Goal: Transaction & Acquisition: Purchase product/service

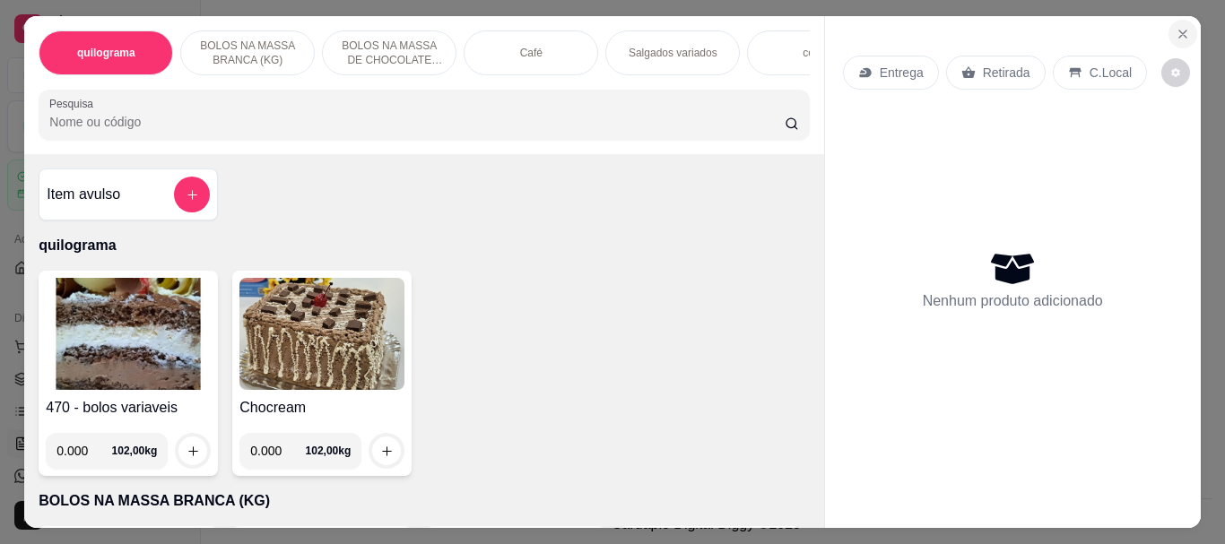
click at [1177, 31] on icon "Close" at bounding box center [1182, 34] width 14 height 14
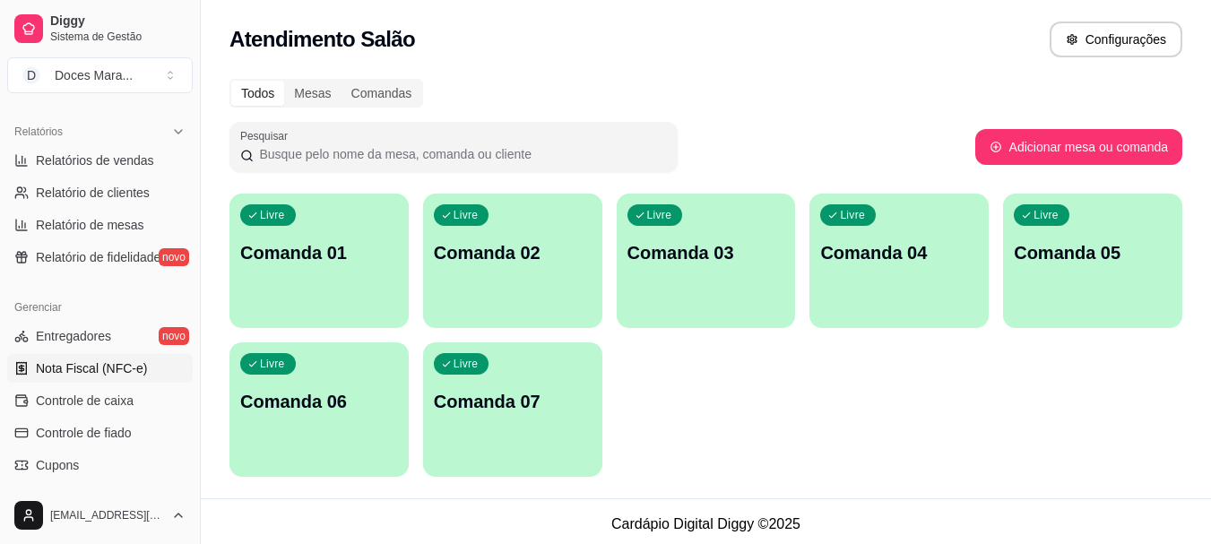
scroll to position [628, 0]
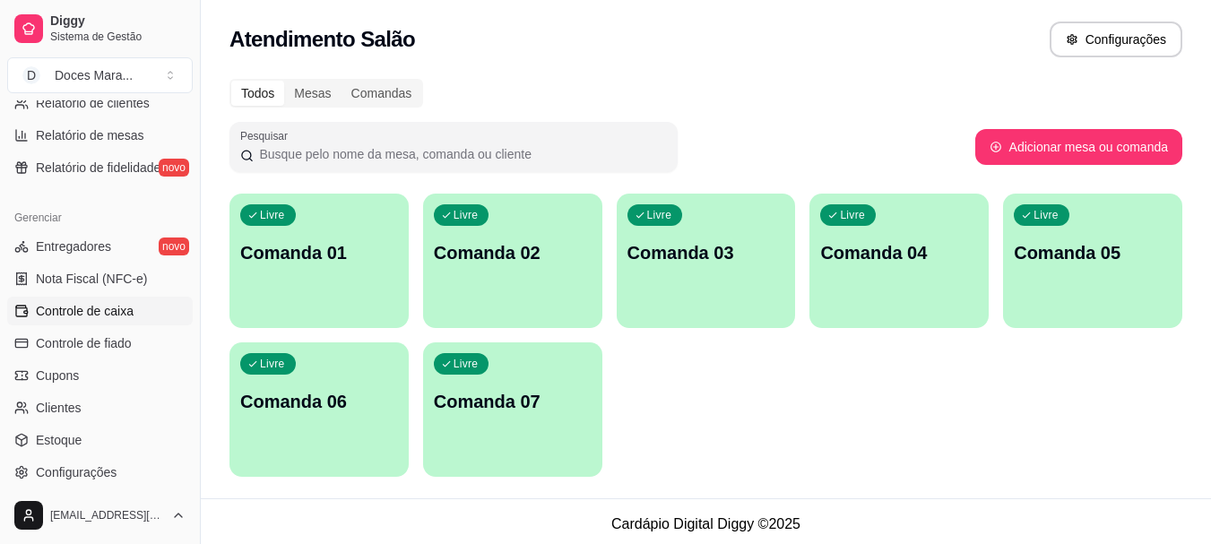
click at [119, 312] on span "Controle de caixa" at bounding box center [85, 311] width 98 height 18
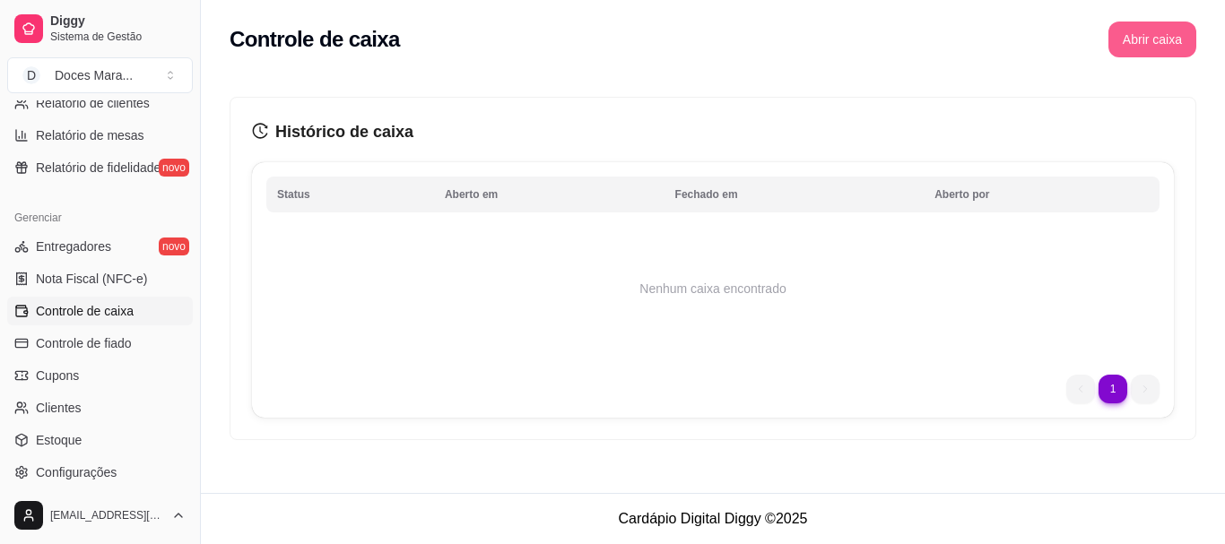
click at [1134, 43] on button "Abrir caixa" at bounding box center [1152, 40] width 88 height 36
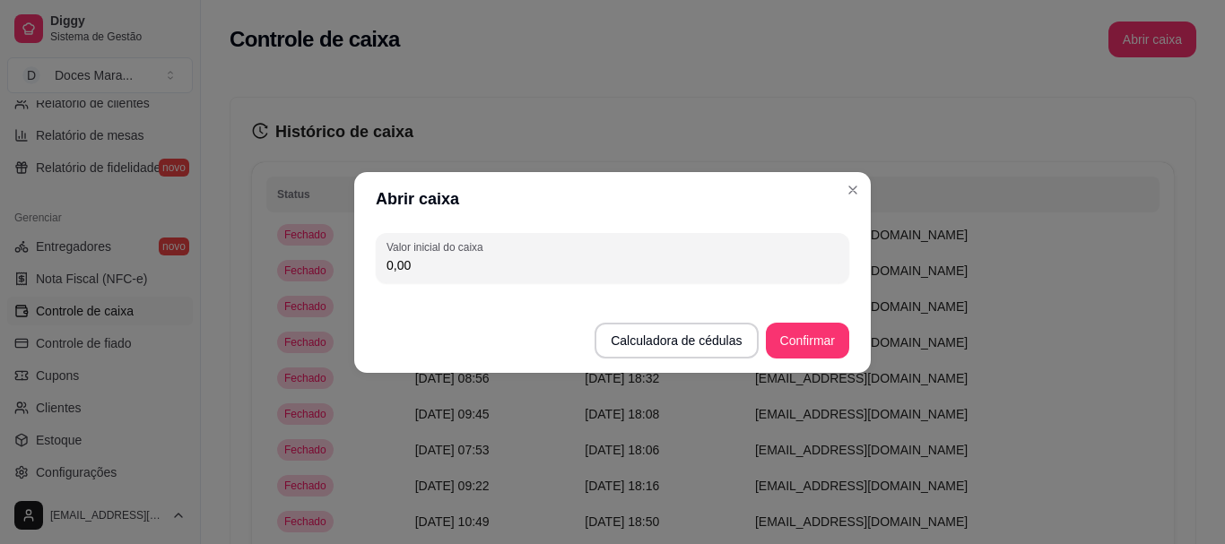
click at [432, 260] on input "0,00" at bounding box center [612, 265] width 452 height 18
type input "76,00"
click at [825, 344] on button "Confirmar" at bounding box center [807, 341] width 83 height 36
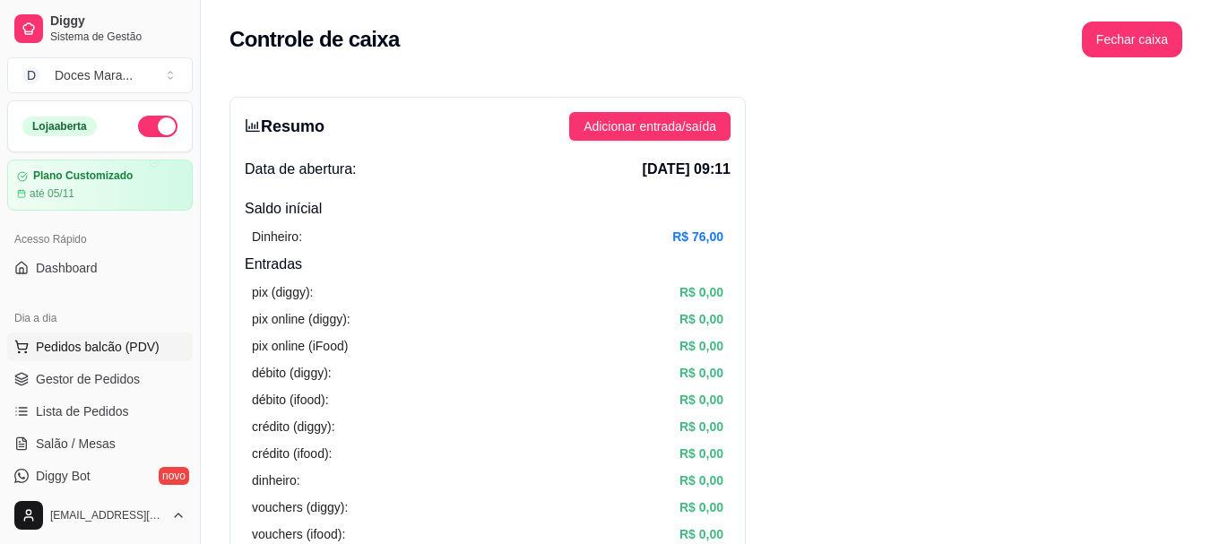
click at [136, 343] on span "Pedidos balcão (PDV)" at bounding box center [98, 347] width 124 height 18
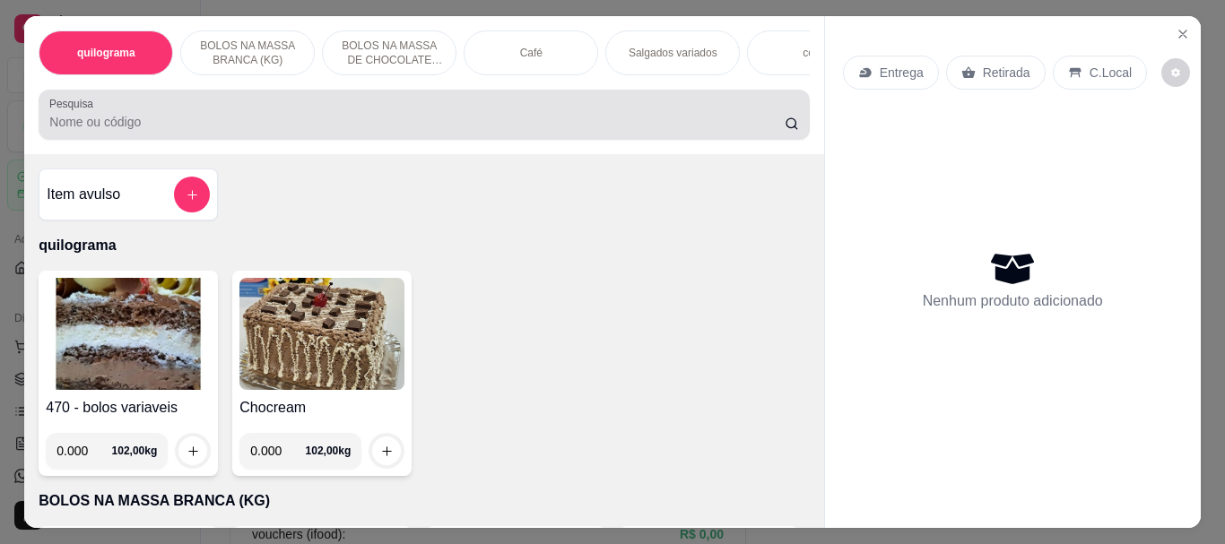
click at [160, 140] on div "Pesquisa" at bounding box center [424, 115] width 770 height 50
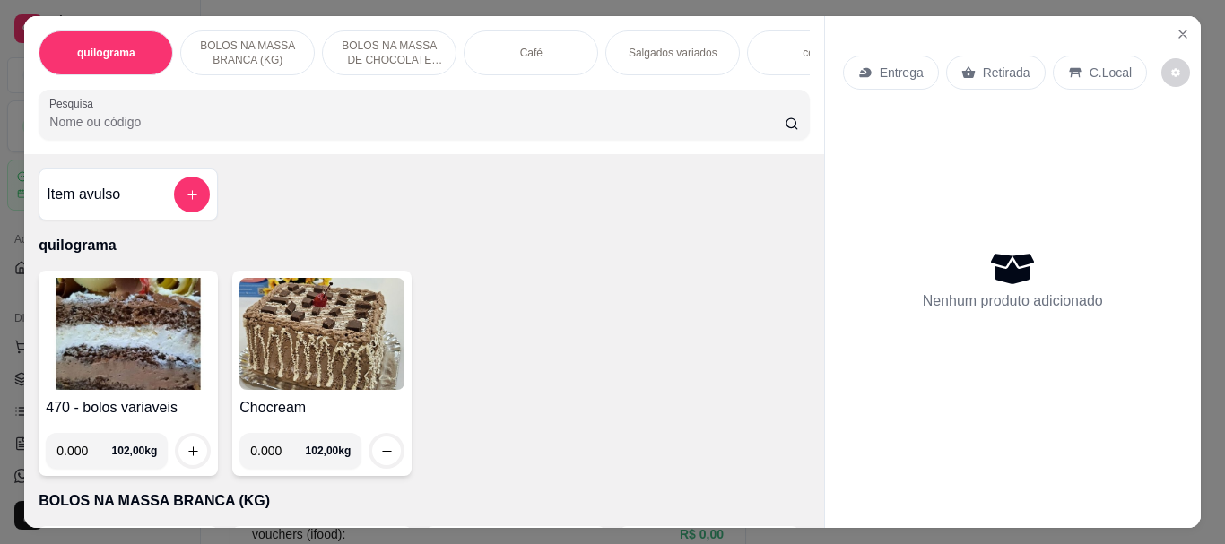
click at [538, 38] on div "Café" at bounding box center [530, 52] width 134 height 45
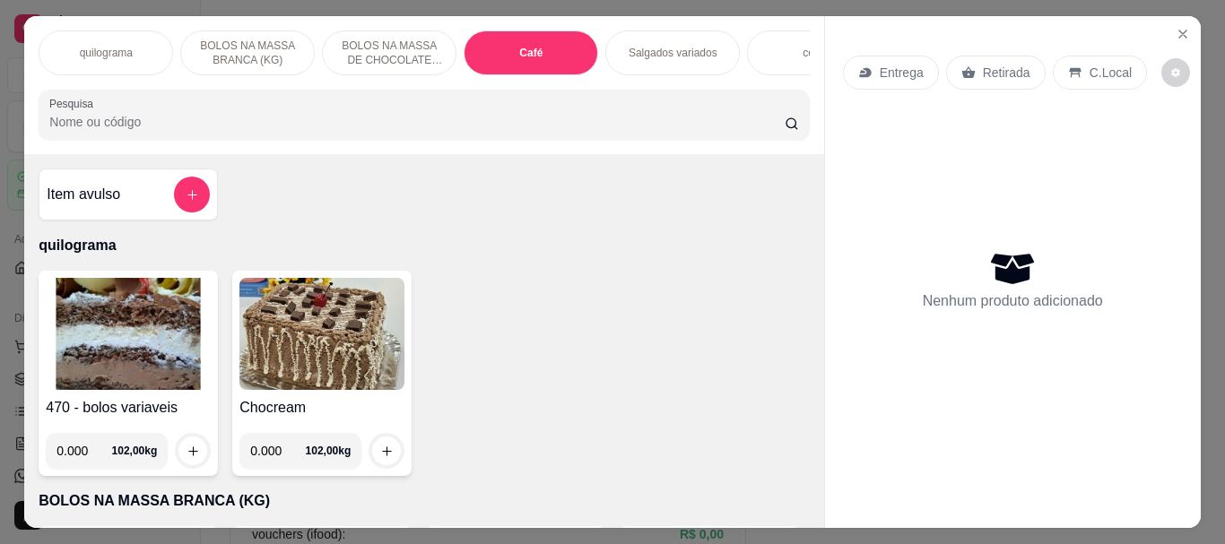
scroll to position [48, 0]
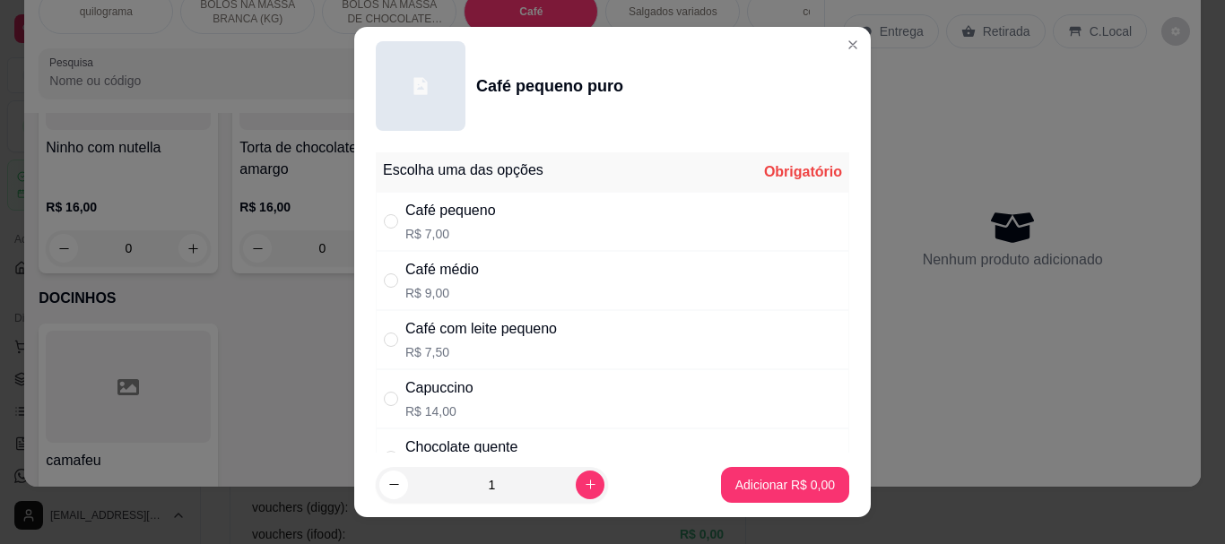
drag, startPoint x: 389, startPoint y: 275, endPoint x: 577, endPoint y: 390, distance: 220.5
click at [389, 276] on input "" at bounding box center [391, 280] width 14 height 14
radio input "true"
click at [725, 472] on button "Adicionar R$ 9,00" at bounding box center [785, 484] width 125 height 35
type input "1"
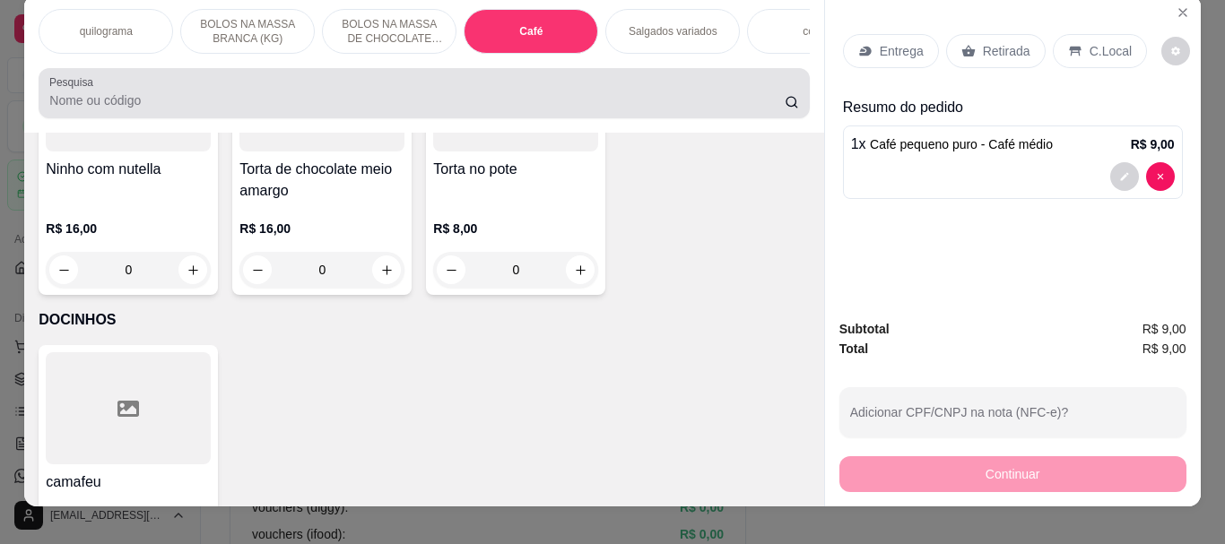
scroll to position [0, 0]
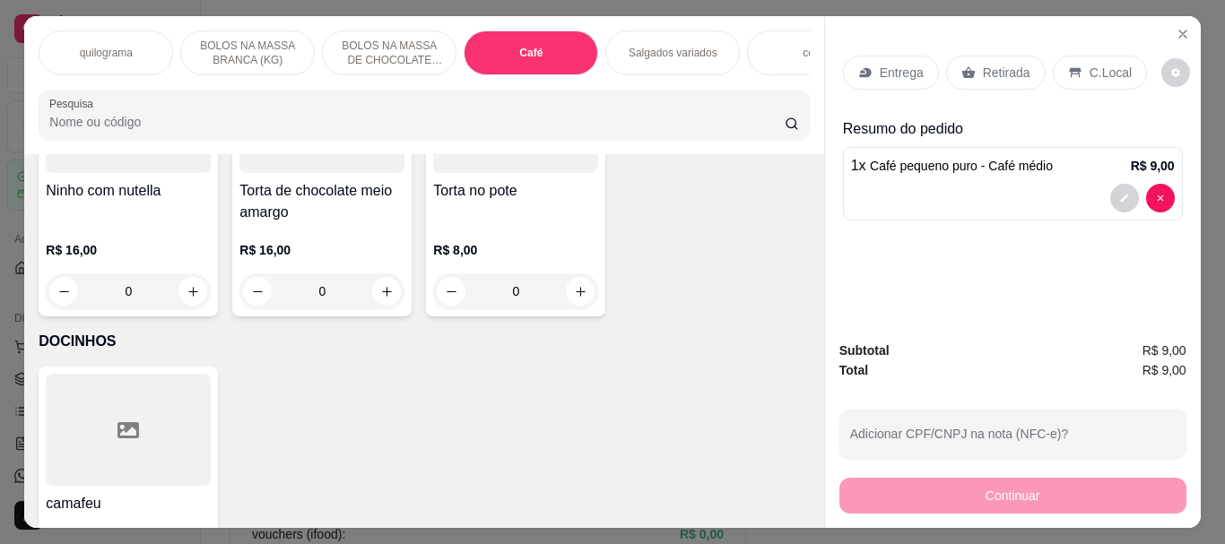
click at [669, 55] on div "Salgados variados" at bounding box center [672, 52] width 134 height 45
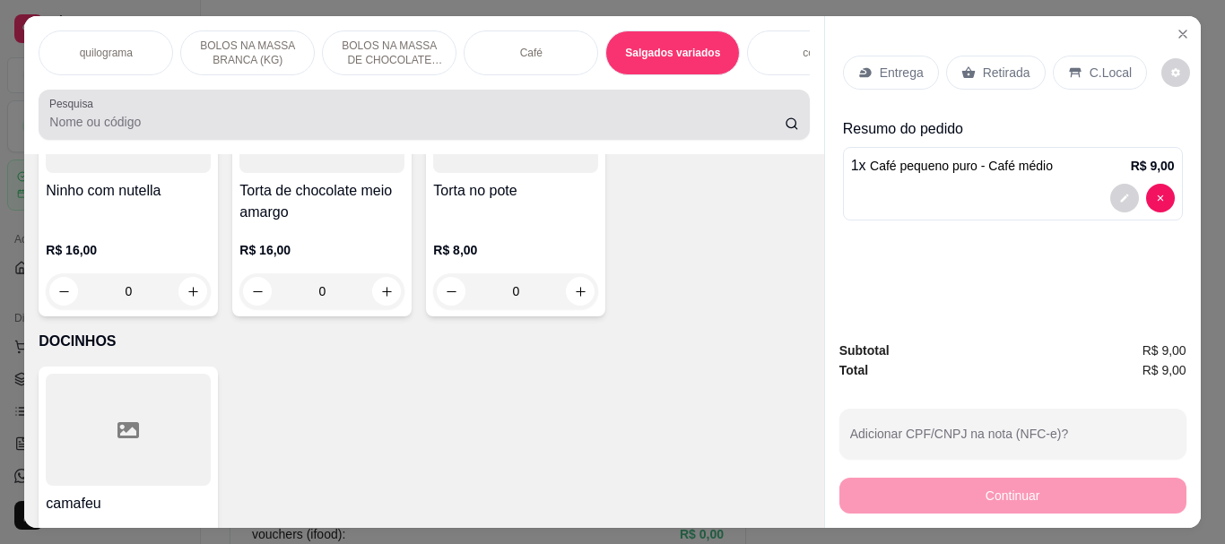
scroll to position [48, 0]
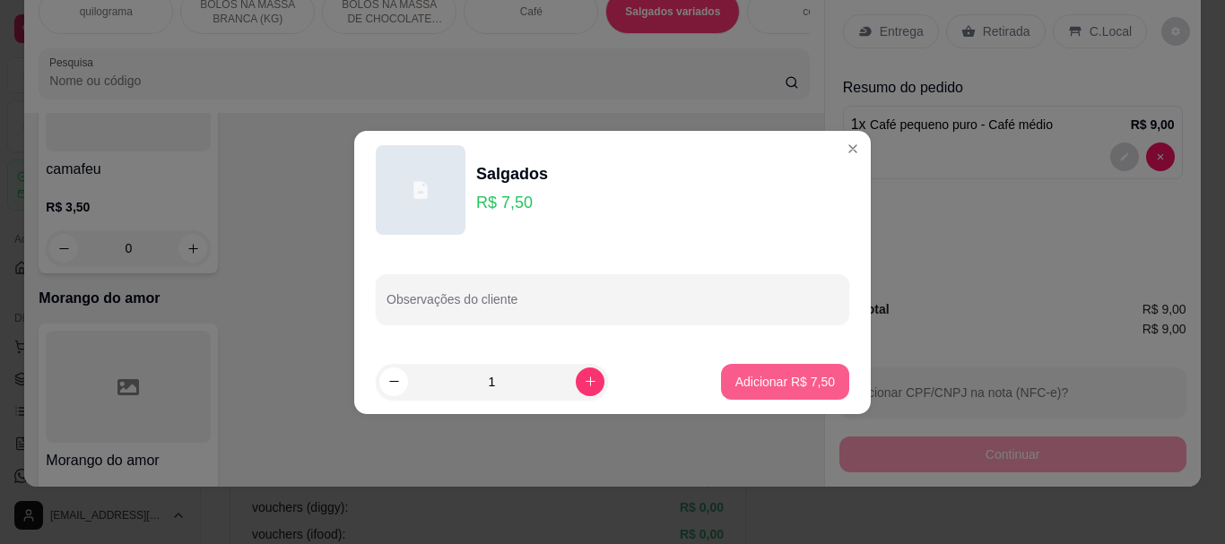
click at [781, 375] on p "Adicionar R$ 7,50" at bounding box center [785, 382] width 100 height 18
type input "1"
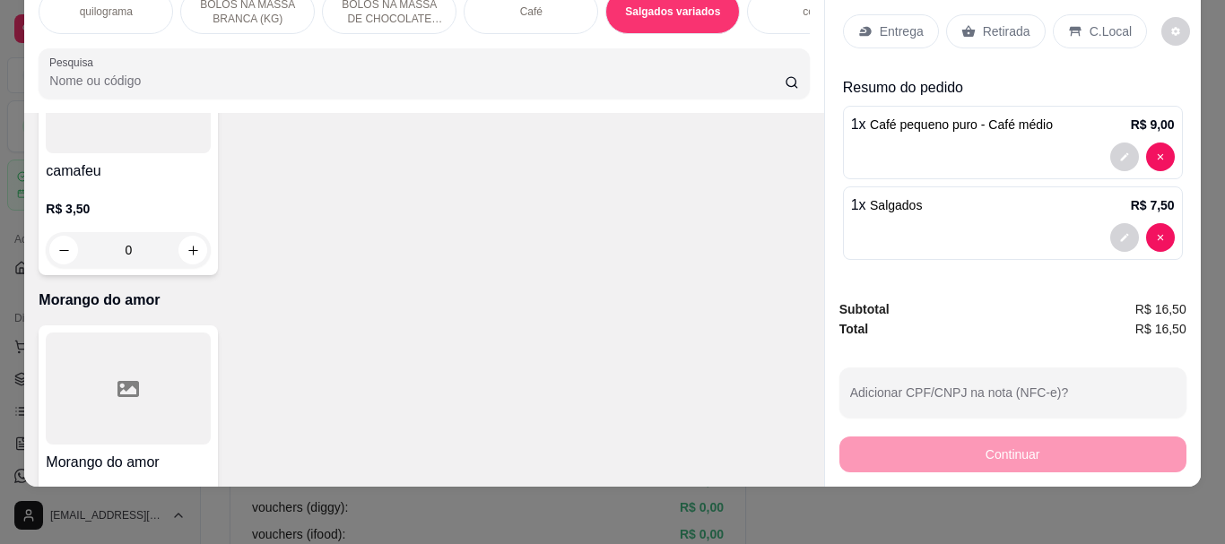
click at [1011, 28] on div "Retirada" at bounding box center [996, 31] width 100 height 34
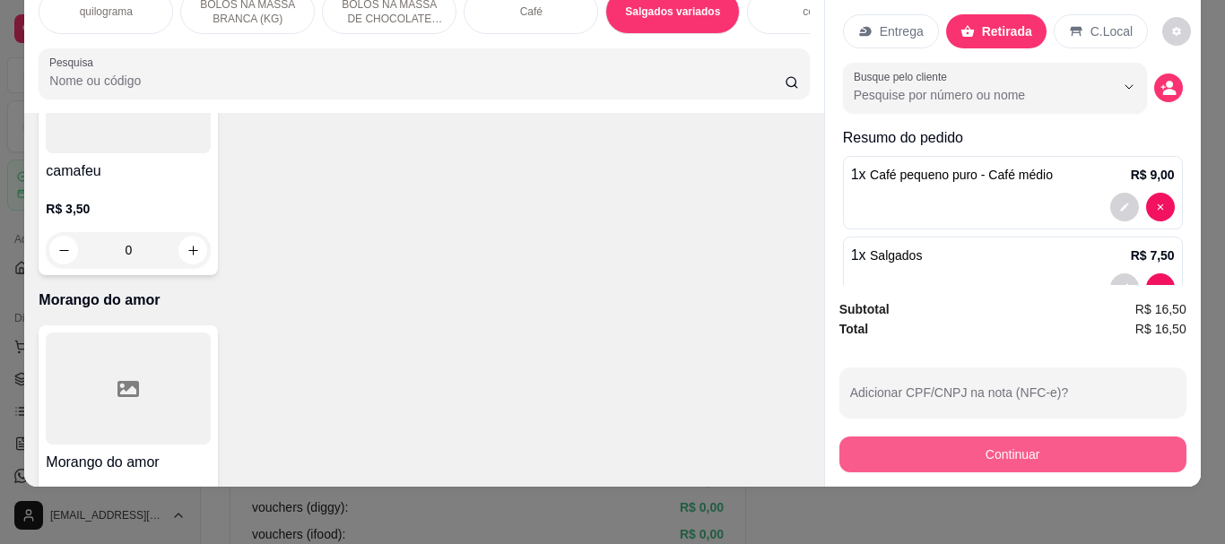
click at [991, 444] on button "Continuar" at bounding box center [1012, 455] width 347 height 36
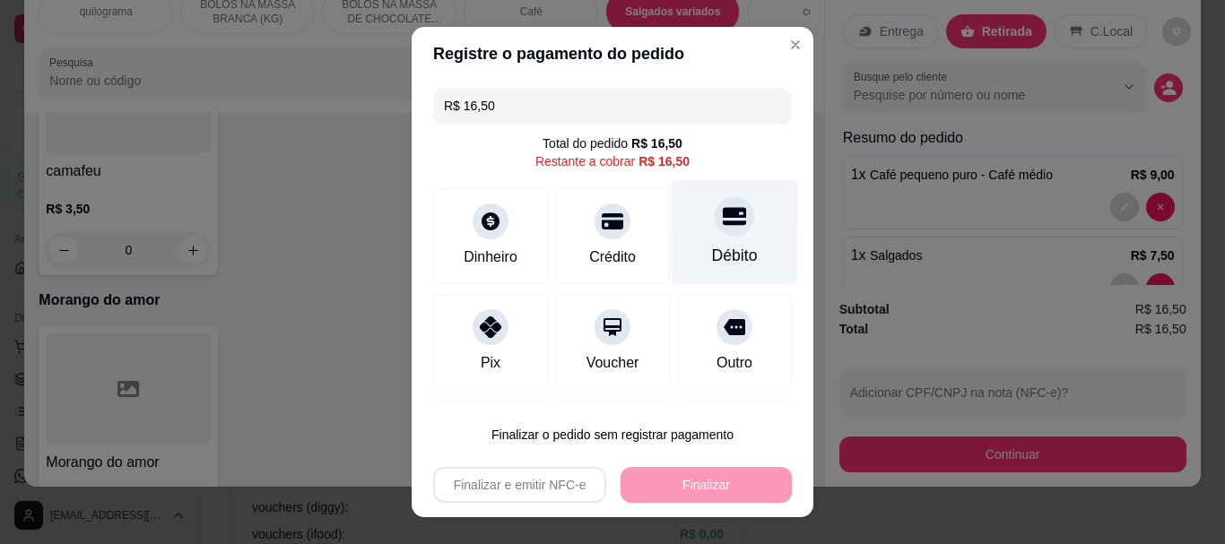
click at [714, 234] on div at bounding box center [733, 216] width 39 height 39
type input "R$ 0,00"
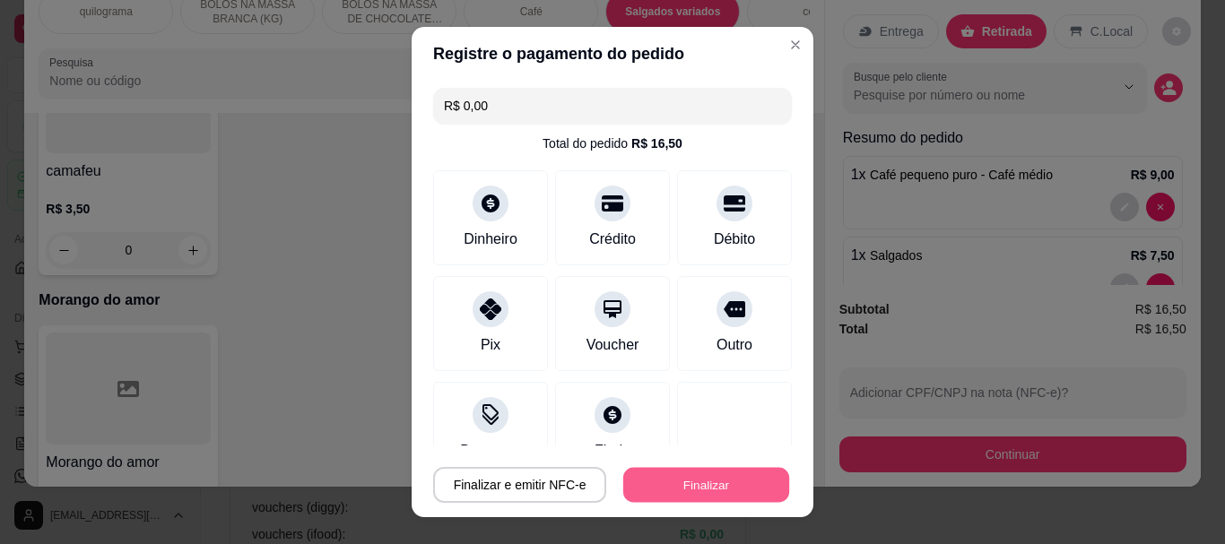
click at [679, 487] on button "Finalizar" at bounding box center [706, 484] width 166 height 35
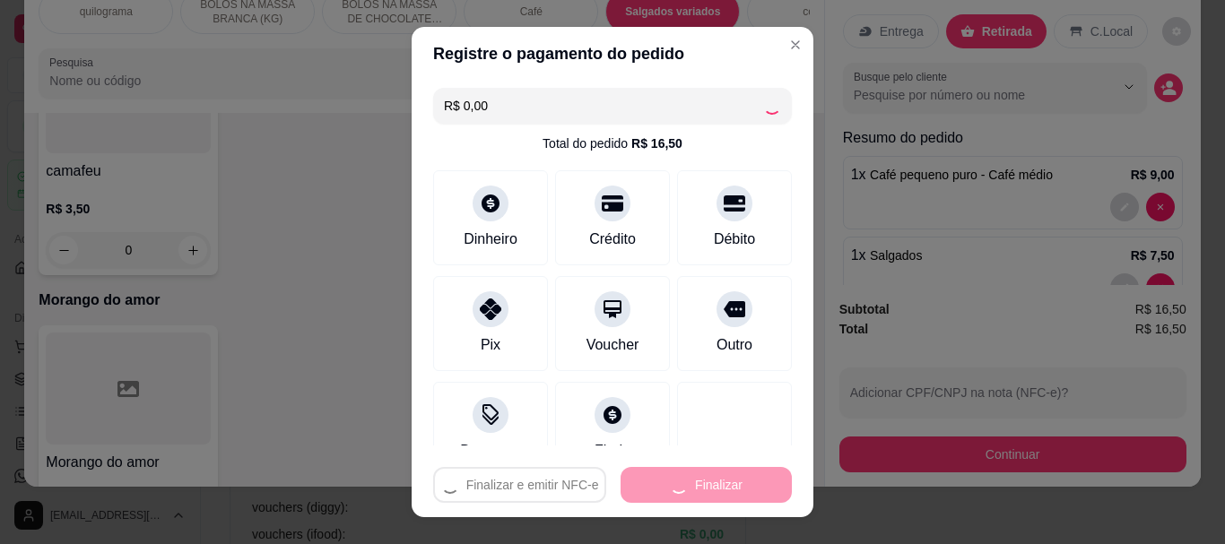
type input "0"
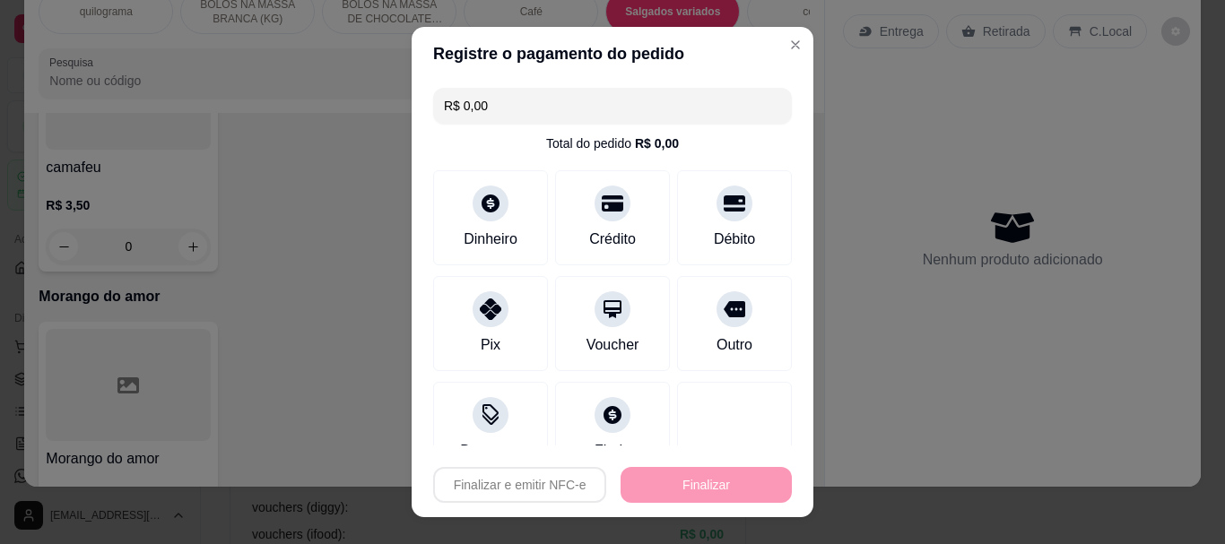
type input "-R$ 16,50"
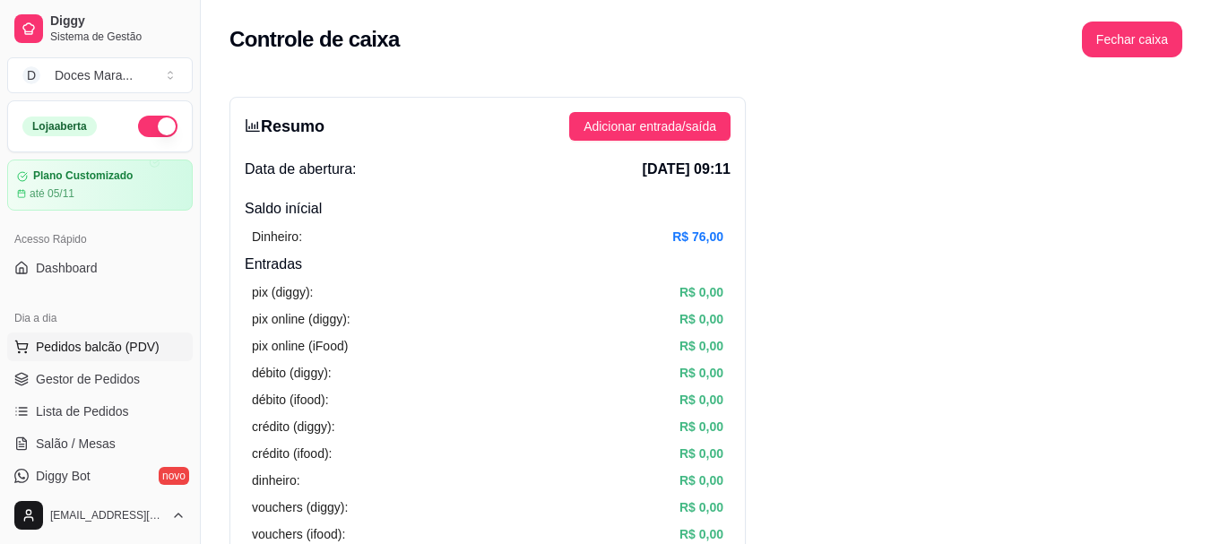
click at [124, 344] on span "Pedidos balcão (PDV)" at bounding box center [98, 347] width 124 height 18
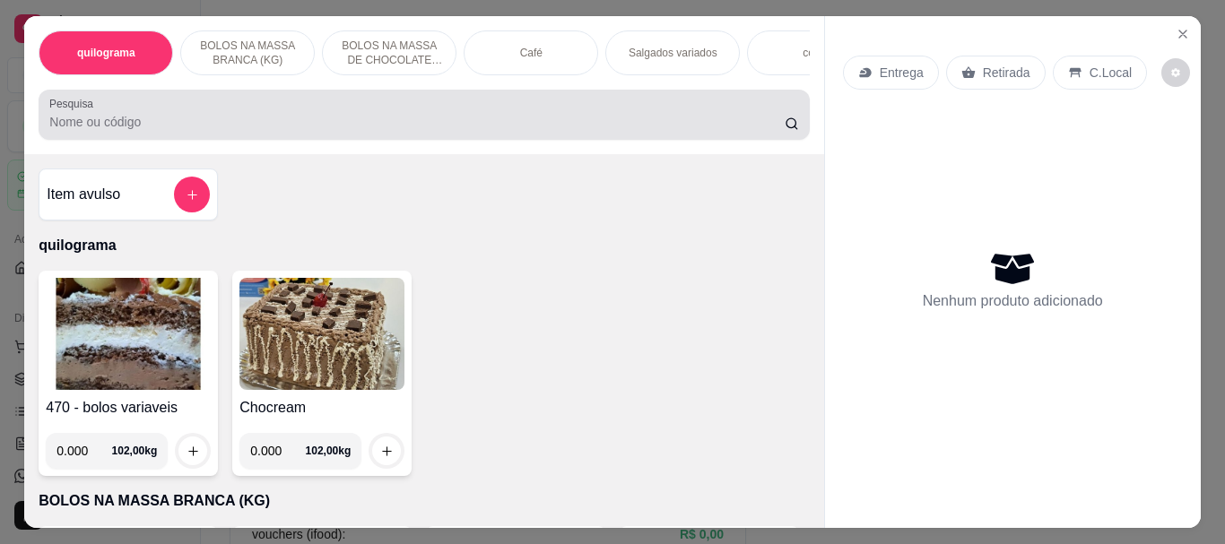
click at [255, 116] on div at bounding box center [423, 115] width 749 height 36
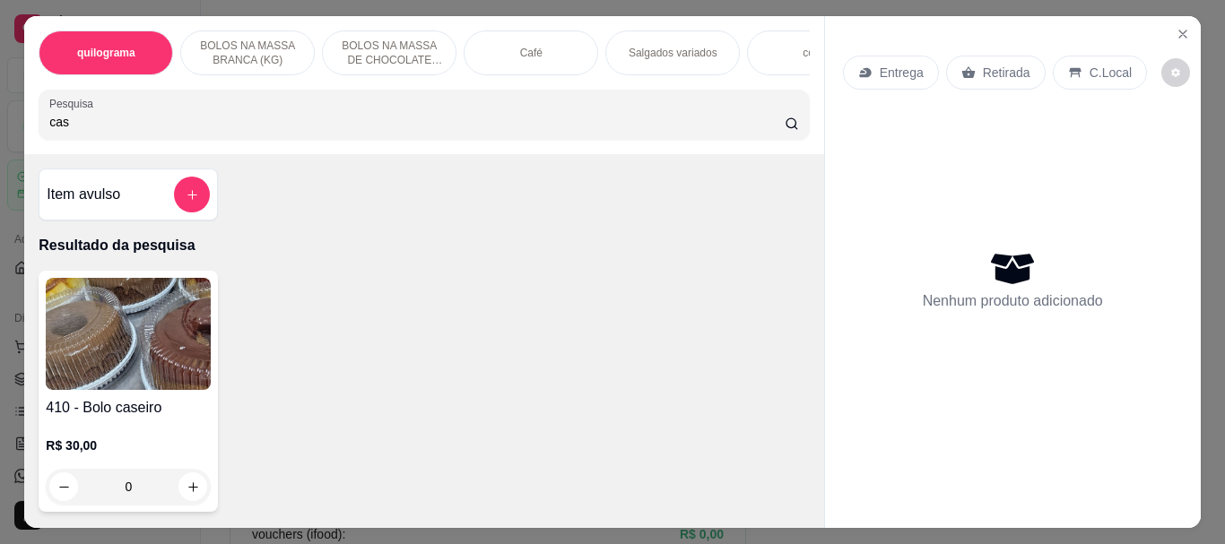
type input "cas"
click at [109, 347] on img at bounding box center [128, 334] width 165 height 112
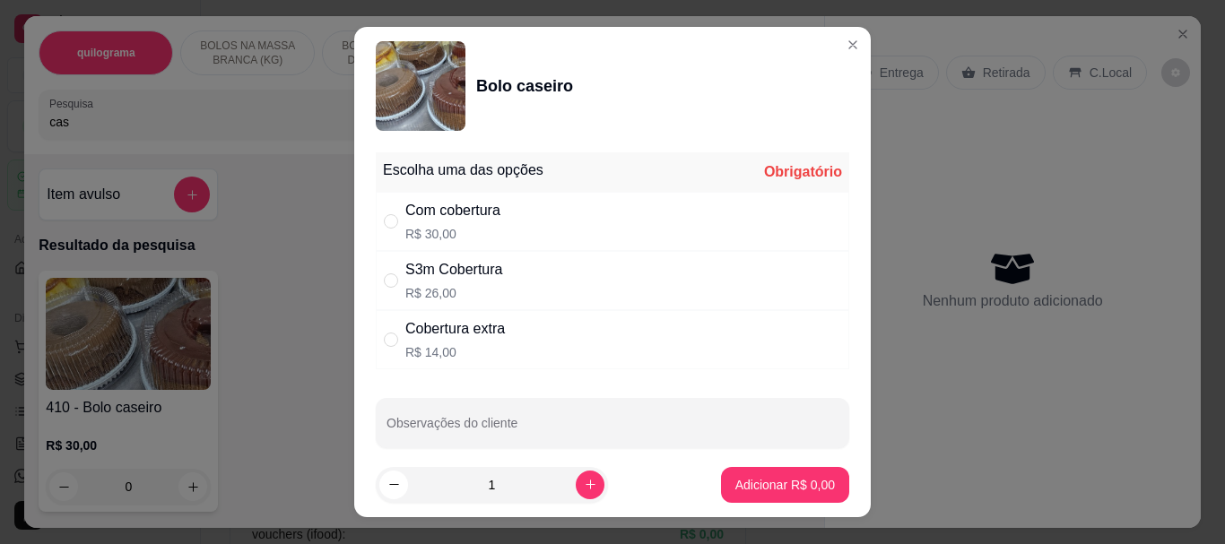
click at [388, 234] on div "Com cobertura R$ 30,00" at bounding box center [612, 221] width 473 height 59
radio input "true"
click at [785, 501] on button "Adicionar R$ 30,00" at bounding box center [781, 485] width 135 height 36
type input "1"
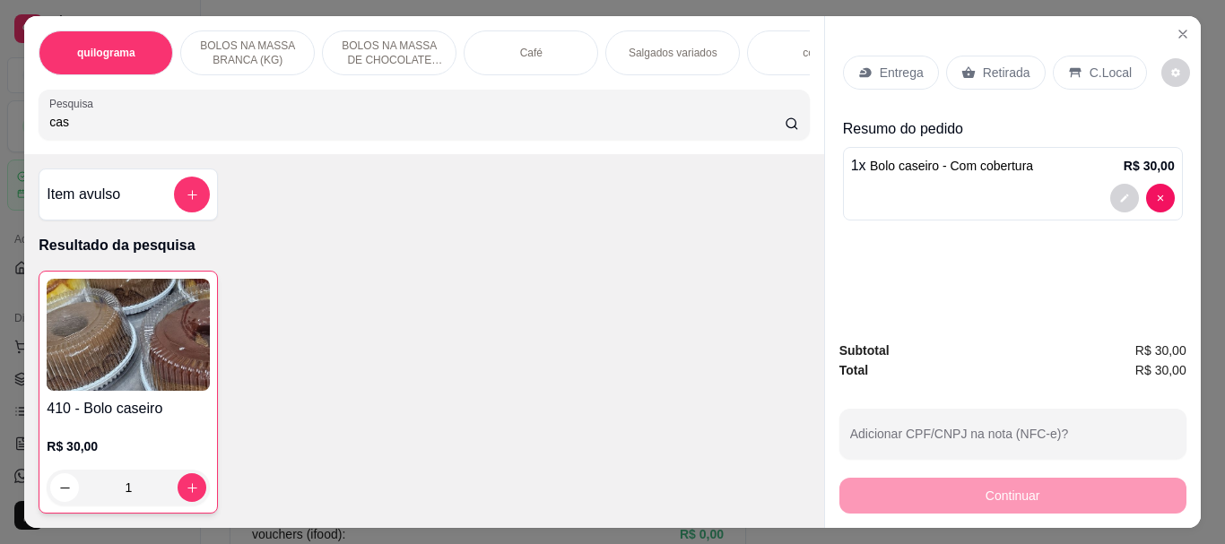
click at [151, 368] on img at bounding box center [128, 335] width 163 height 112
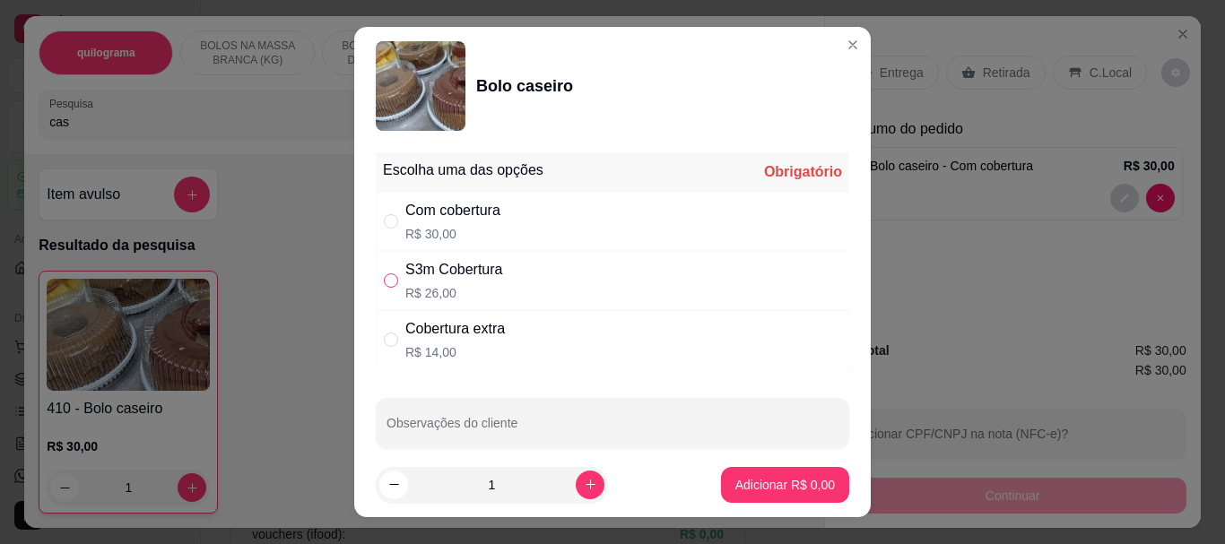
click at [387, 287] on input "" at bounding box center [391, 280] width 14 height 14
radio input "true"
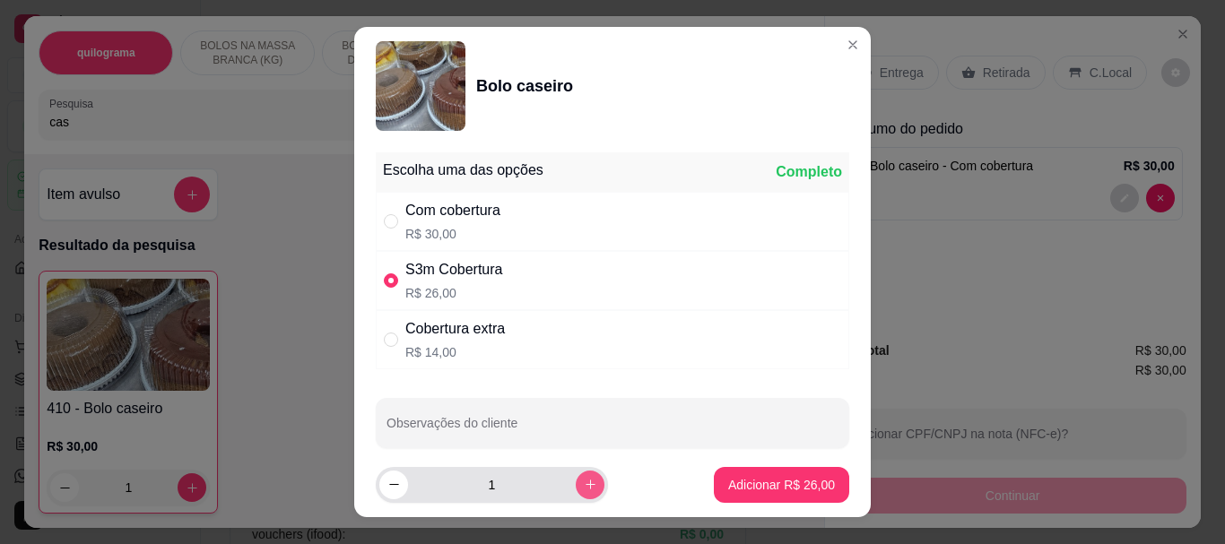
click at [584, 480] on icon "increase-product-quantity" at bounding box center [590, 484] width 13 height 13
type input "2"
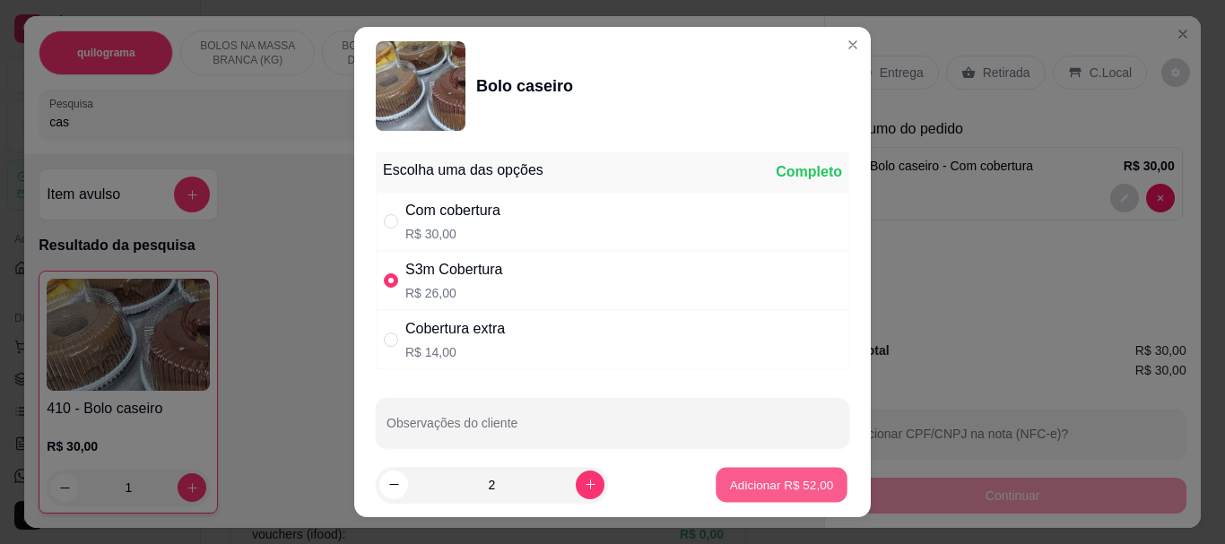
click at [749, 482] on p "Adicionar R$ 52,00" at bounding box center [782, 484] width 104 height 17
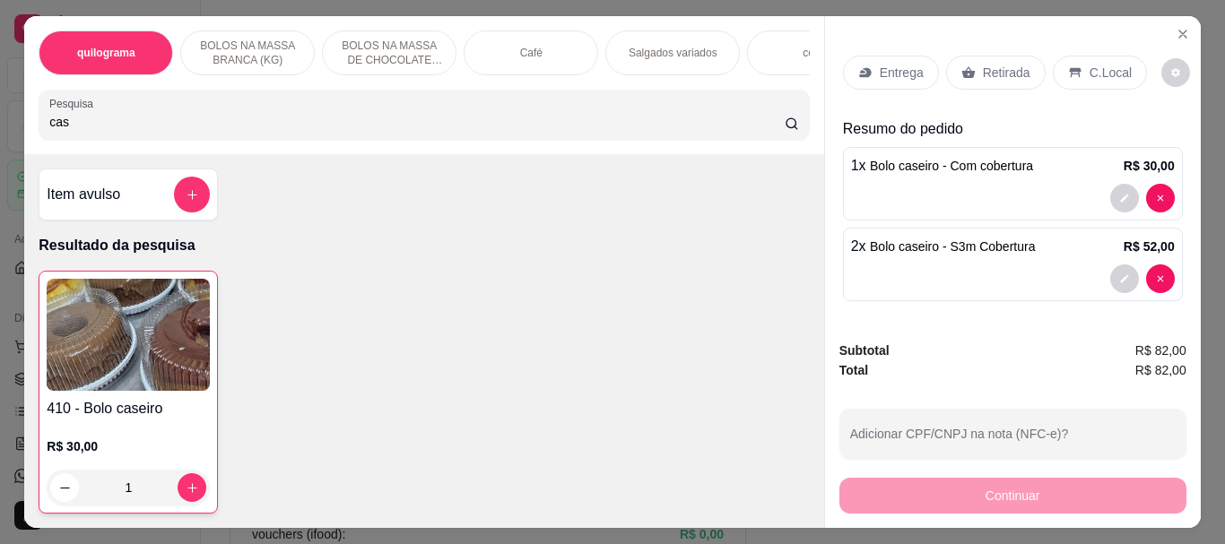
click at [973, 70] on div "Retirada" at bounding box center [996, 73] width 100 height 34
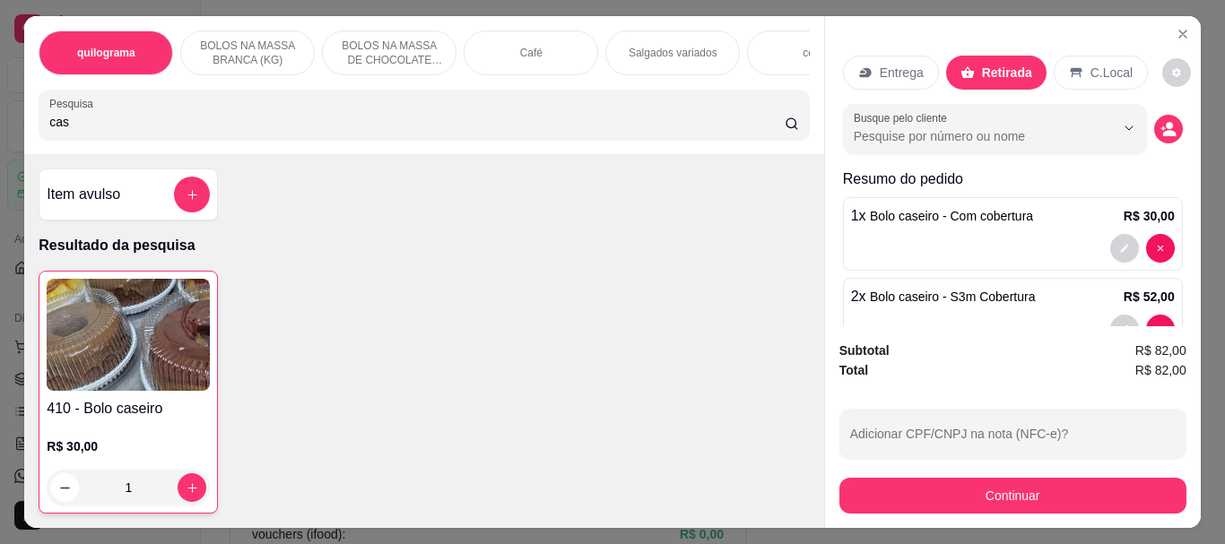
click at [527, 49] on p "Café" at bounding box center [531, 53] width 22 height 14
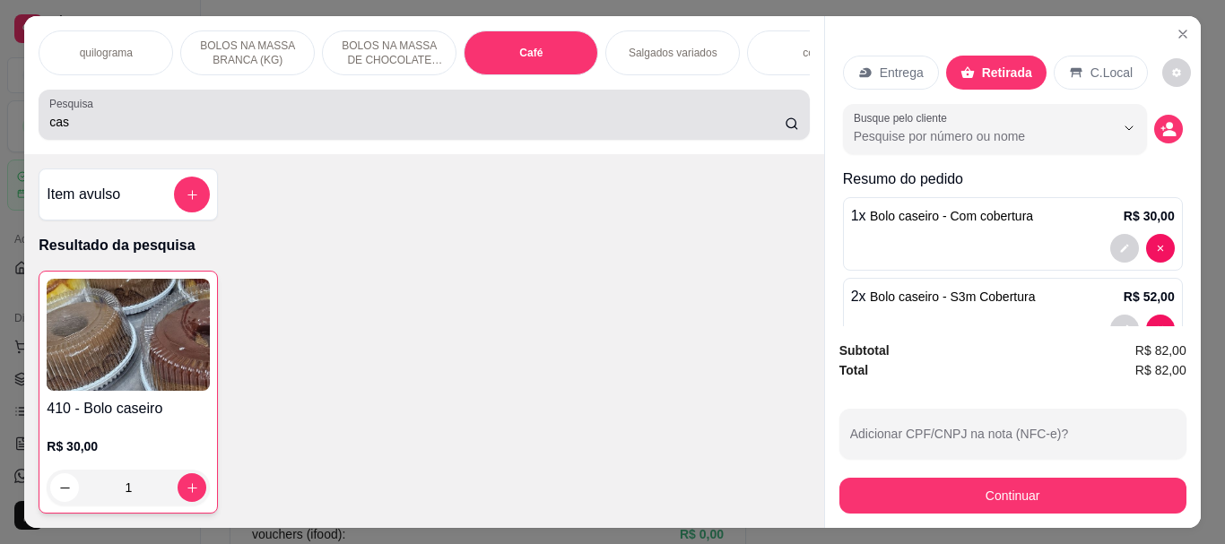
scroll to position [48, 0]
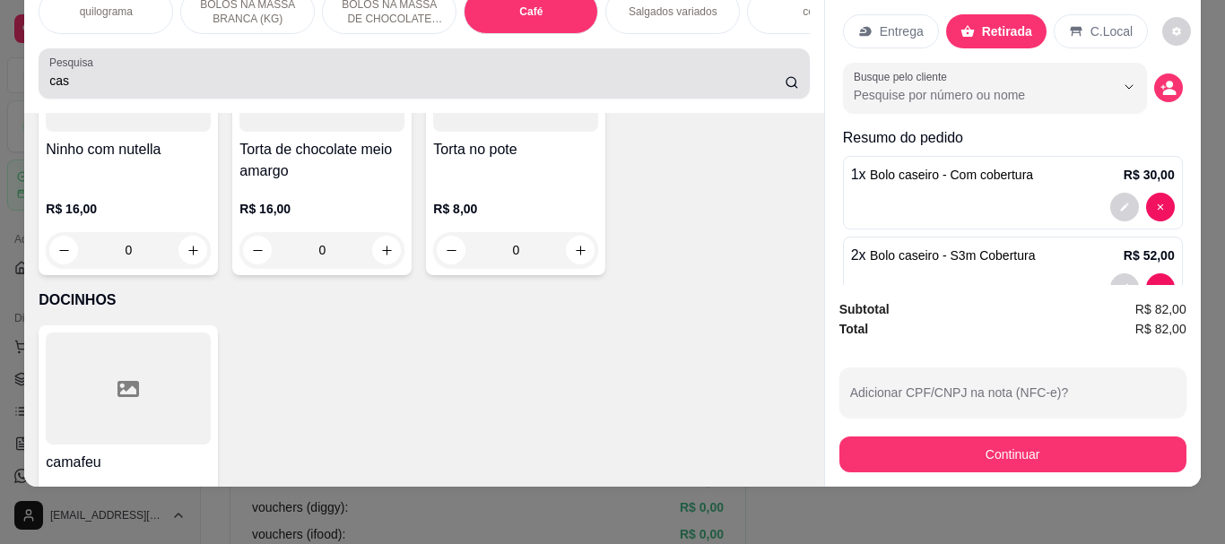
click at [193, 90] on input "cas" at bounding box center [416, 81] width 735 height 18
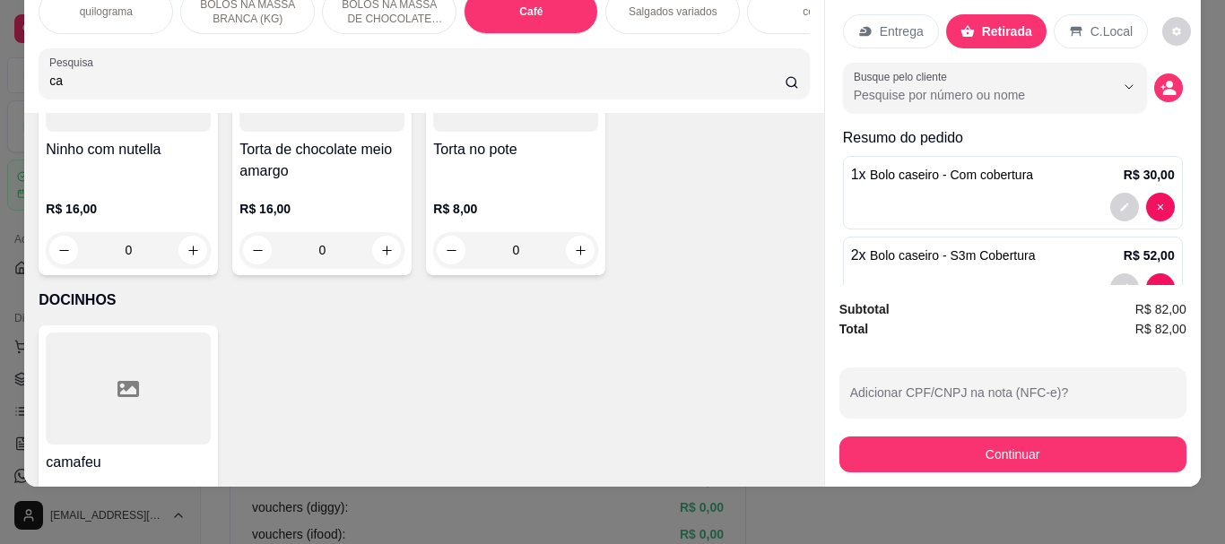
type input "c"
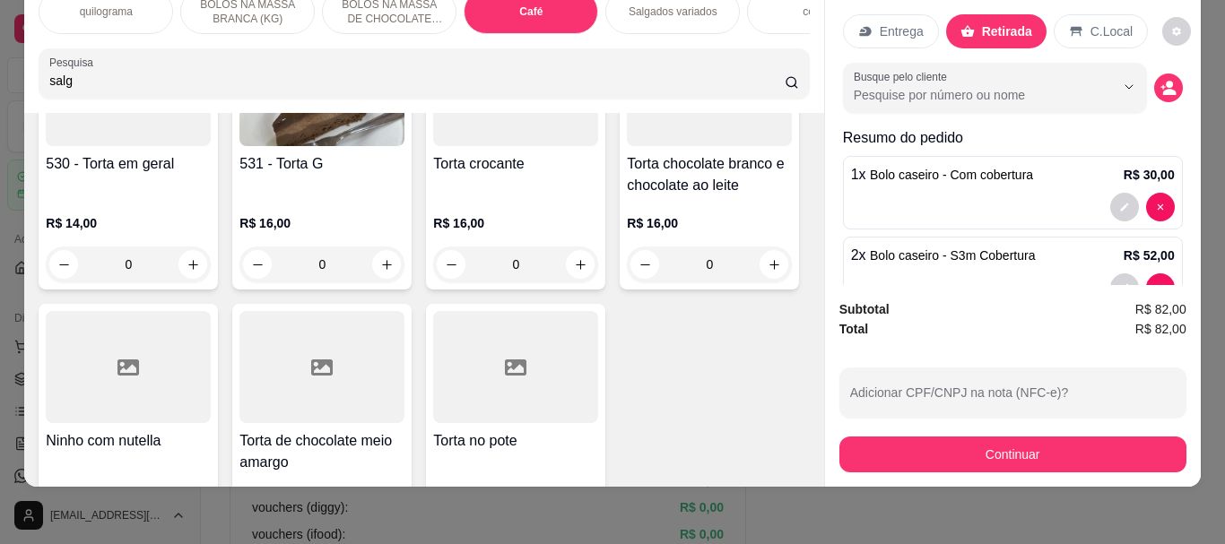
scroll to position [6642, 0]
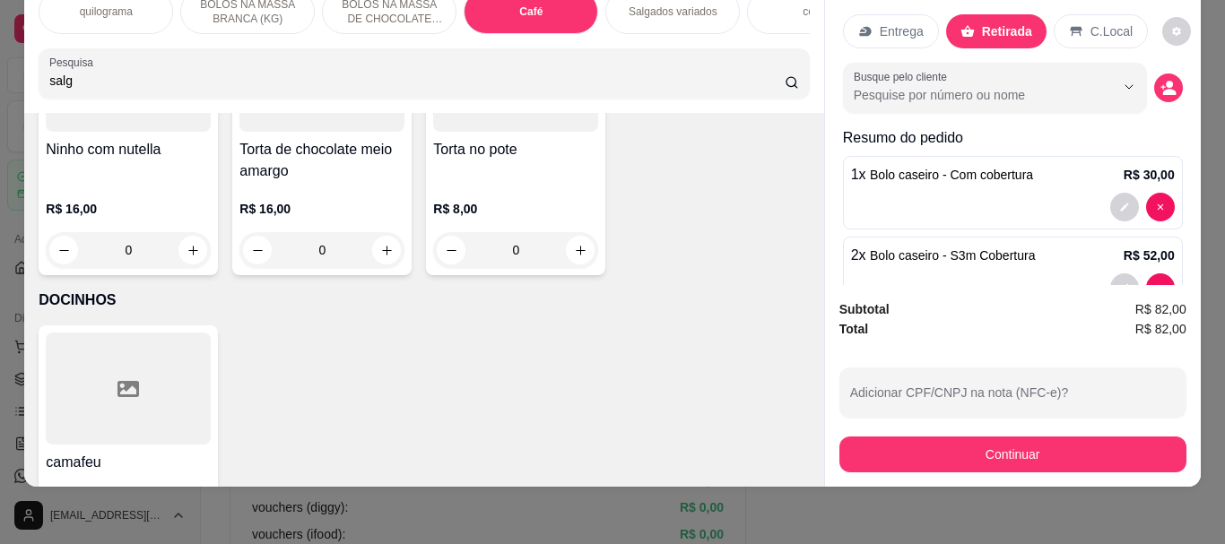
type input "salg"
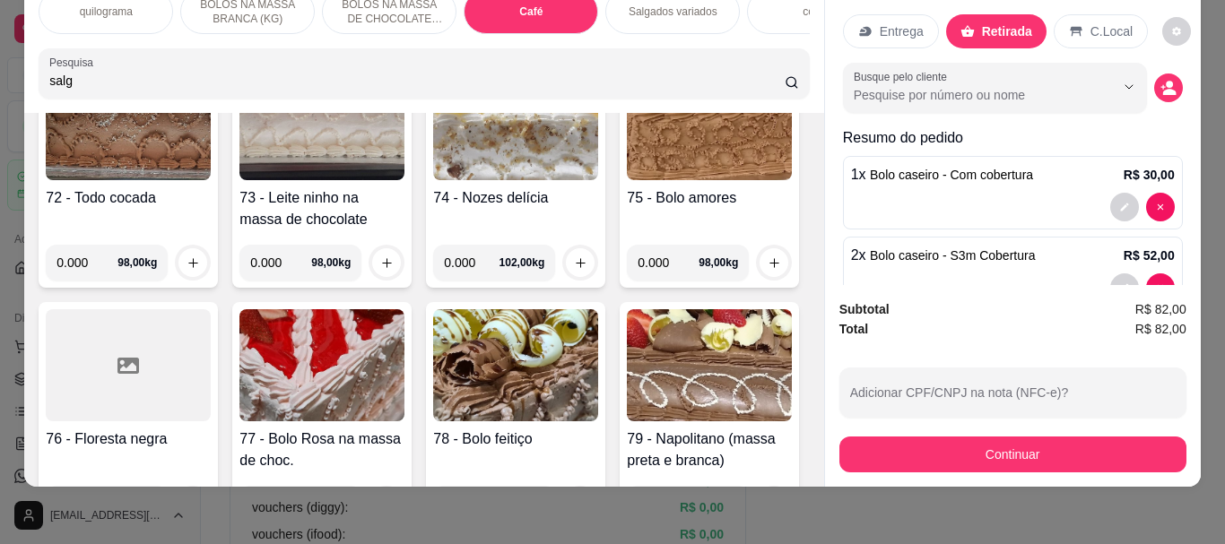
scroll to position [0, 0]
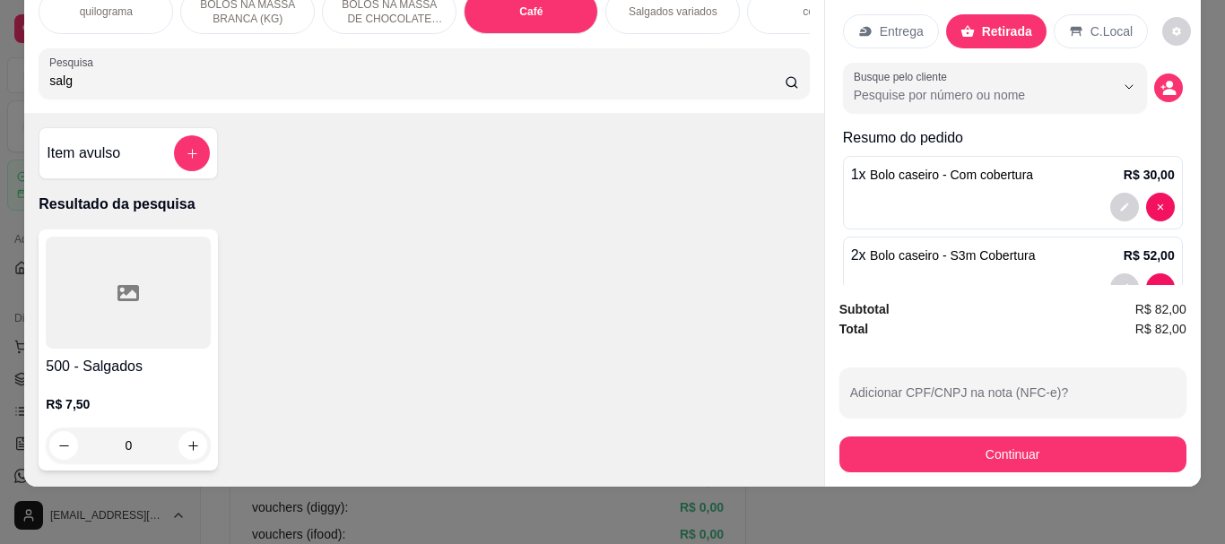
click at [135, 284] on div at bounding box center [128, 293] width 165 height 112
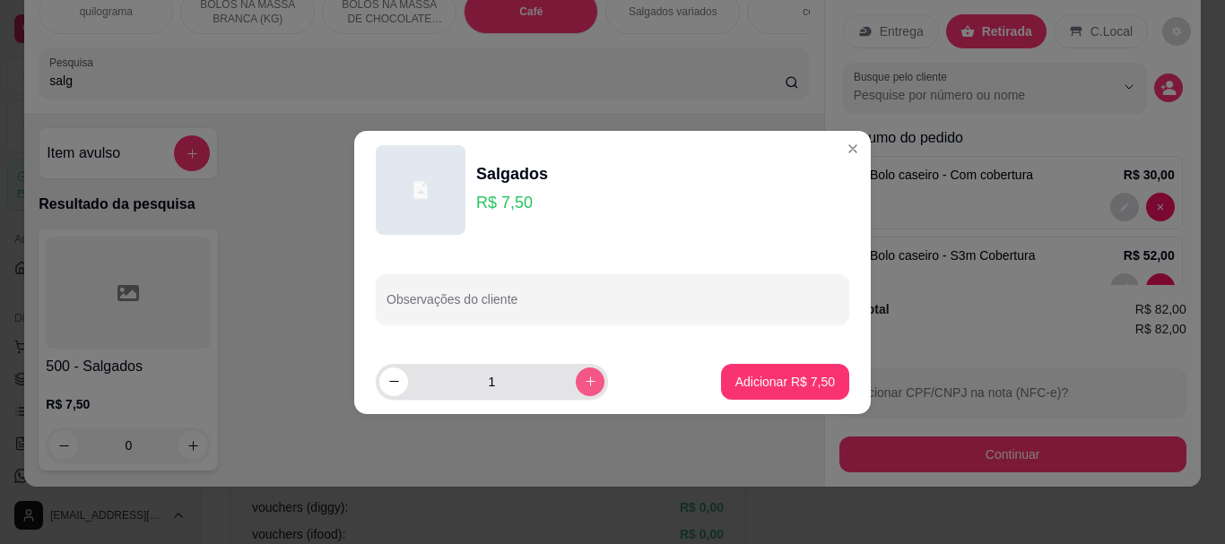
click at [584, 384] on icon "increase-product-quantity" at bounding box center [590, 381] width 13 height 13
type input "2"
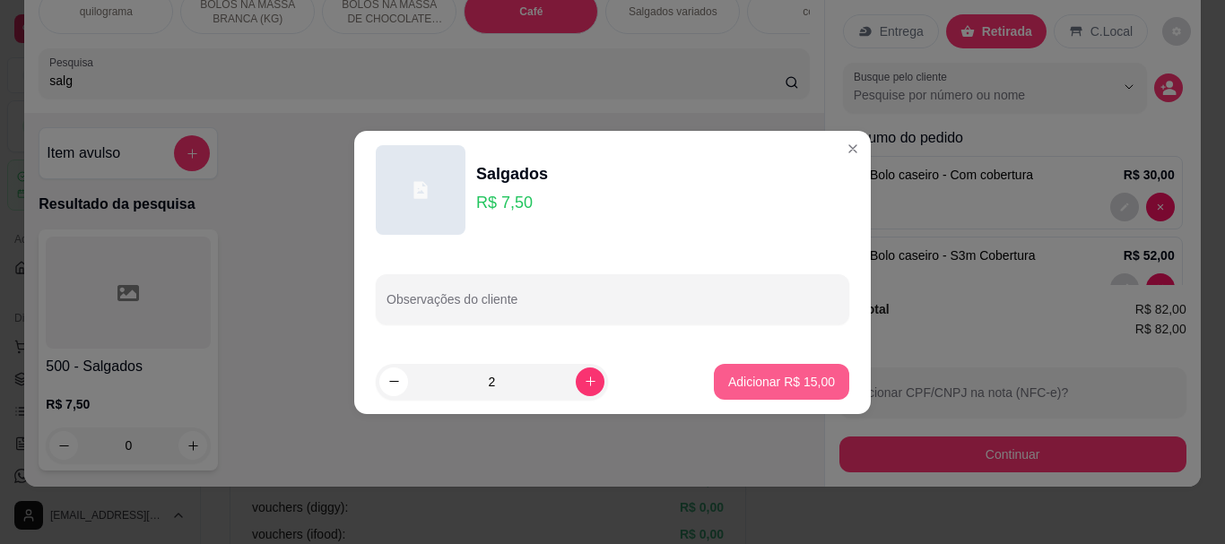
click at [765, 381] on p "Adicionar R$ 15,00" at bounding box center [781, 382] width 107 height 18
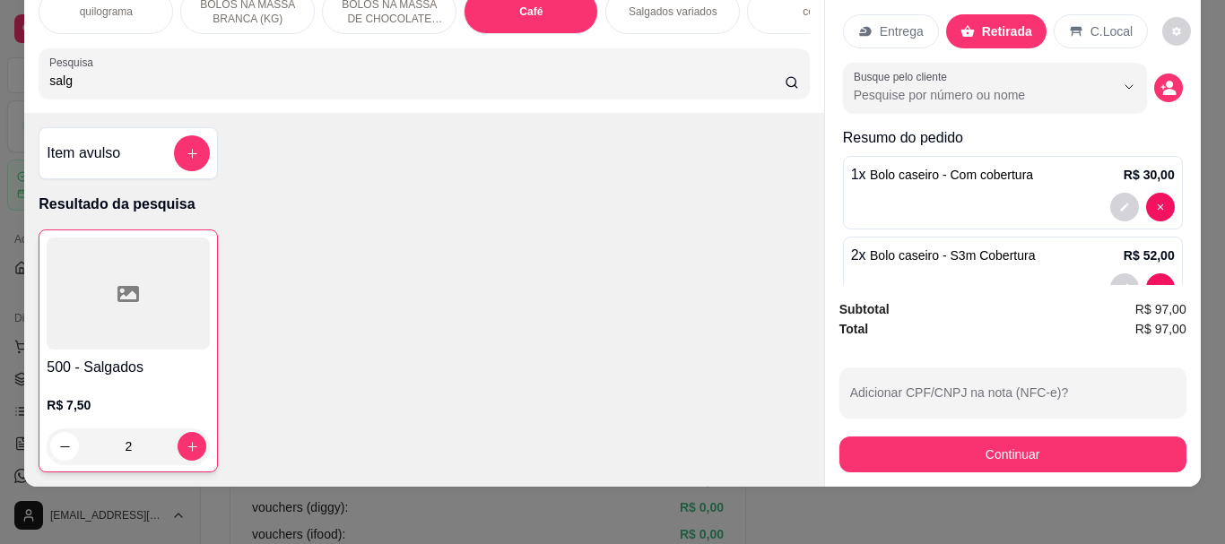
type input "2"
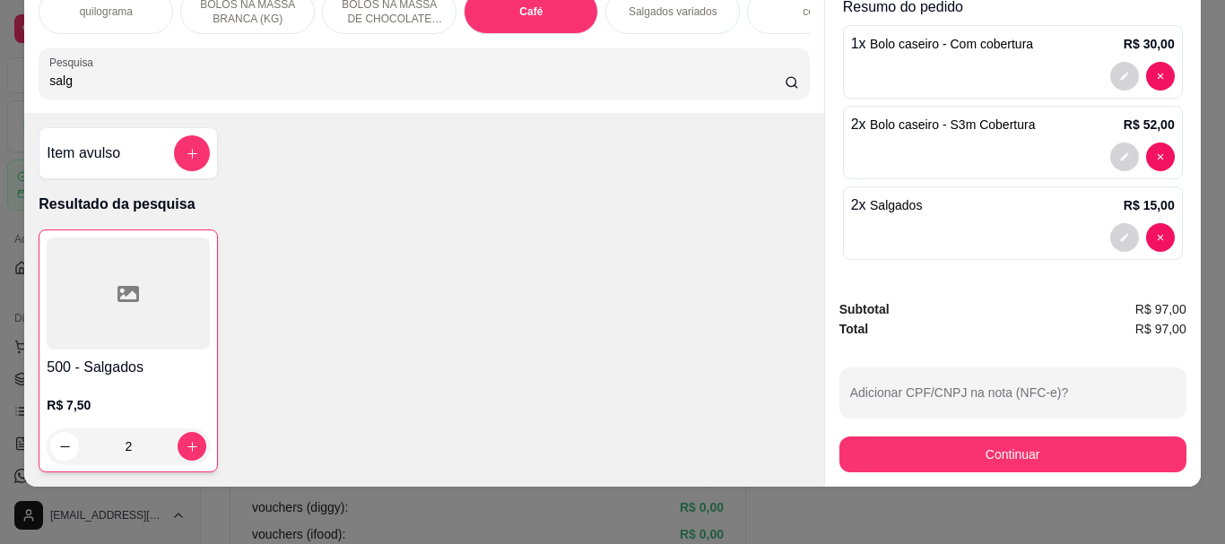
scroll to position [42, 0]
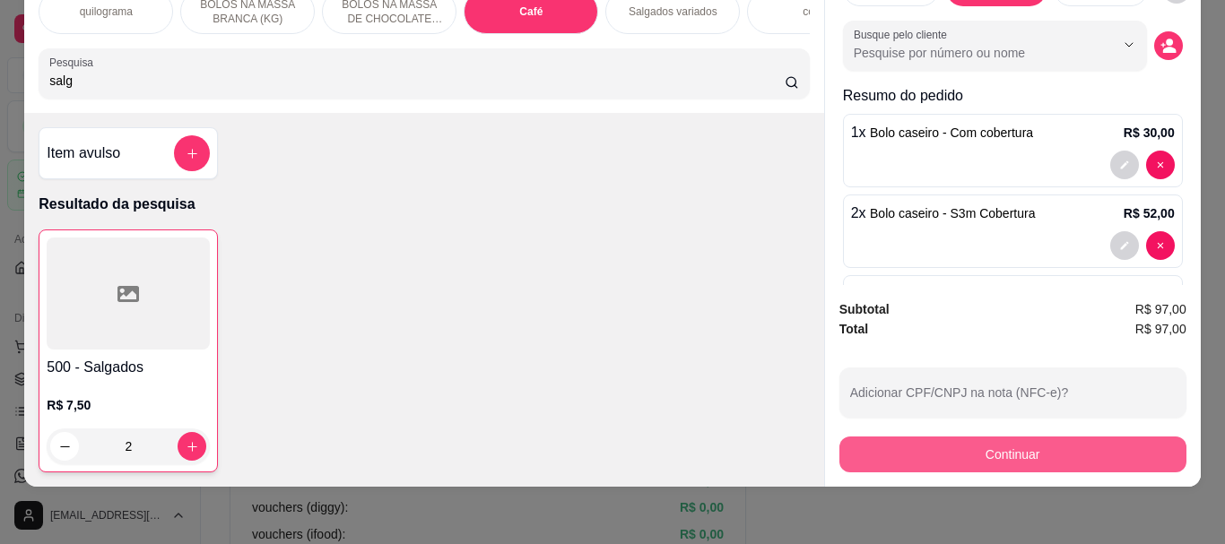
click at [980, 437] on button "Continuar" at bounding box center [1012, 455] width 347 height 36
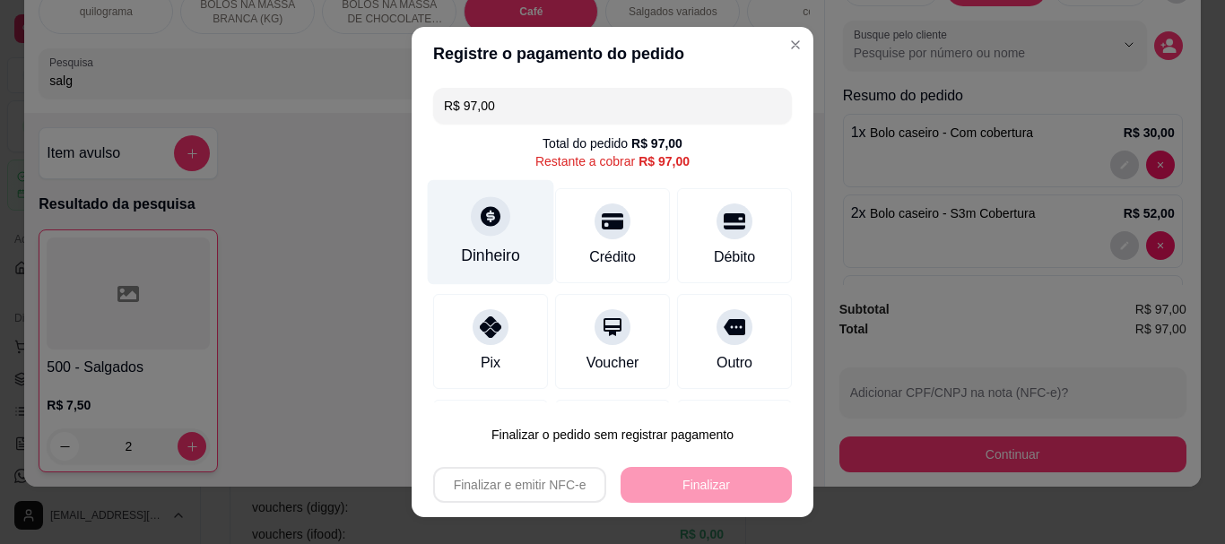
click at [488, 229] on div at bounding box center [490, 216] width 39 height 39
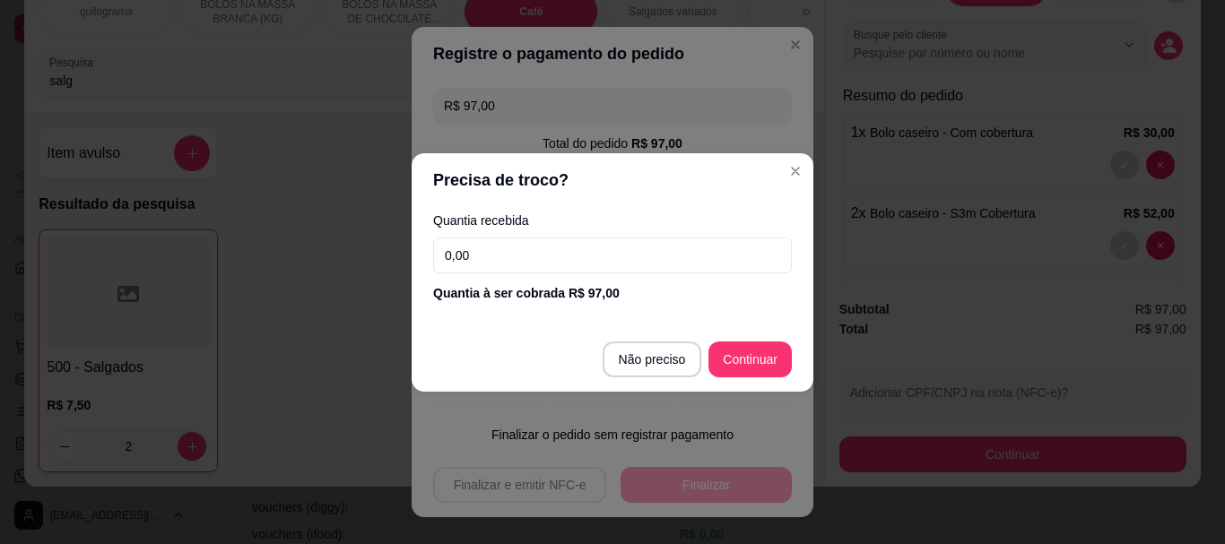
click at [558, 266] on input "0,00" at bounding box center [612, 256] width 359 height 36
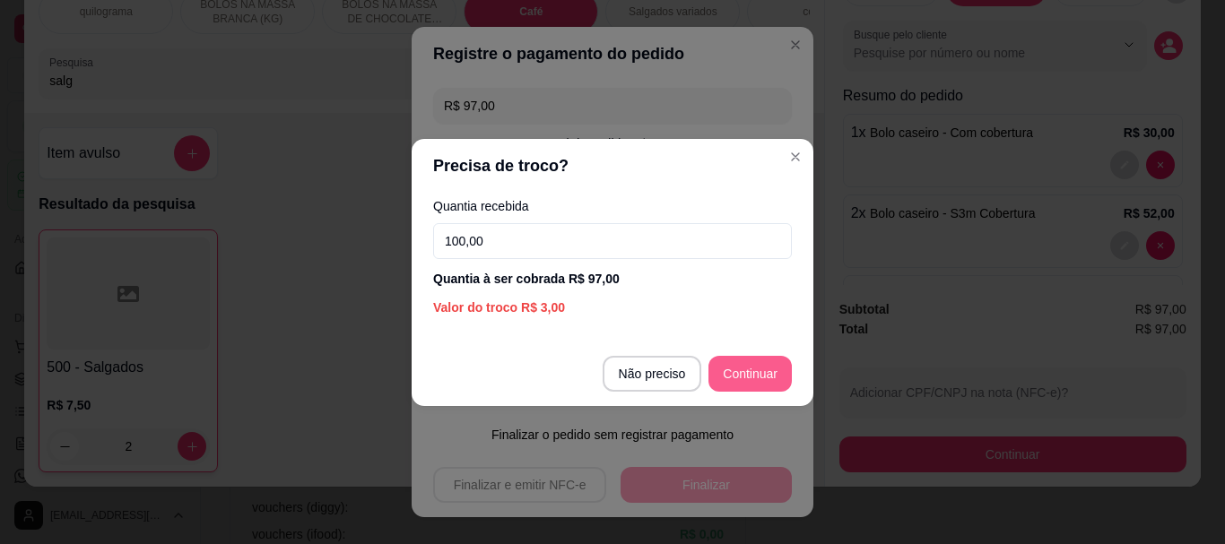
type input "100,00"
type input "R$ 0,00"
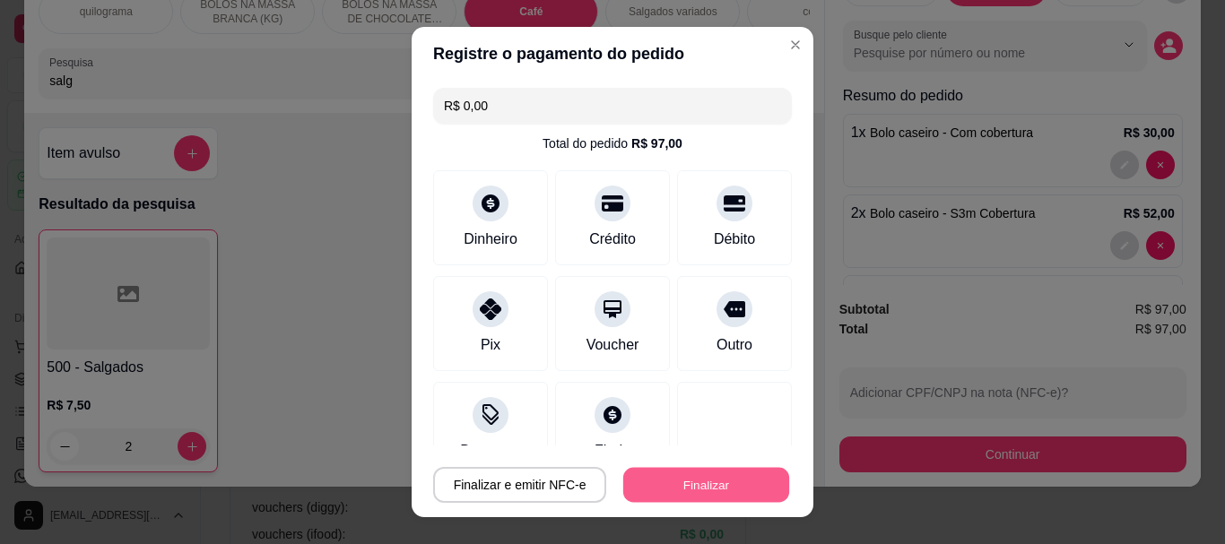
click at [679, 480] on button "Finalizar" at bounding box center [706, 484] width 166 height 35
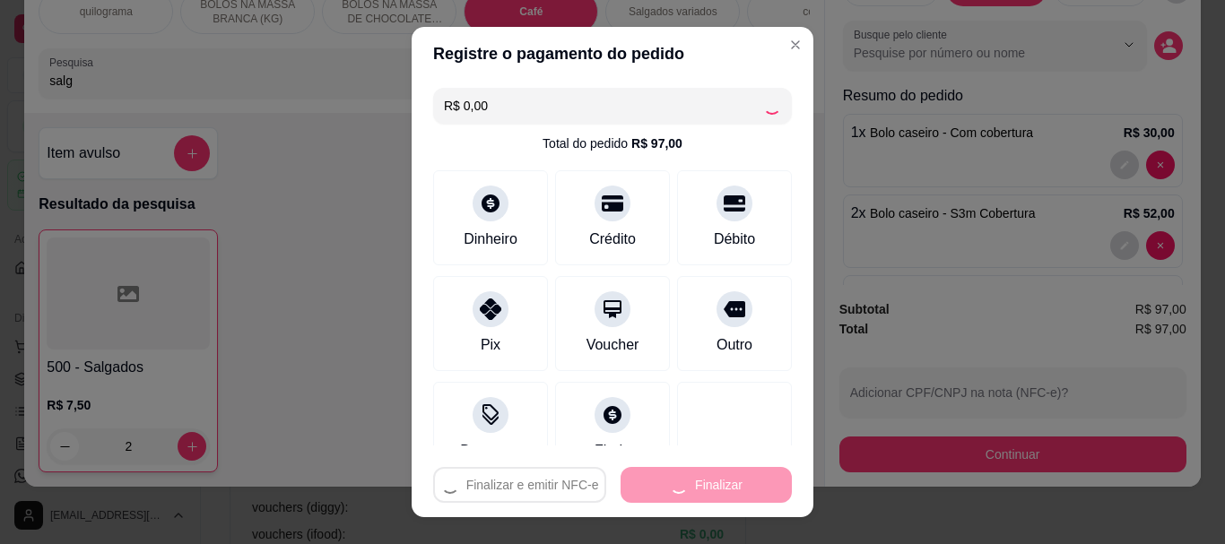
type input "0"
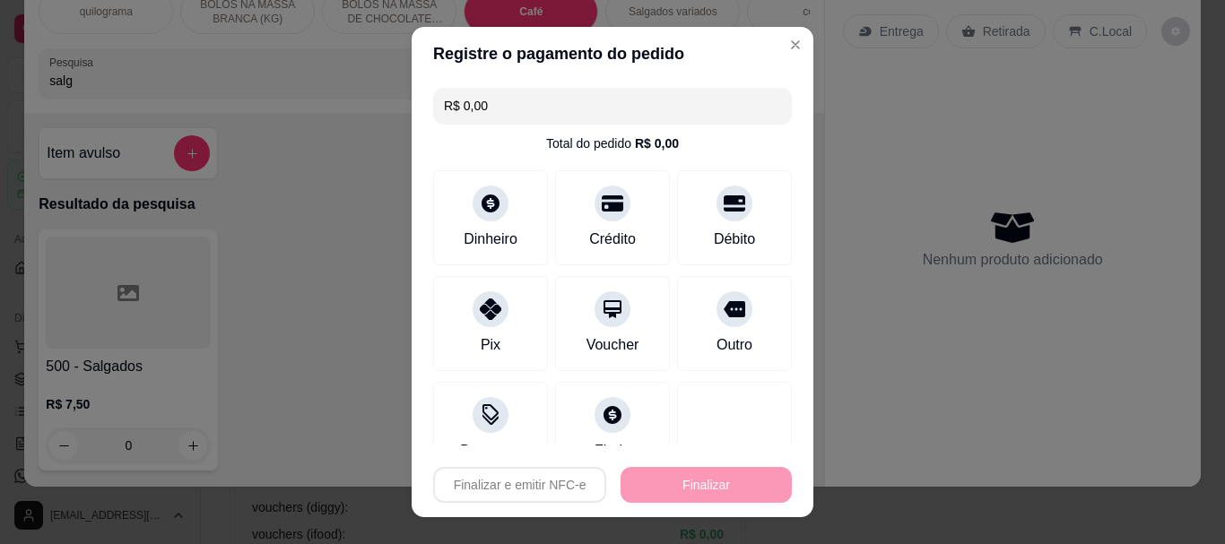
type input "-R$ 97,00"
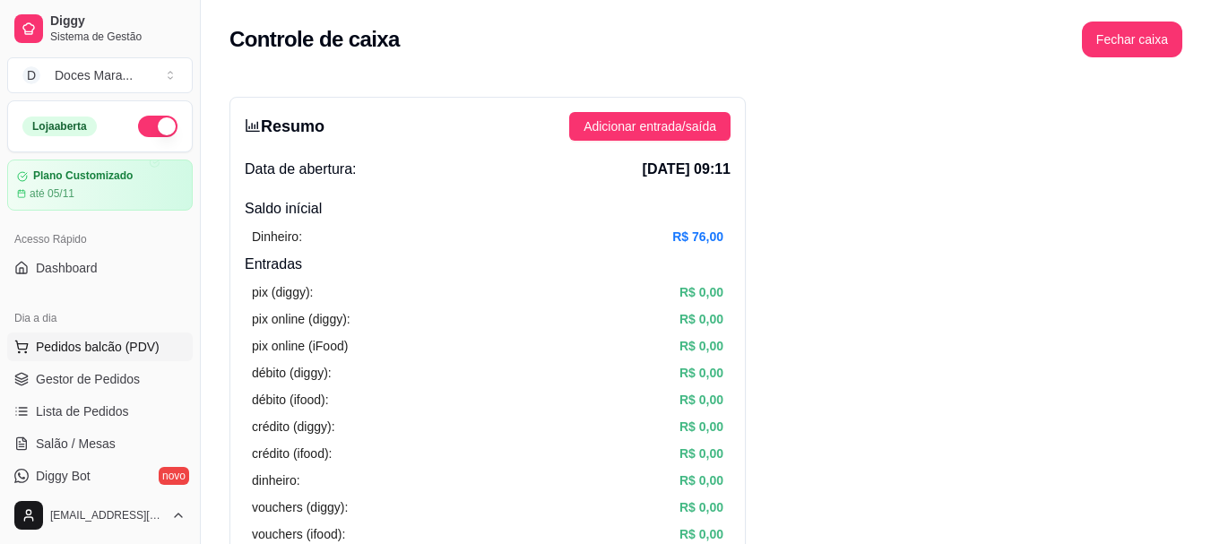
click at [101, 336] on button "Pedidos balcão (PDV)" at bounding box center [100, 347] width 186 height 29
click at [105, 345] on img at bounding box center [125, 334] width 166 height 113
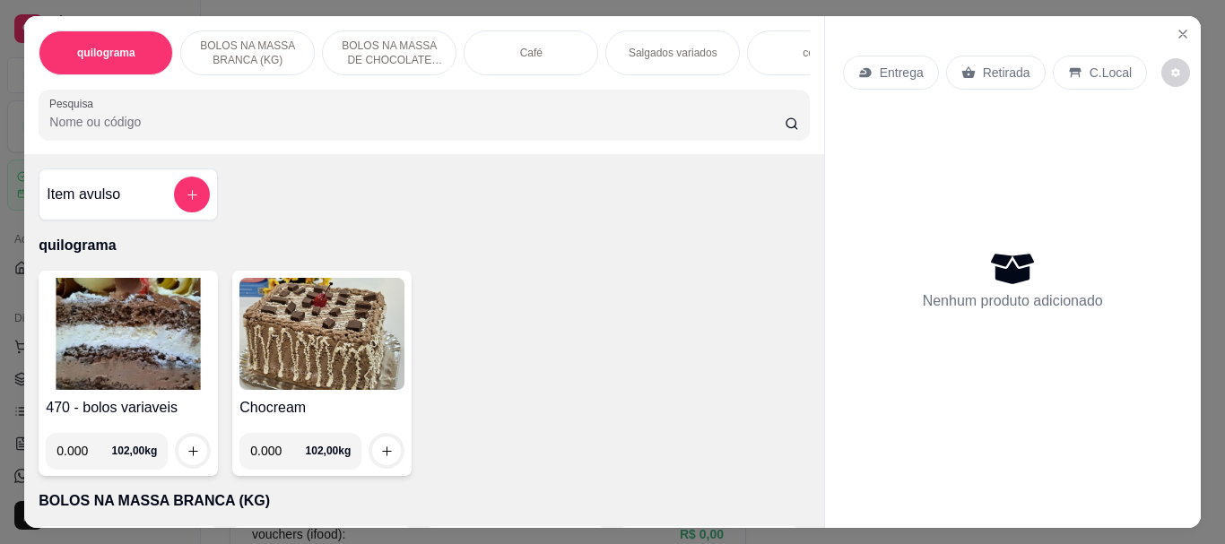
drag, startPoint x: 539, startPoint y: 46, endPoint x: 267, endPoint y: 210, distance: 317.3
click at [537, 47] on div "Café" at bounding box center [530, 52] width 134 height 45
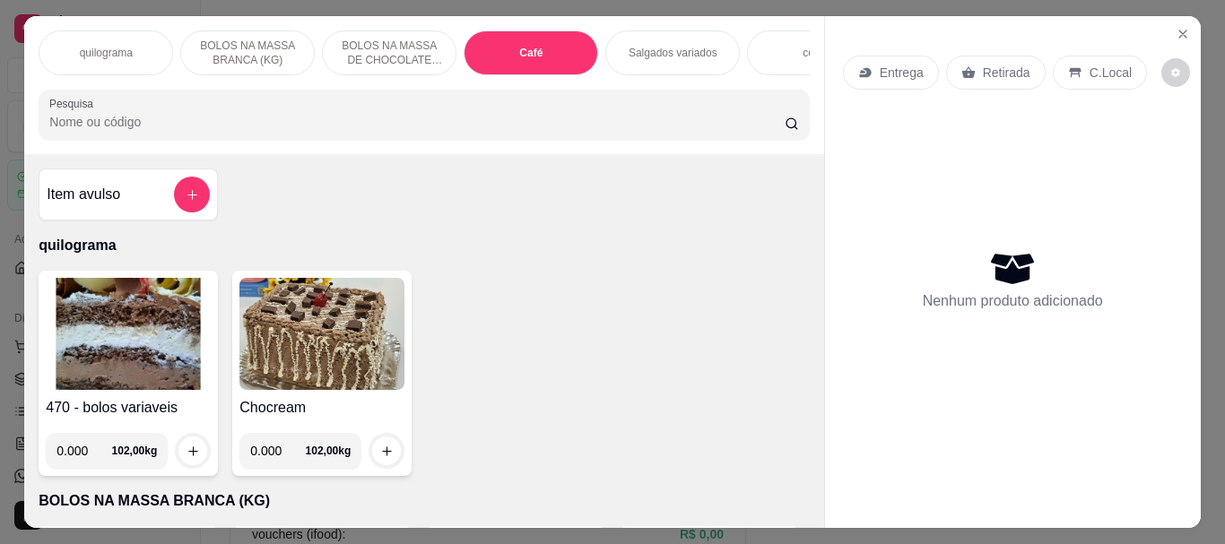
scroll to position [48, 0]
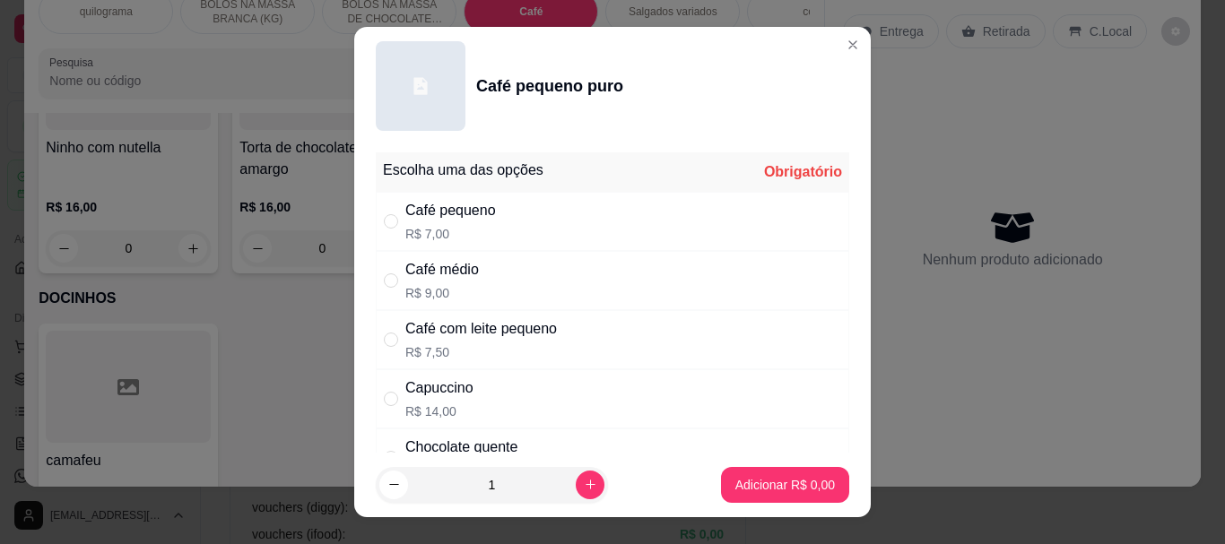
drag, startPoint x: 382, startPoint y: 398, endPoint x: 619, endPoint y: 491, distance: 254.4
click at [390, 402] on input "" at bounding box center [391, 399] width 14 height 14
radio input "true"
click at [714, 486] on button "Adicionar R$ 14,00" at bounding box center [781, 485] width 135 height 36
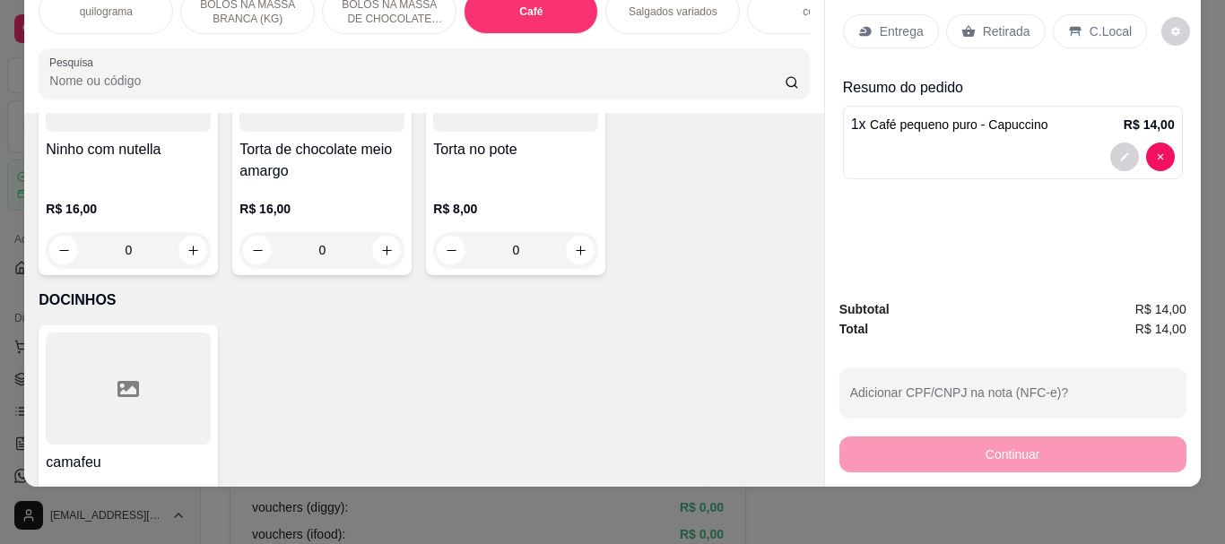
type input "1"
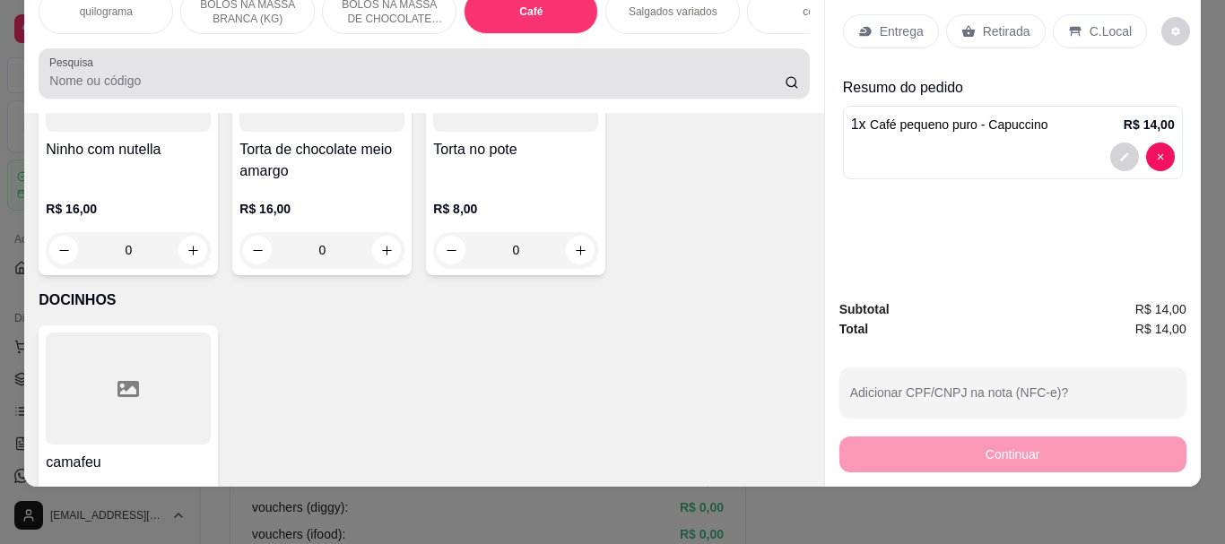
click at [160, 81] on input "Pesquisa" at bounding box center [416, 81] width 735 height 18
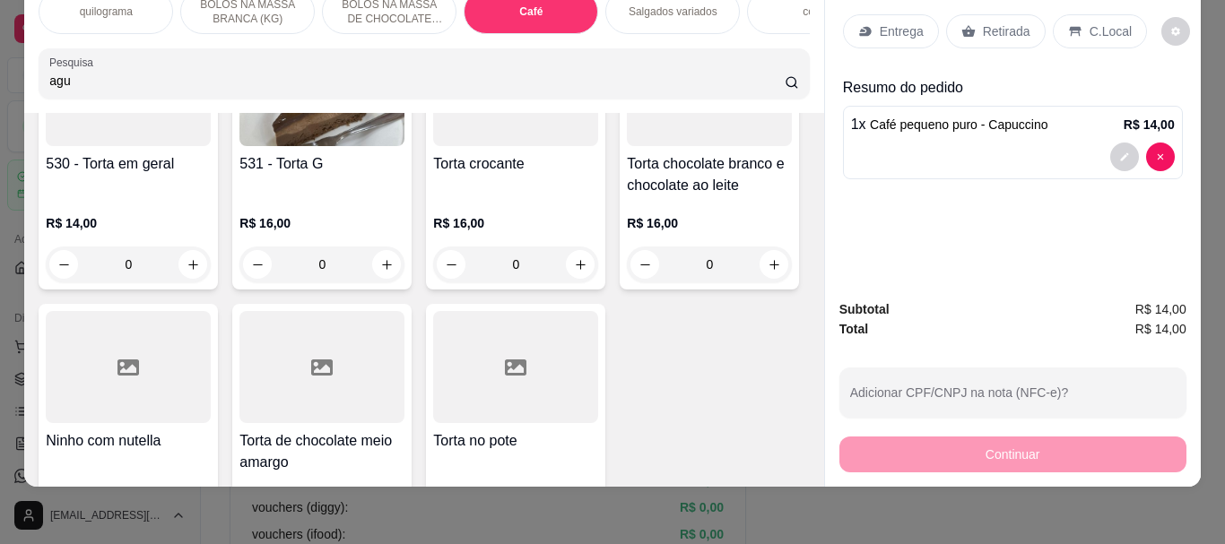
scroll to position [6642, 0]
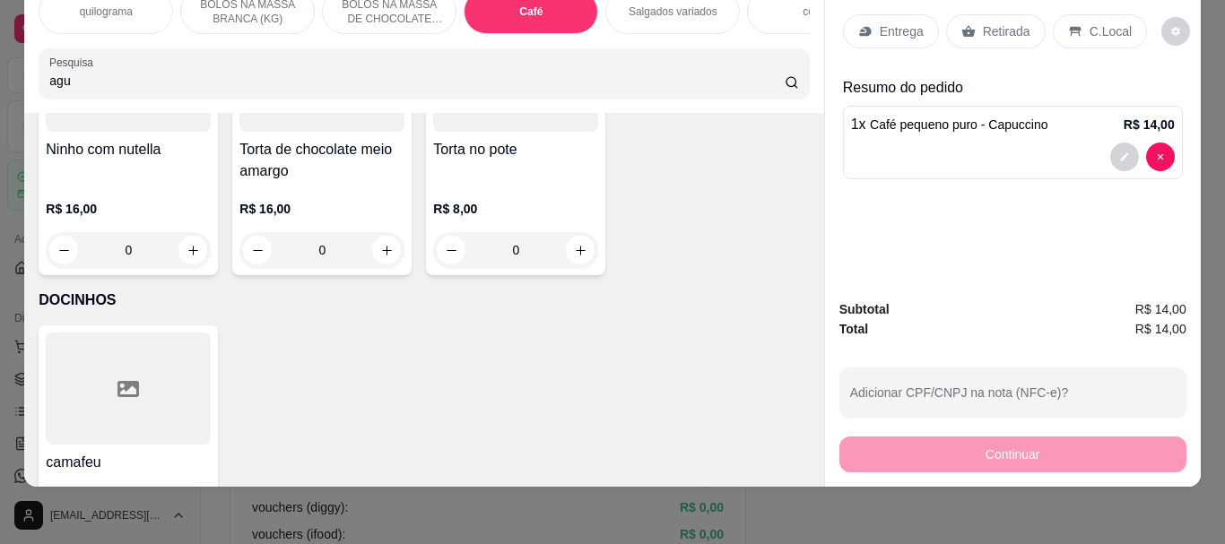
type input "agu"
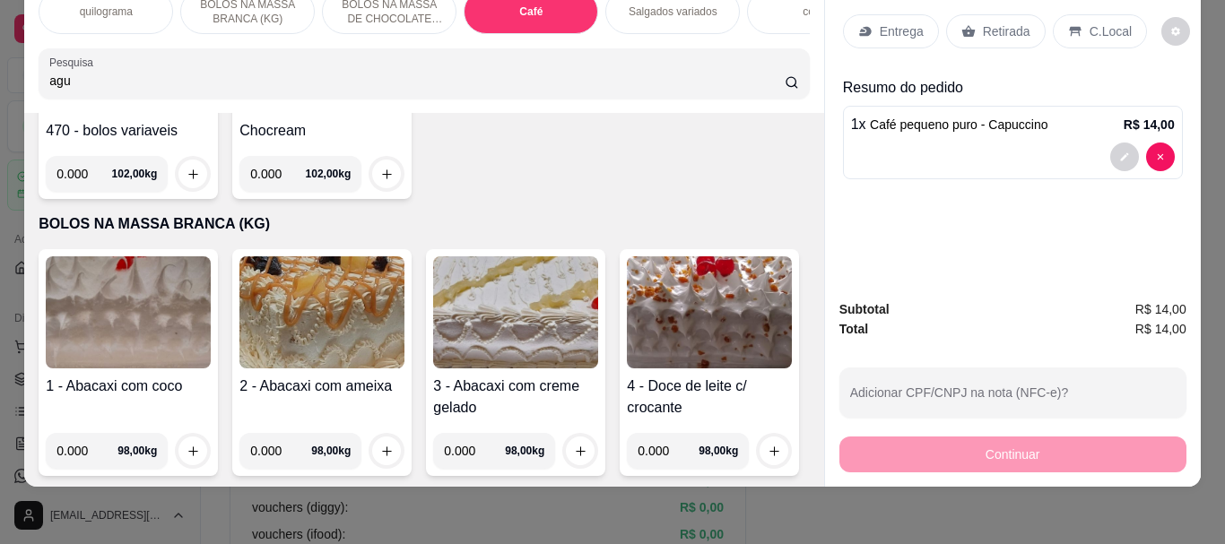
scroll to position [0, 0]
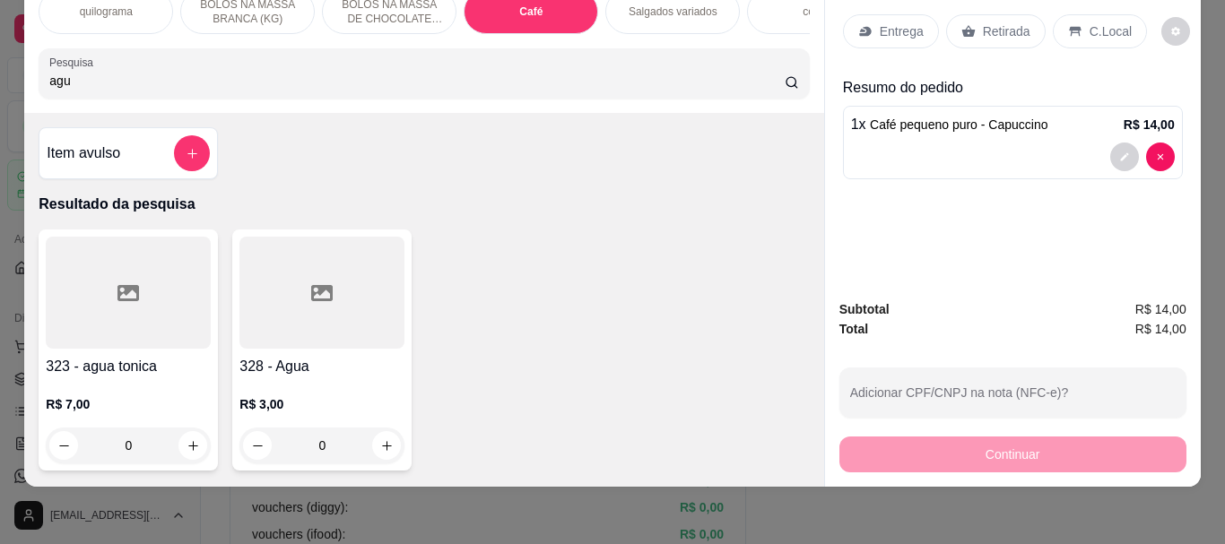
click at [294, 291] on div at bounding box center [321, 293] width 165 height 112
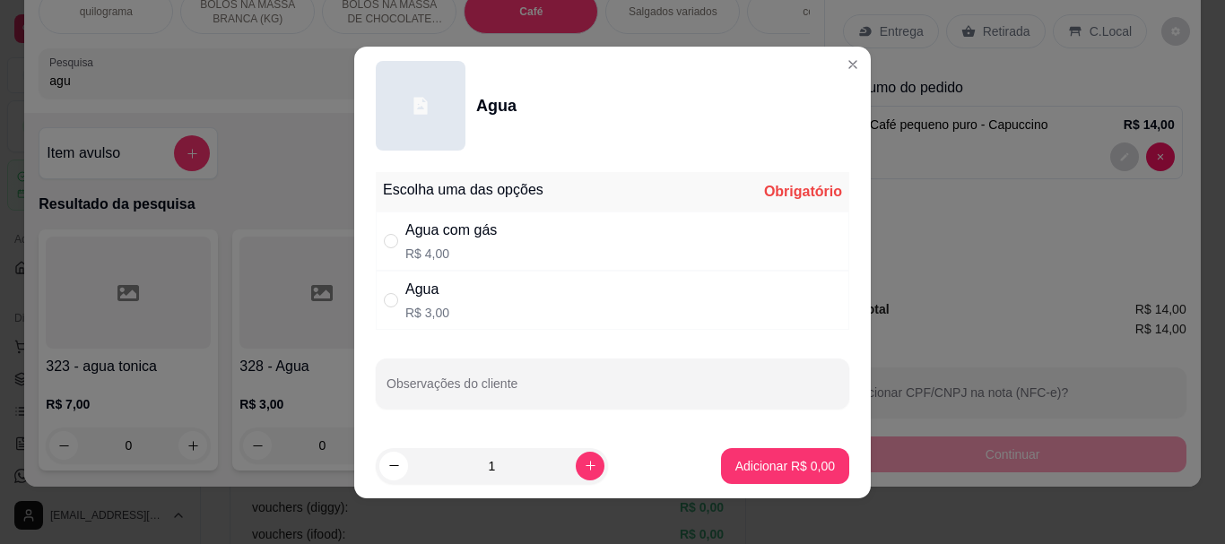
drag, startPoint x: 380, startPoint y: 297, endPoint x: 432, endPoint y: 332, distance: 62.7
click at [388, 300] on input "" at bounding box center [391, 300] width 14 height 14
radio input "true"
click at [584, 464] on icon "increase-product-quantity" at bounding box center [590, 465] width 13 height 13
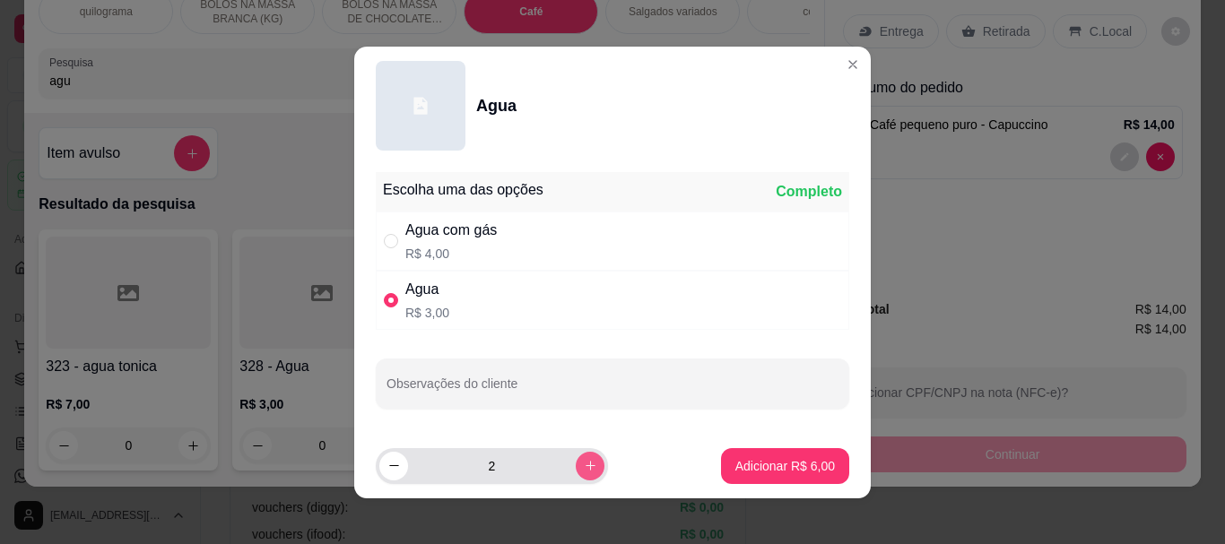
type input "3"
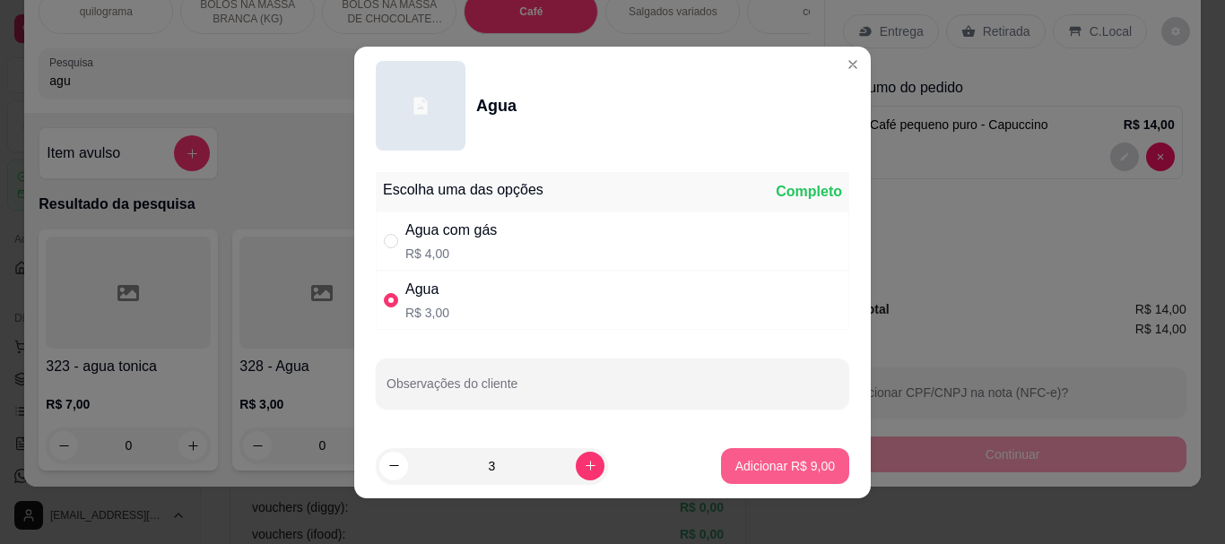
click at [755, 468] on p "Adicionar R$ 9,00" at bounding box center [785, 466] width 100 height 18
type input "3"
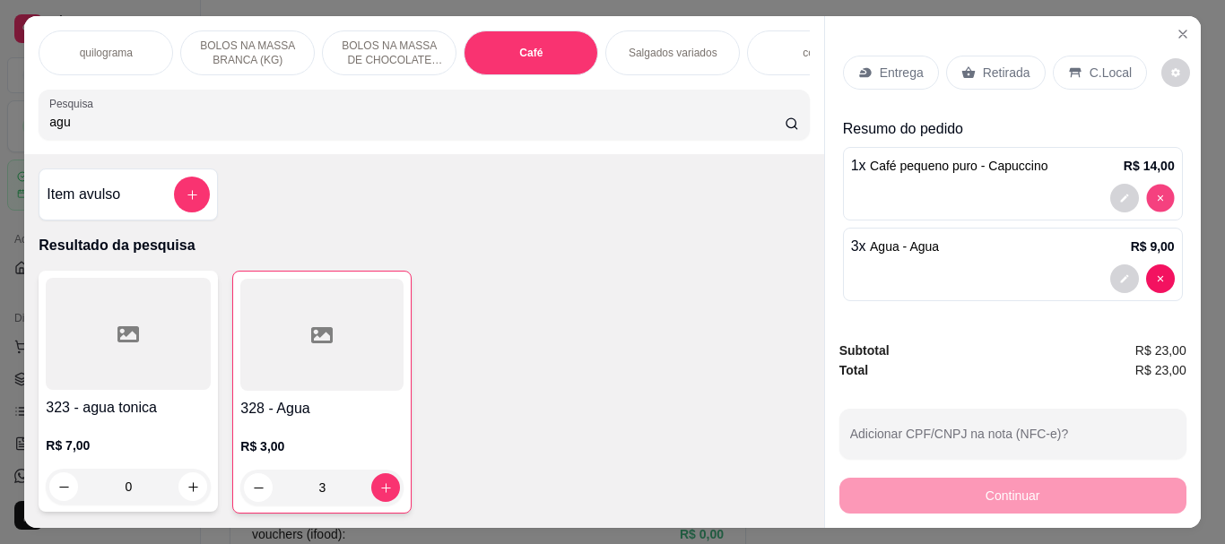
type input "0"
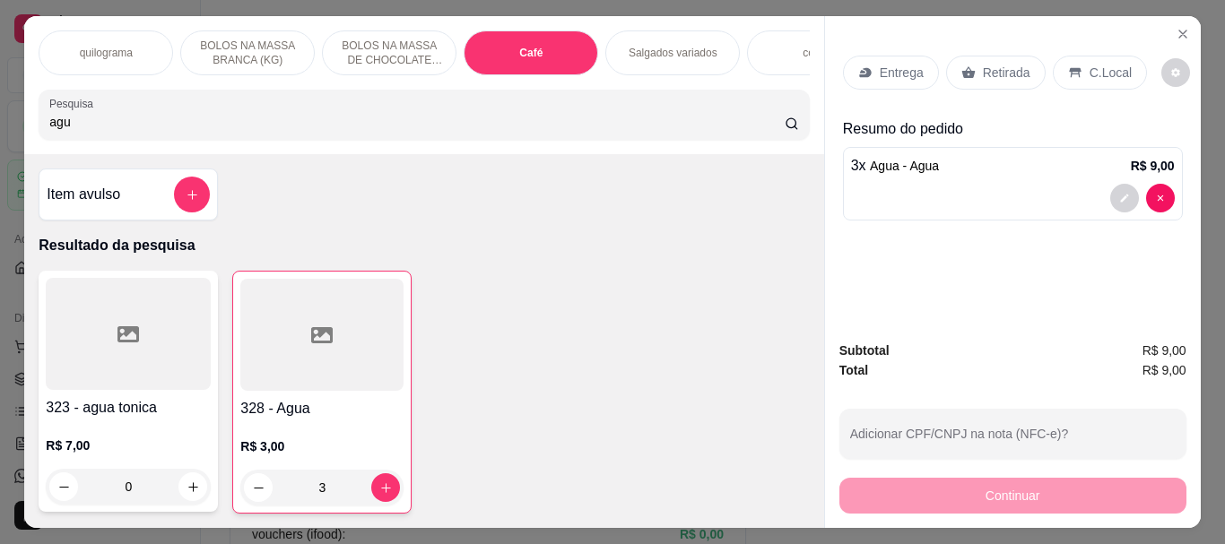
click at [982, 65] on p "Retirada" at bounding box center [1006, 73] width 48 height 18
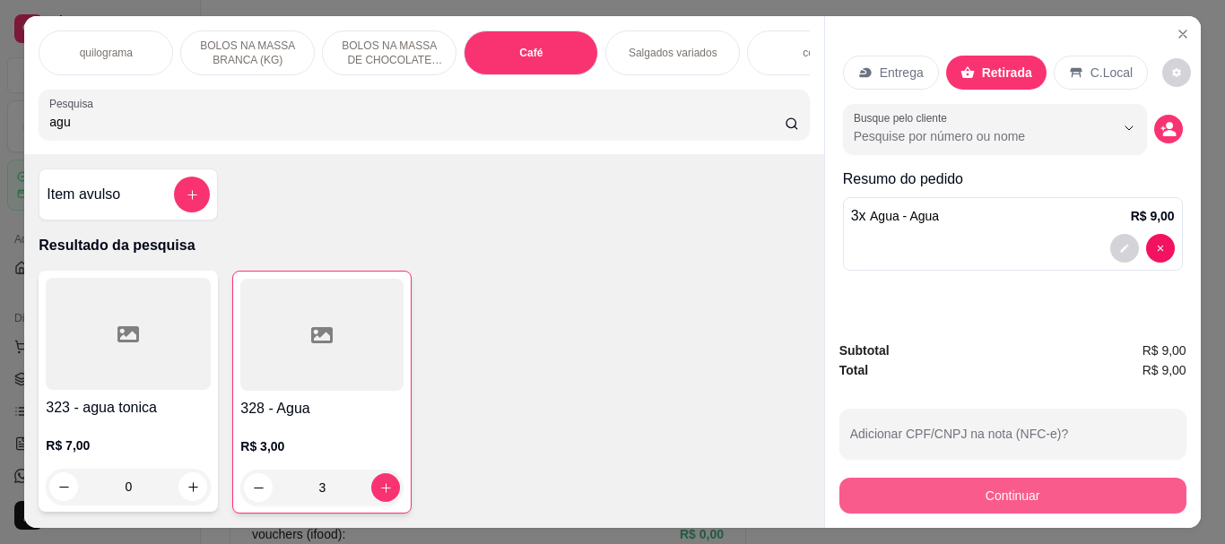
click at [1012, 493] on button "Continuar" at bounding box center [1012, 496] width 347 height 36
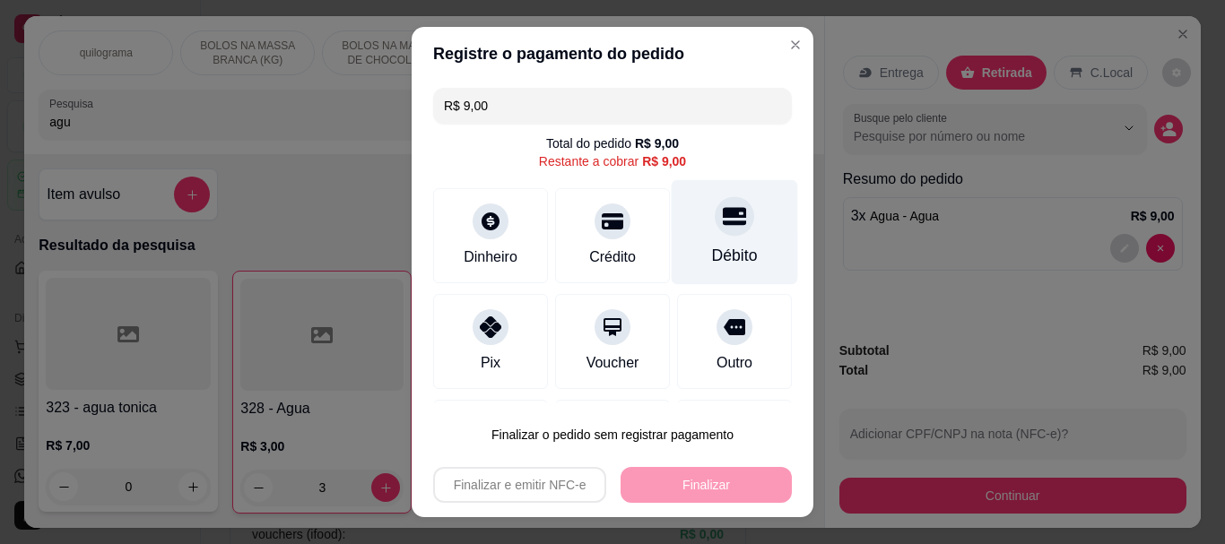
click at [714, 235] on div at bounding box center [733, 216] width 39 height 39
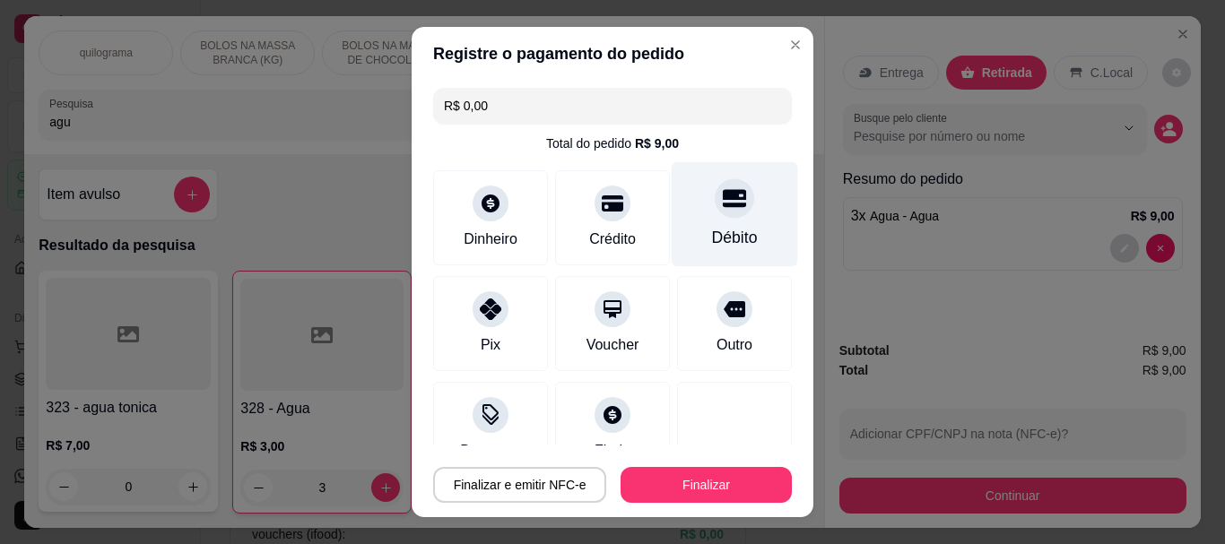
type input "R$ 0,00"
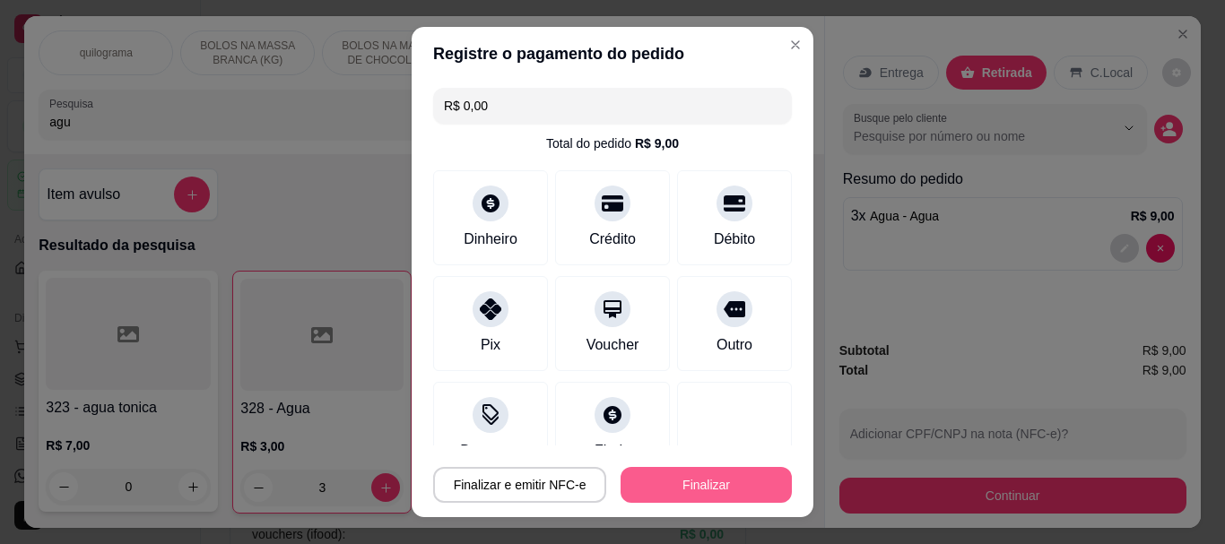
click at [738, 480] on button "Finalizar" at bounding box center [705, 485] width 171 height 36
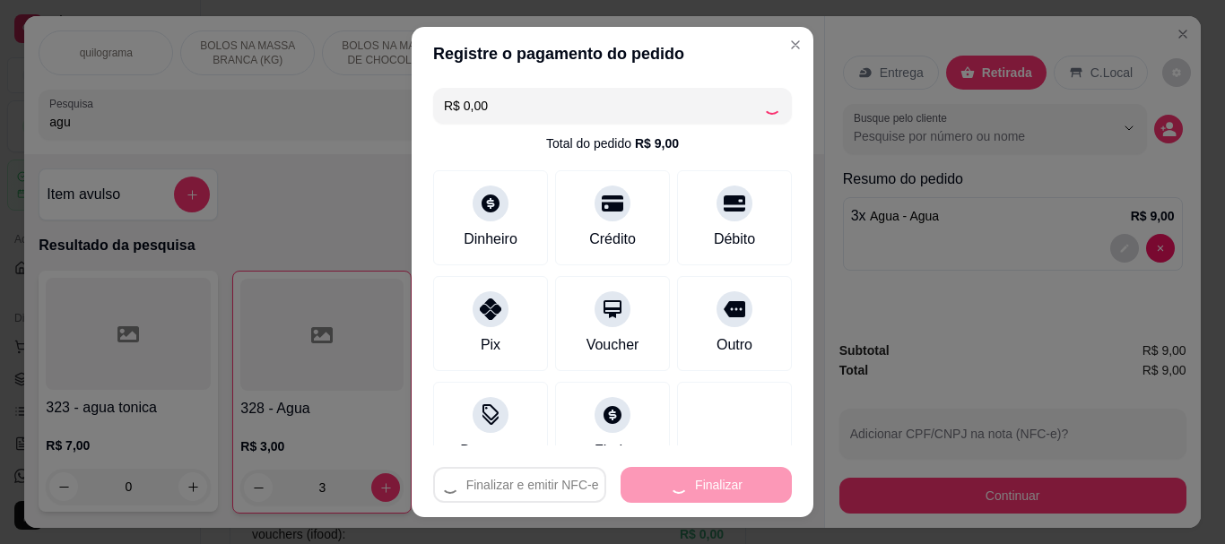
type input "0"
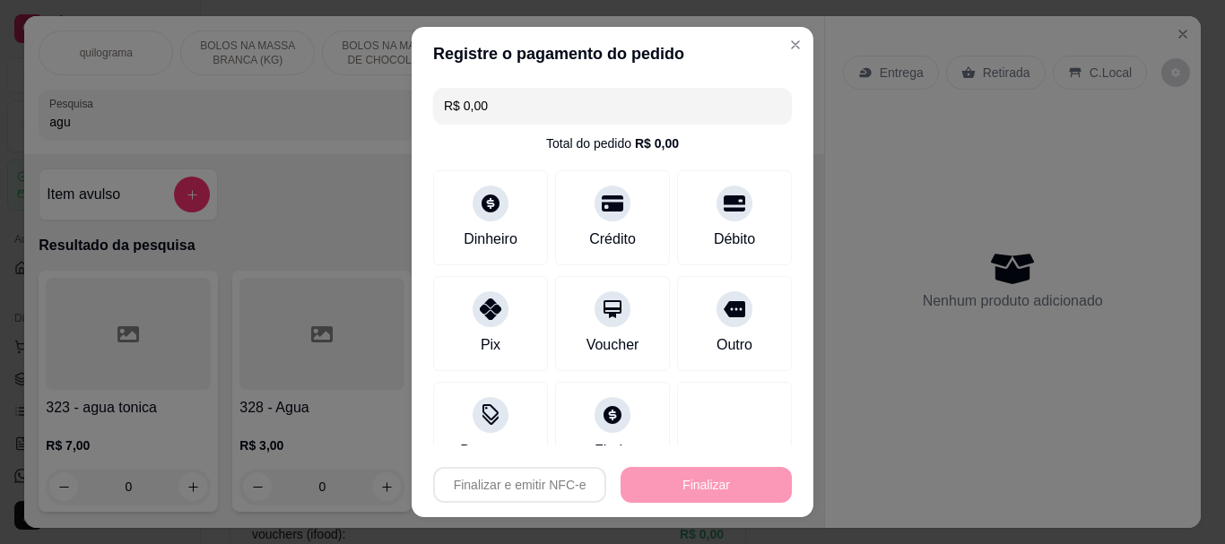
type input "-R$ 9,00"
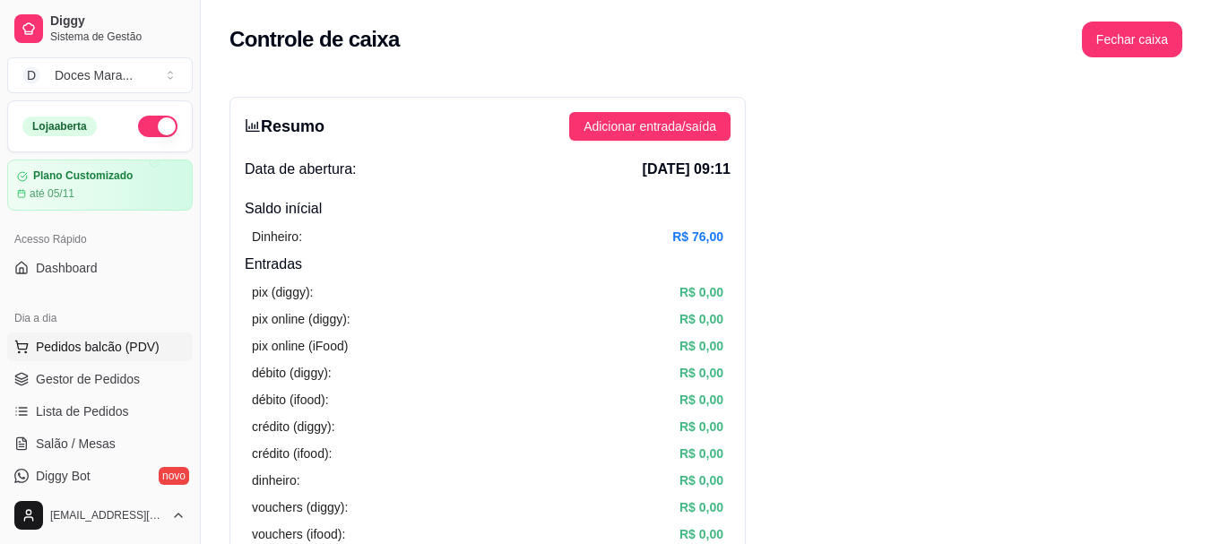
click at [85, 341] on span "Pedidos balcão (PDV)" at bounding box center [98, 347] width 124 height 18
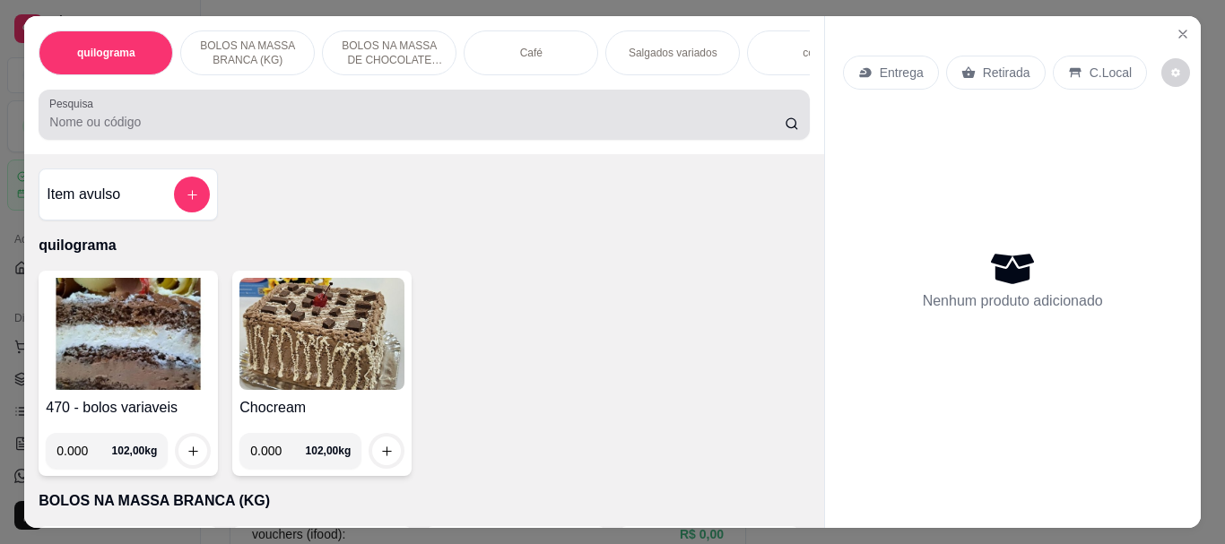
click at [117, 131] on input "Pesquisa" at bounding box center [416, 122] width 735 height 18
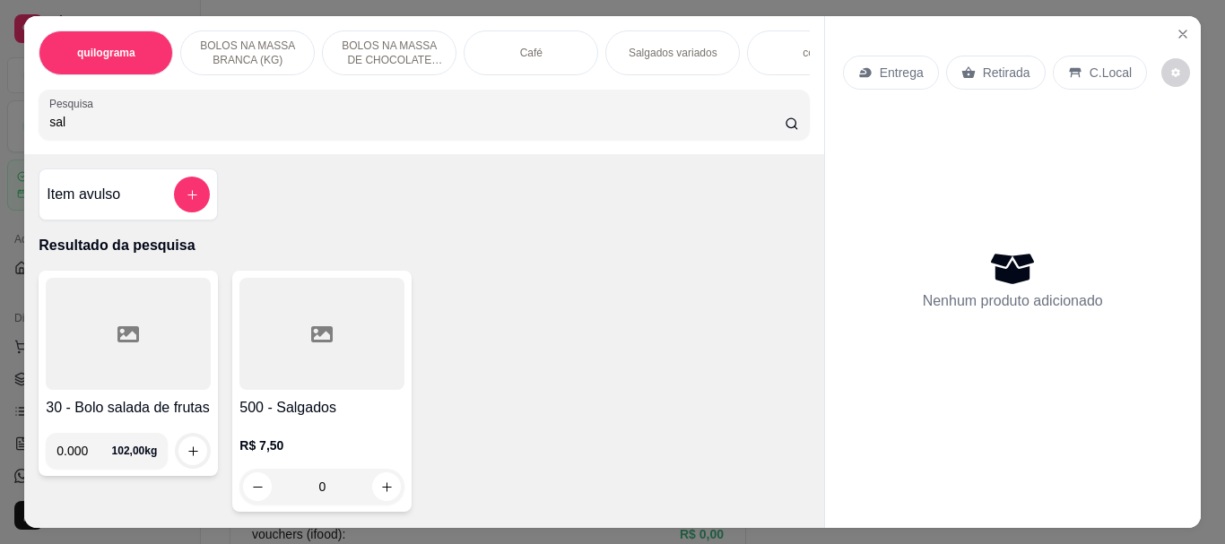
type input "sal"
click at [299, 357] on div at bounding box center [321, 334] width 165 height 112
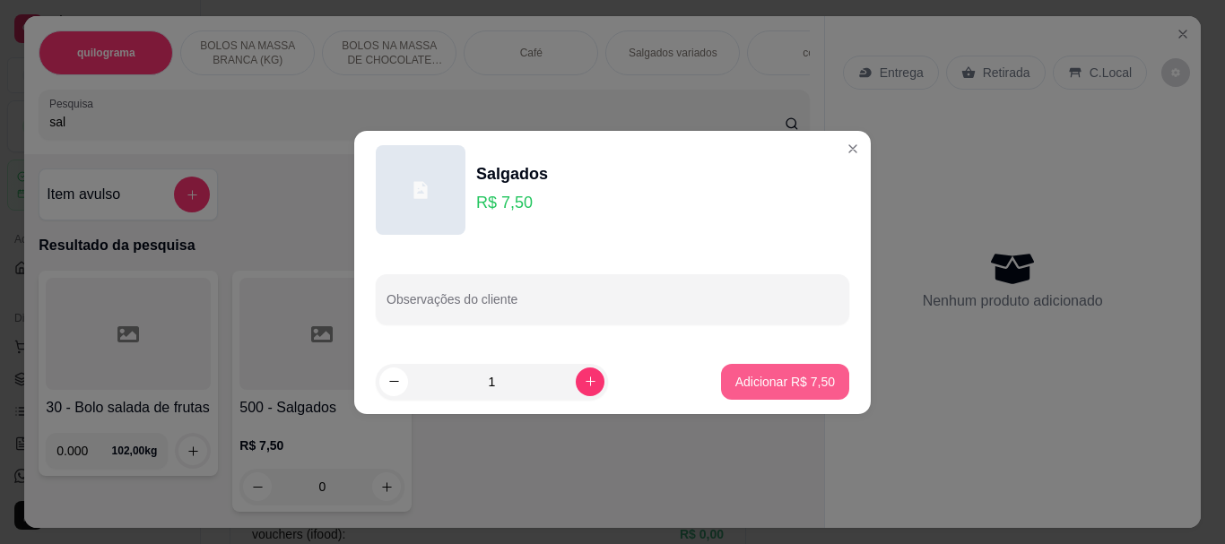
click at [741, 380] on p "Adicionar R$ 7,50" at bounding box center [785, 382] width 100 height 18
type input "1"
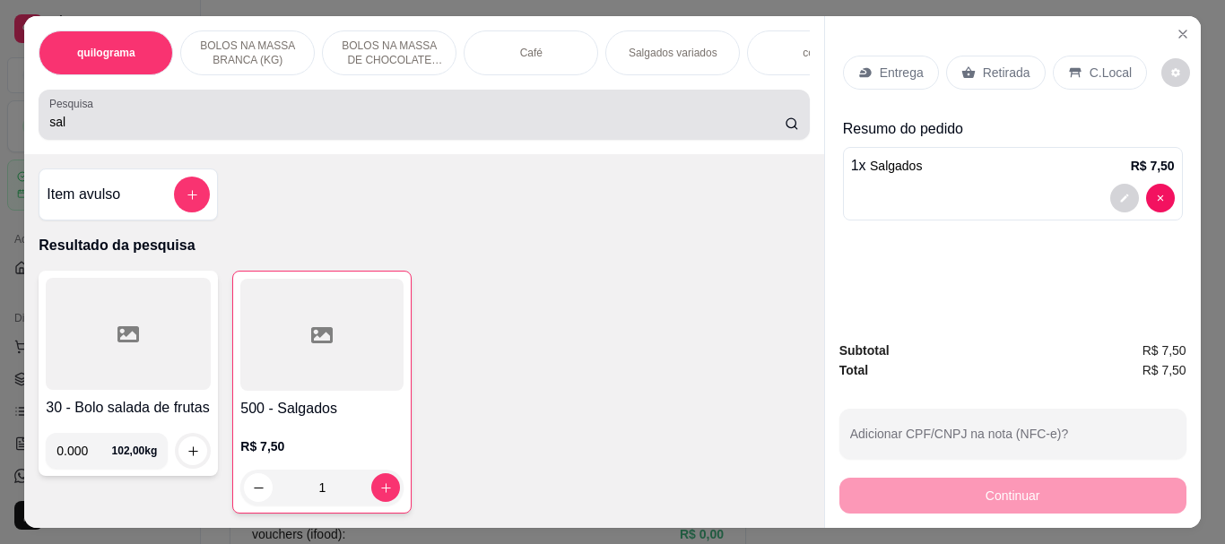
click at [180, 138] on div "Pesquisa sal" at bounding box center [424, 115] width 770 height 50
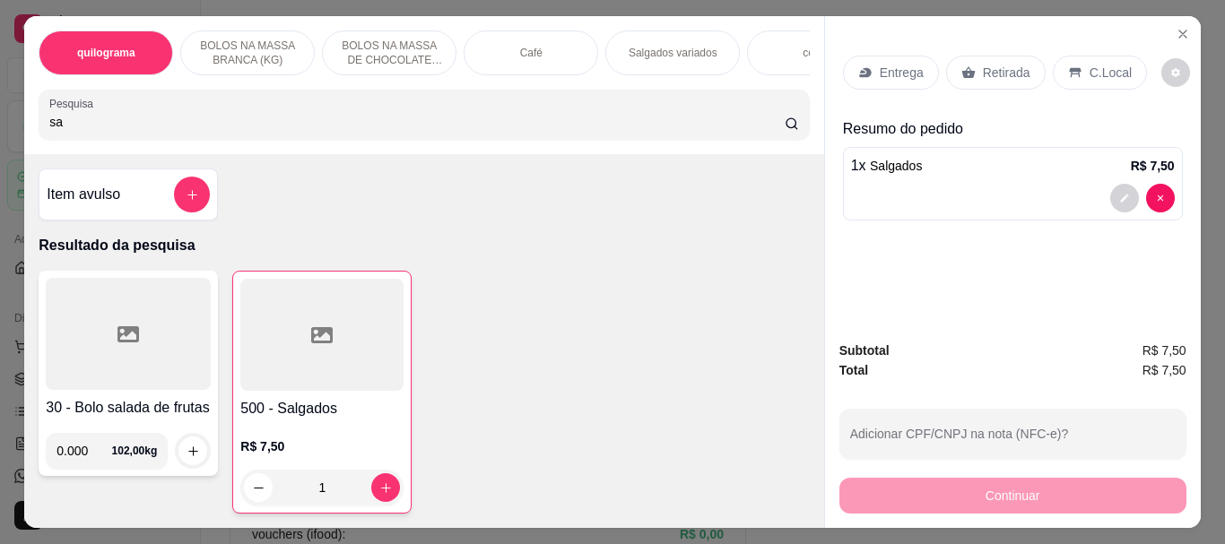
type input "s"
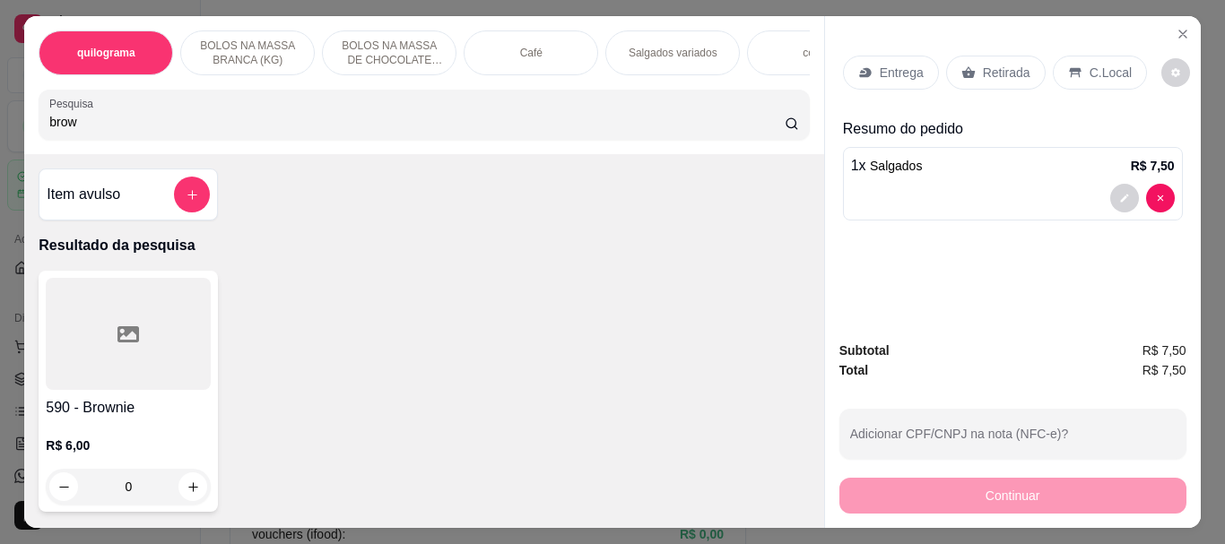
type input "brow"
click at [136, 324] on div at bounding box center [128, 334] width 165 height 112
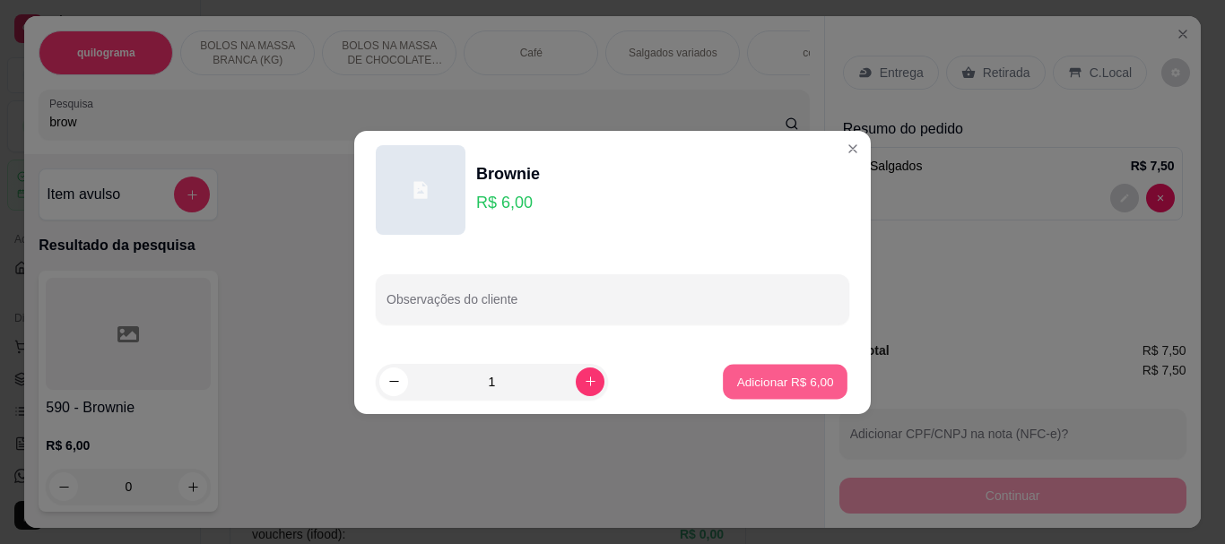
click at [757, 371] on button "Adicionar R$ 6,00" at bounding box center [785, 381] width 125 height 35
type input "1"
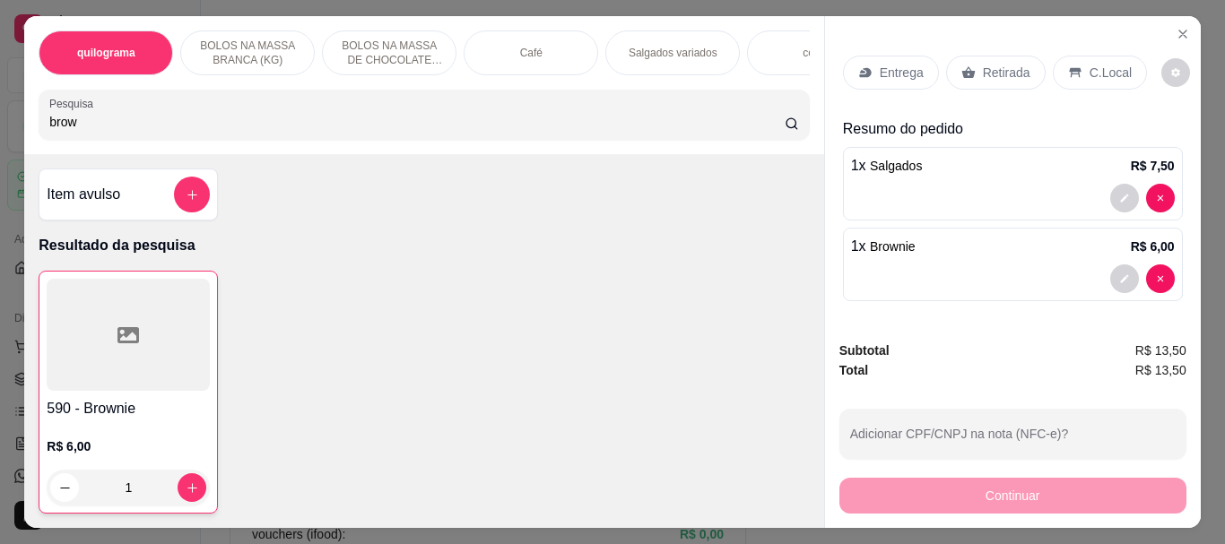
click at [982, 66] on p "Retirada" at bounding box center [1006, 73] width 48 height 18
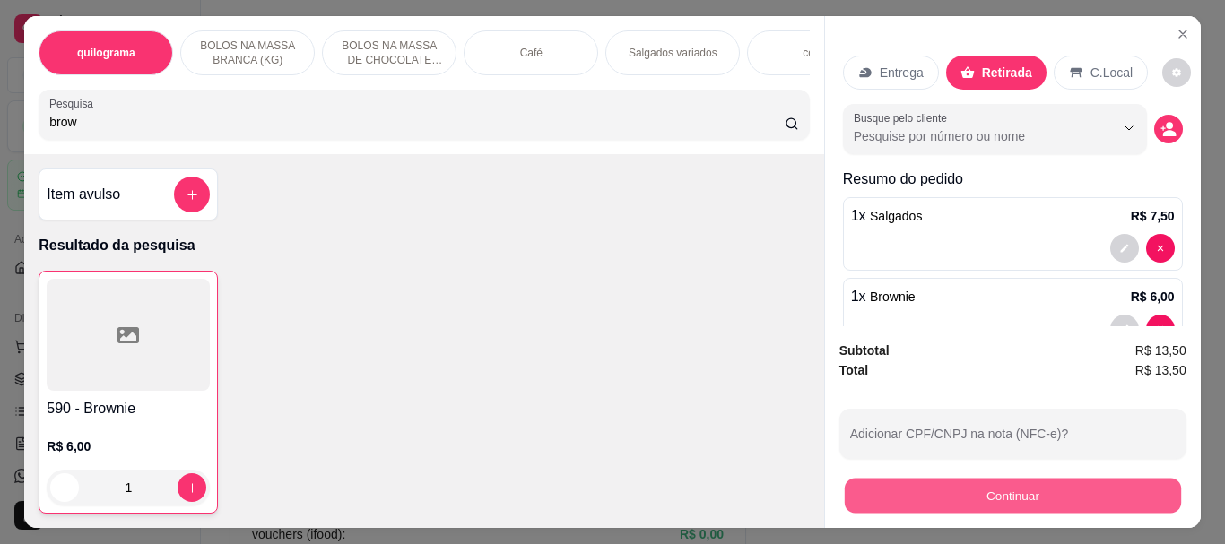
click at [1056, 485] on button "Continuar" at bounding box center [1012, 495] width 336 height 35
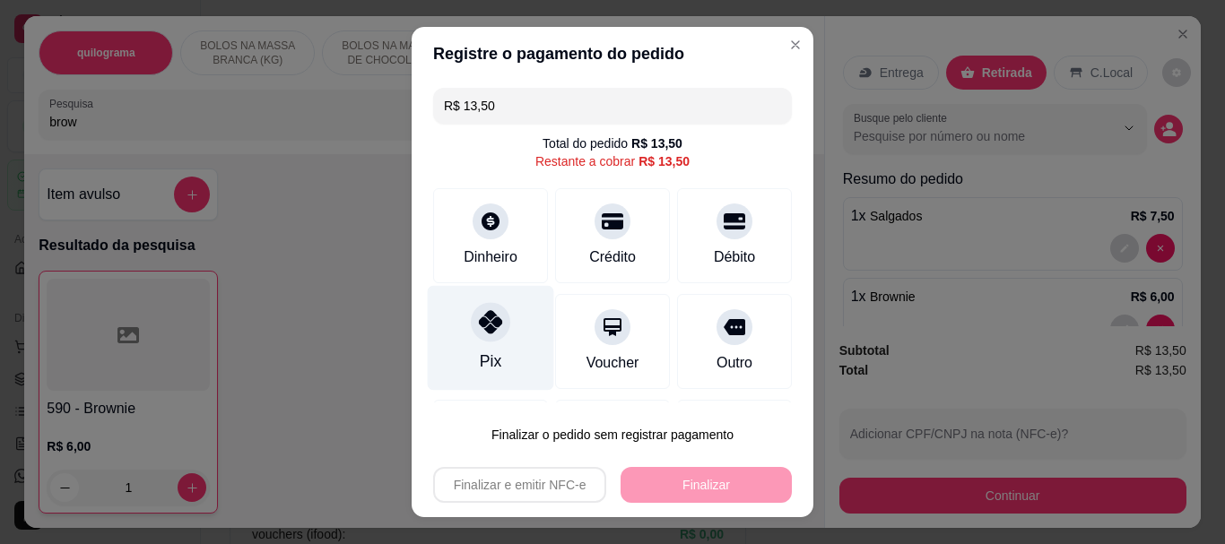
click at [488, 336] on div at bounding box center [490, 322] width 39 height 39
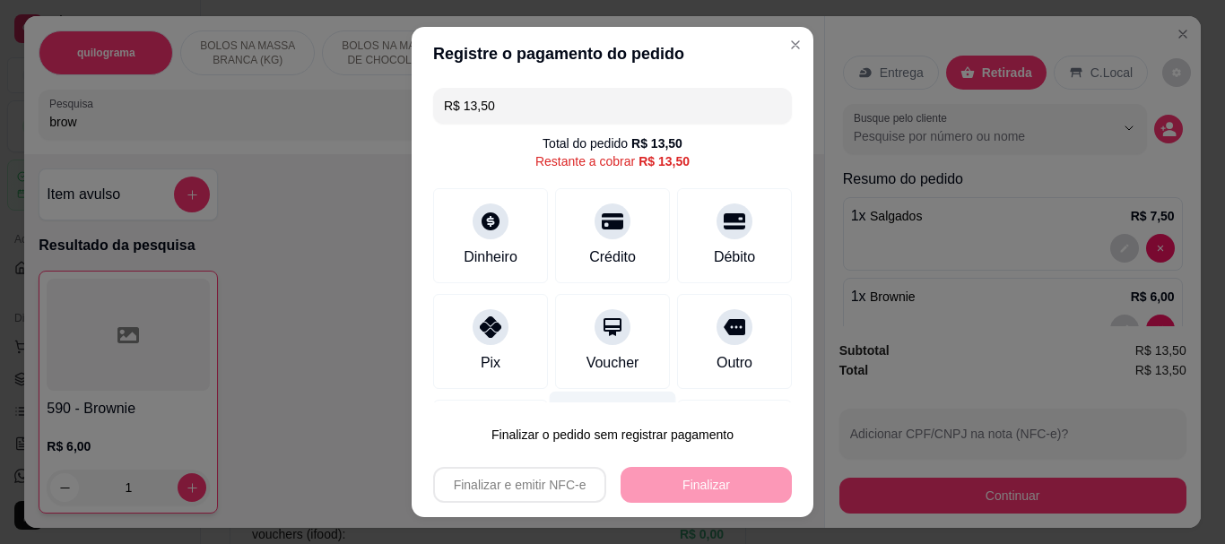
type input "R$ 0,00"
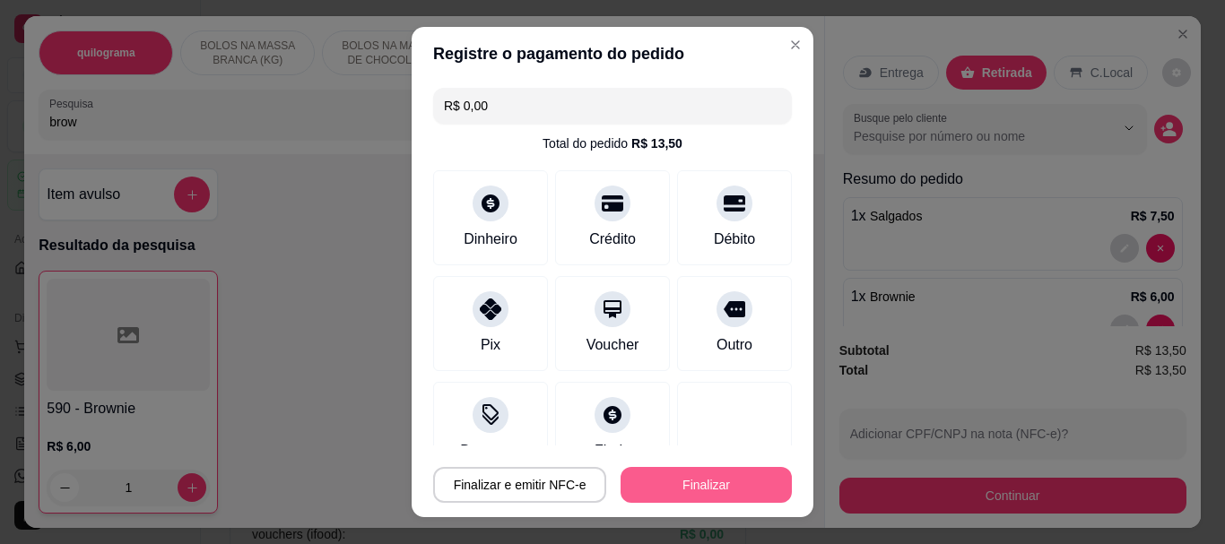
click at [680, 479] on button "Finalizar" at bounding box center [705, 485] width 171 height 36
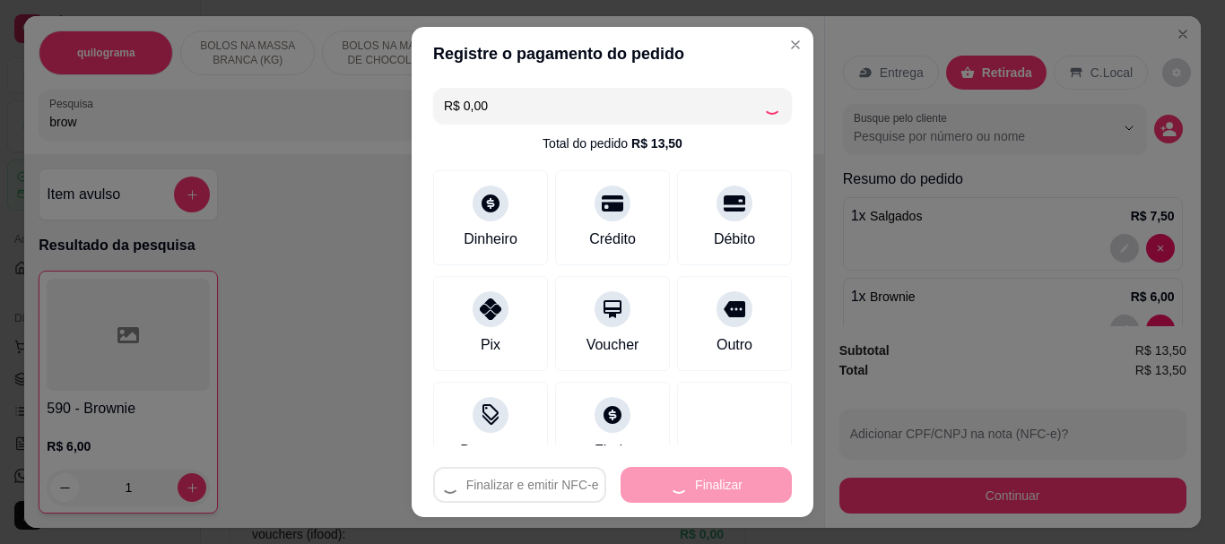
type input "0"
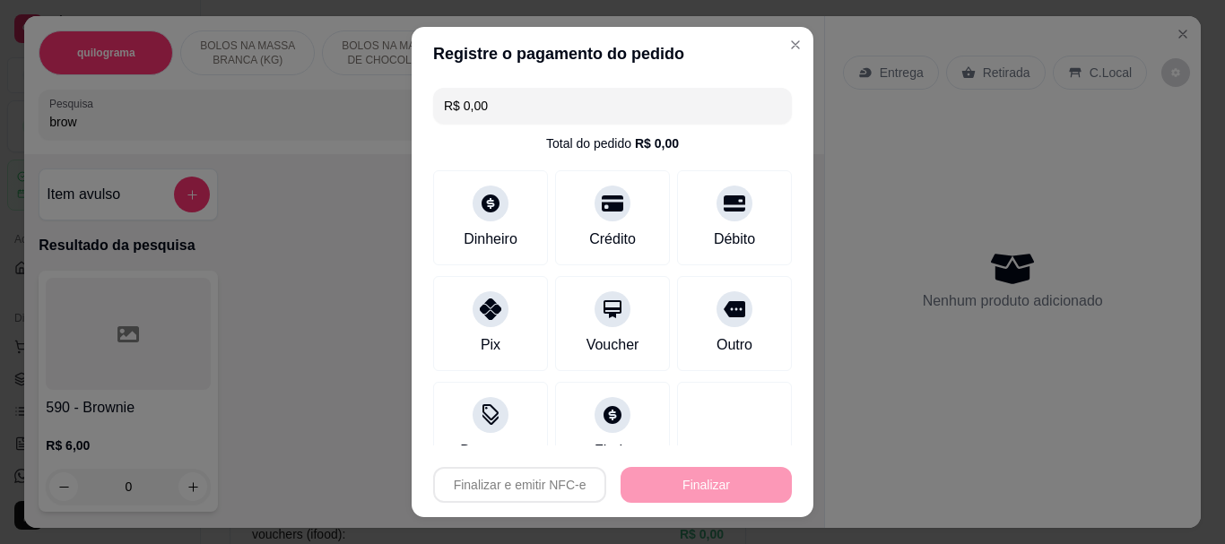
type input "-R$ 13,50"
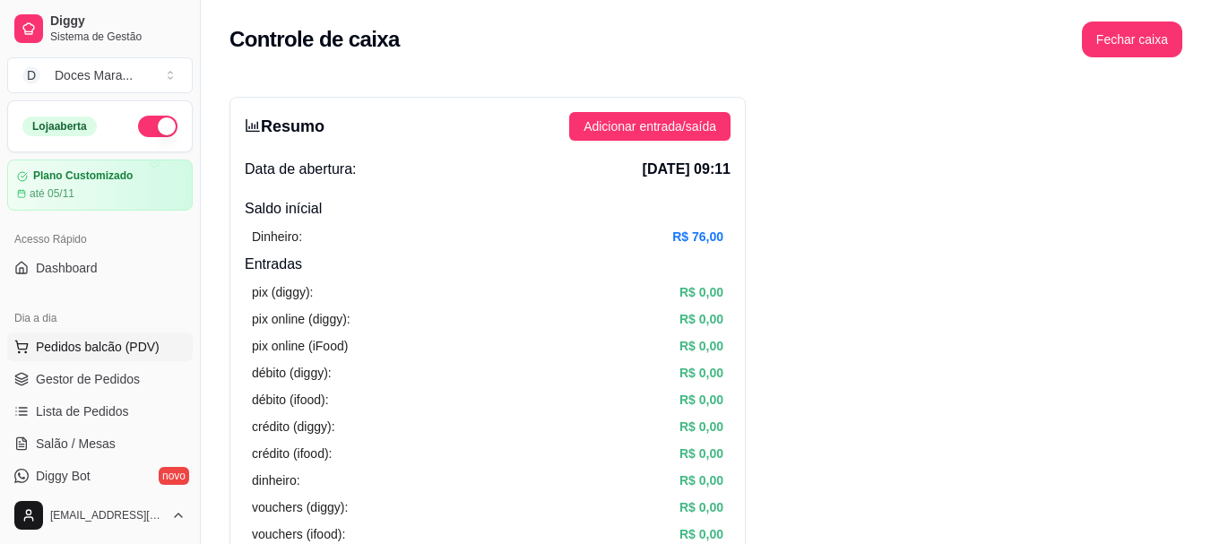
click at [88, 346] on span "Pedidos balcão (PDV)" at bounding box center [98, 347] width 124 height 18
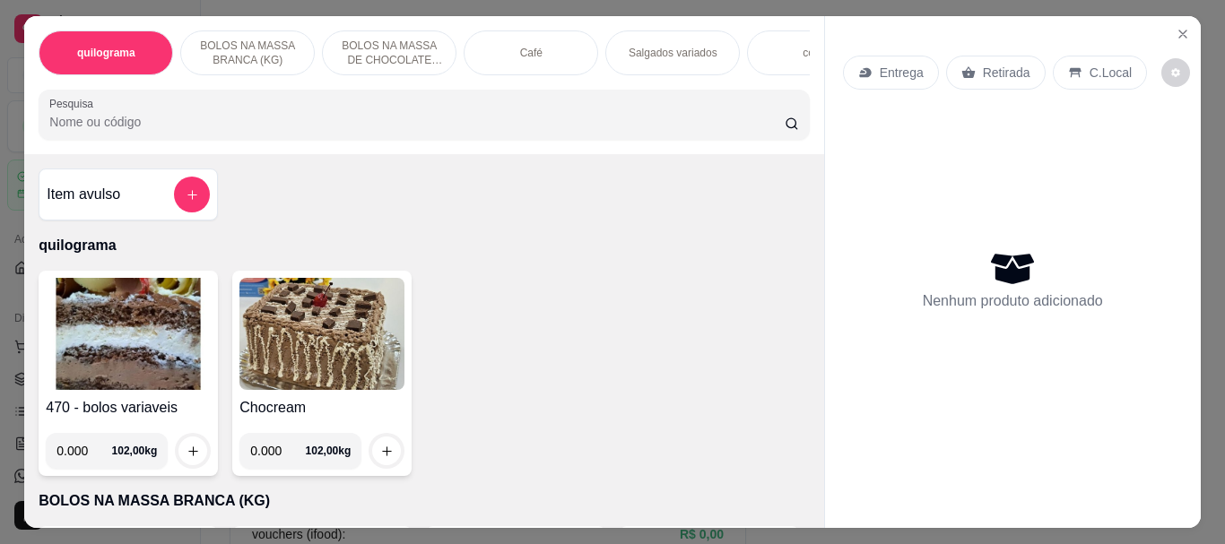
click at [120, 123] on input "Pesquisa" at bounding box center [416, 122] width 735 height 18
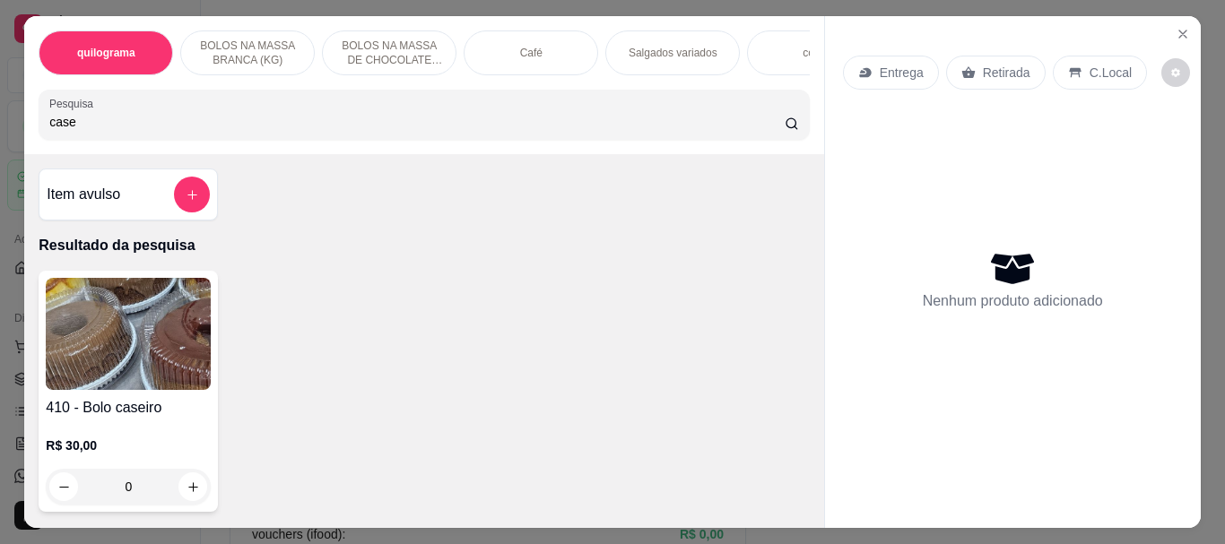
type input "case"
click at [117, 326] on img at bounding box center [128, 334] width 165 height 112
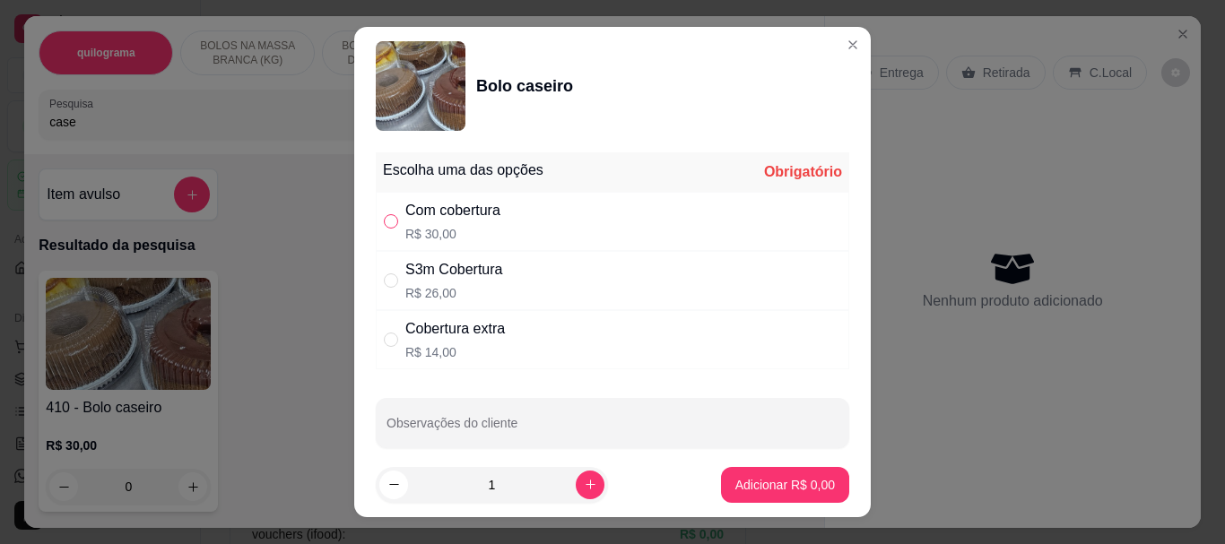
click at [390, 231] on label "" at bounding box center [391, 222] width 14 height 20
click at [390, 229] on input "" at bounding box center [391, 221] width 14 height 14
click at [391, 218] on input "" at bounding box center [391, 221] width 14 height 14
radio input "true"
click at [773, 483] on p "Adicionar R$ 30,00" at bounding box center [781, 485] width 107 height 18
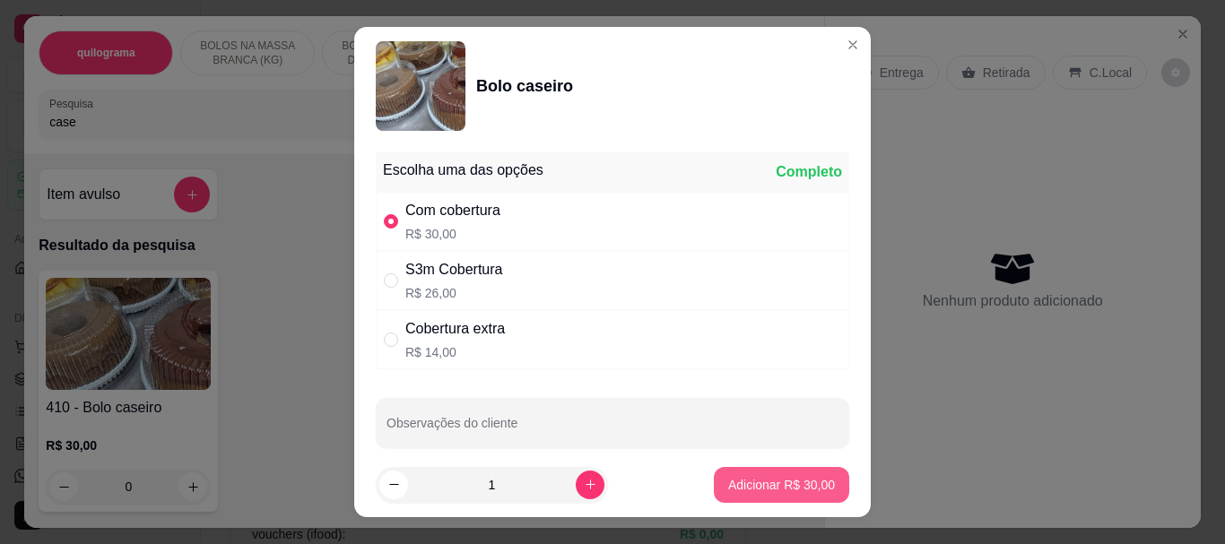
type input "1"
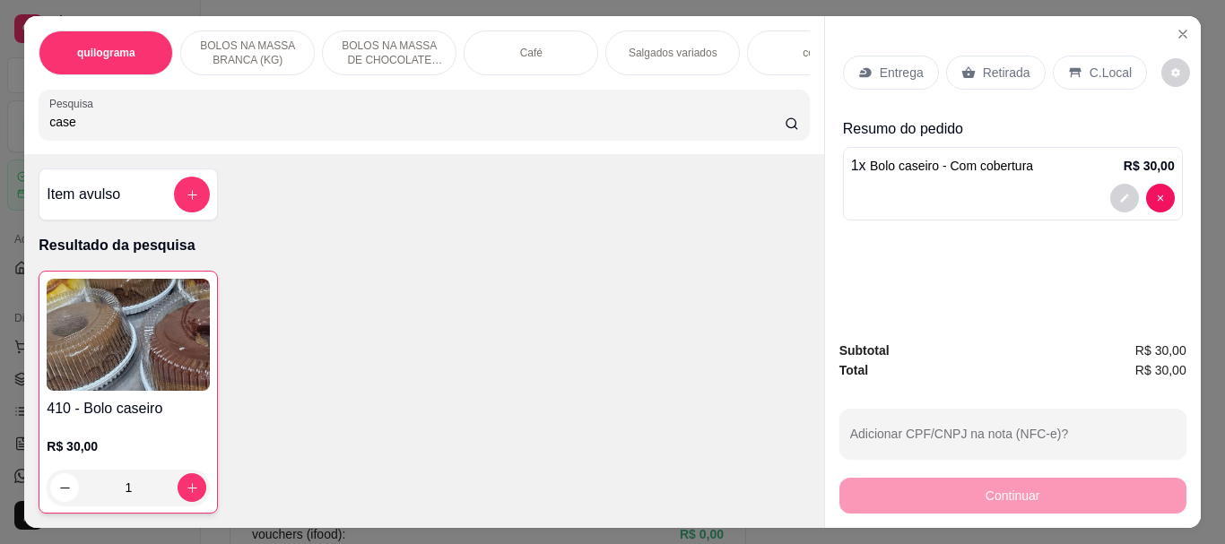
click at [982, 64] on p "Retirada" at bounding box center [1006, 73] width 48 height 18
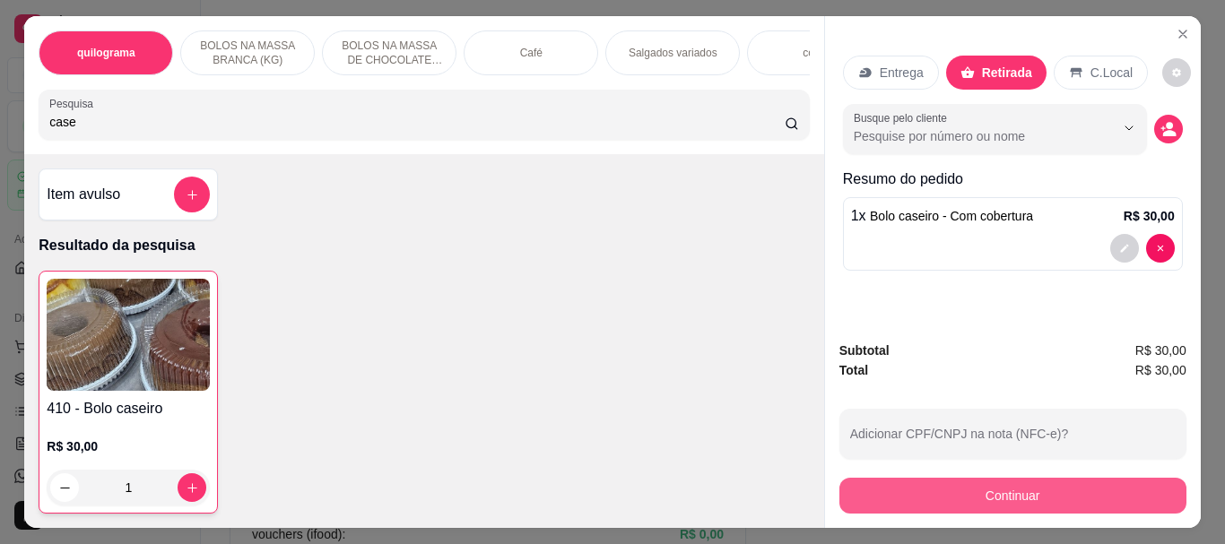
click at [978, 484] on button "Continuar" at bounding box center [1012, 496] width 347 height 36
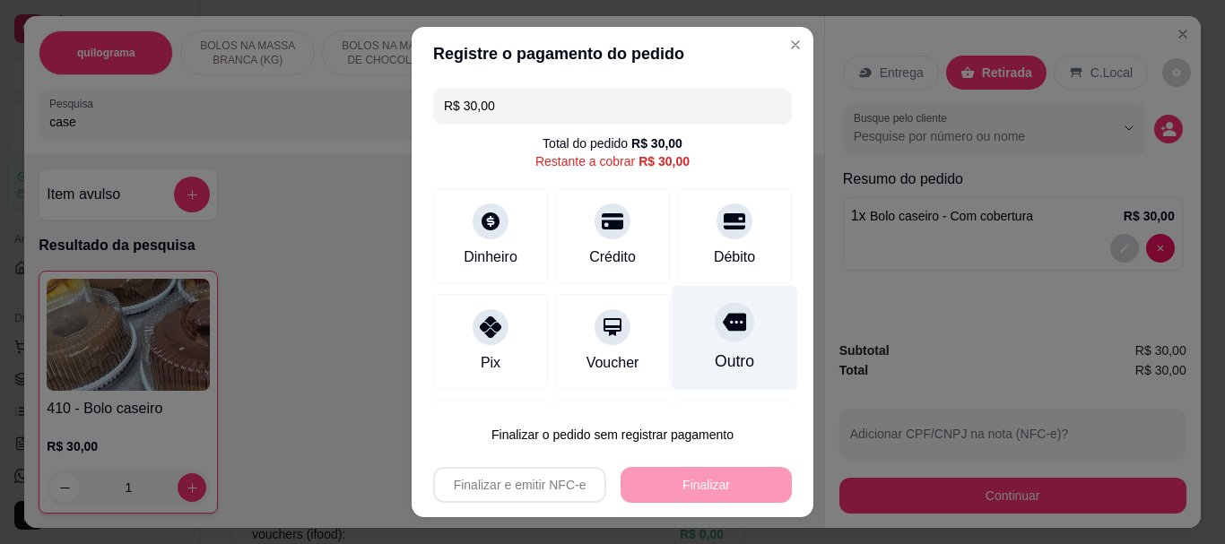
drag, startPoint x: 710, startPoint y: 233, endPoint x: 705, endPoint y: 285, distance: 52.3
click at [707, 239] on div "Débito" at bounding box center [734, 235] width 115 height 95
type input "R$ 0,00"
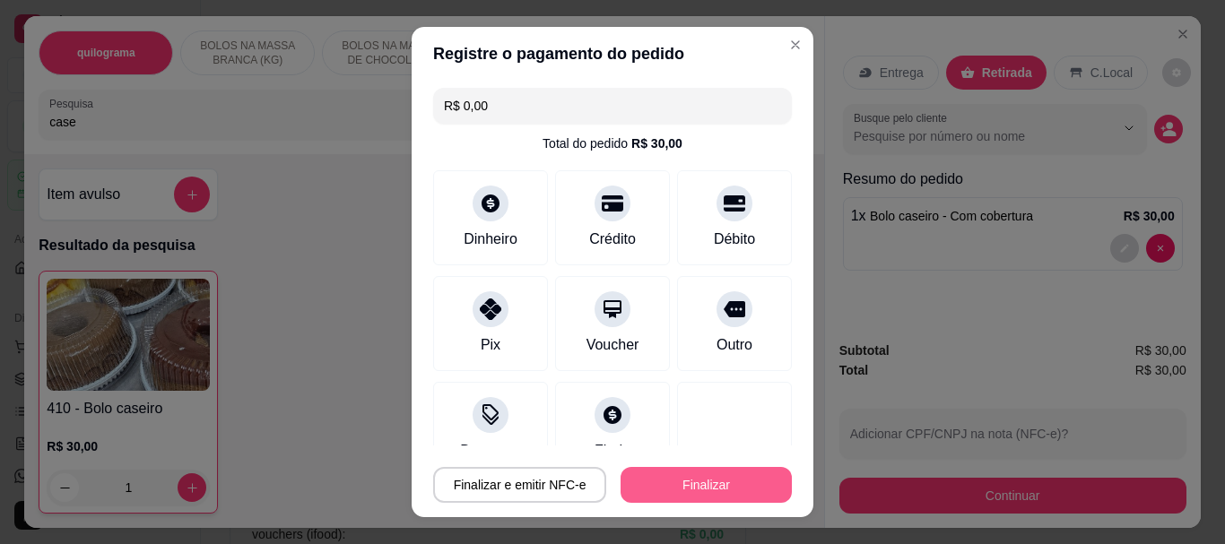
click at [692, 472] on button "Finalizar" at bounding box center [705, 485] width 171 height 36
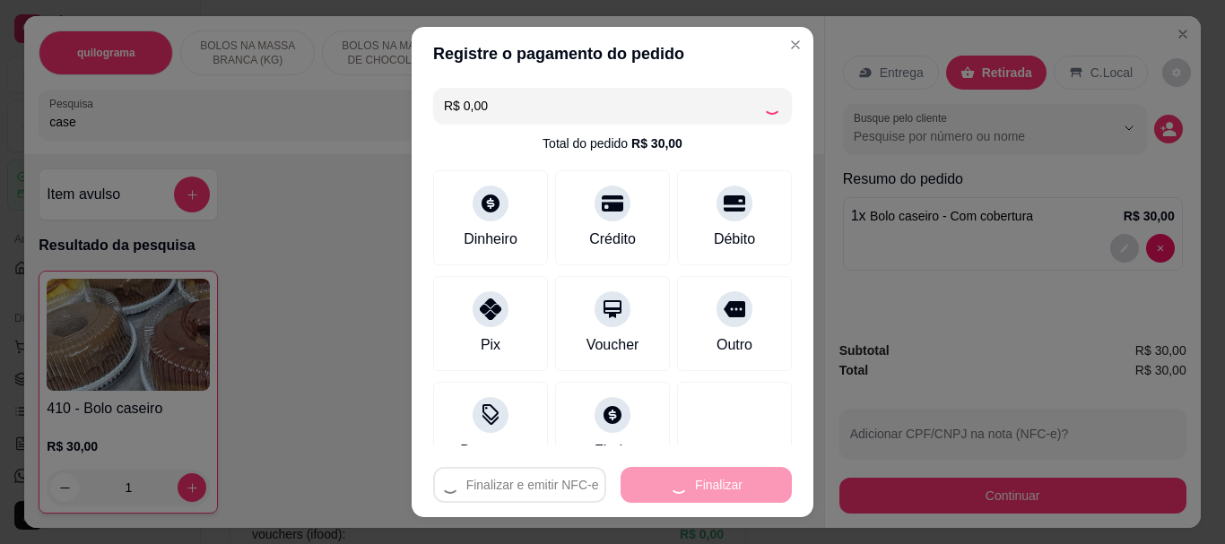
type input "0"
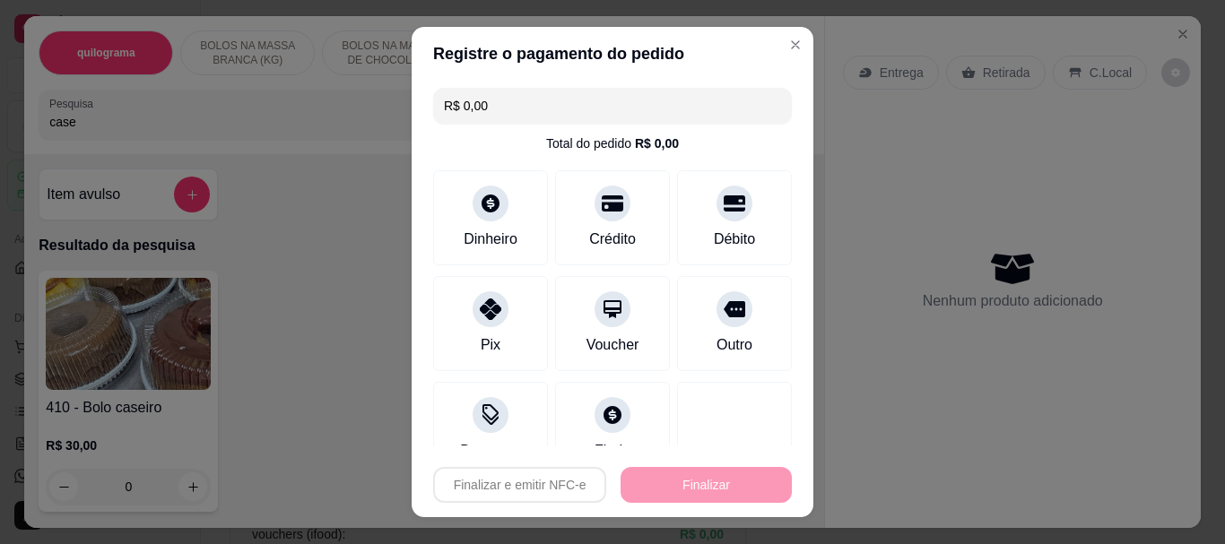
type input "-R$ 30,00"
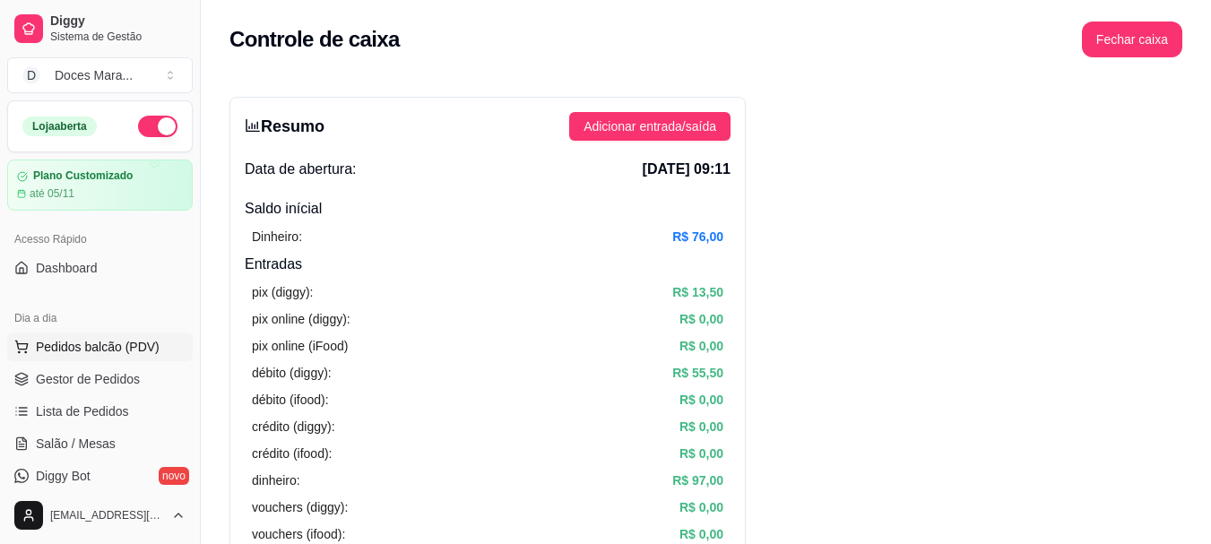
click at [73, 353] on span "Pedidos balcão (PDV)" at bounding box center [98, 347] width 124 height 18
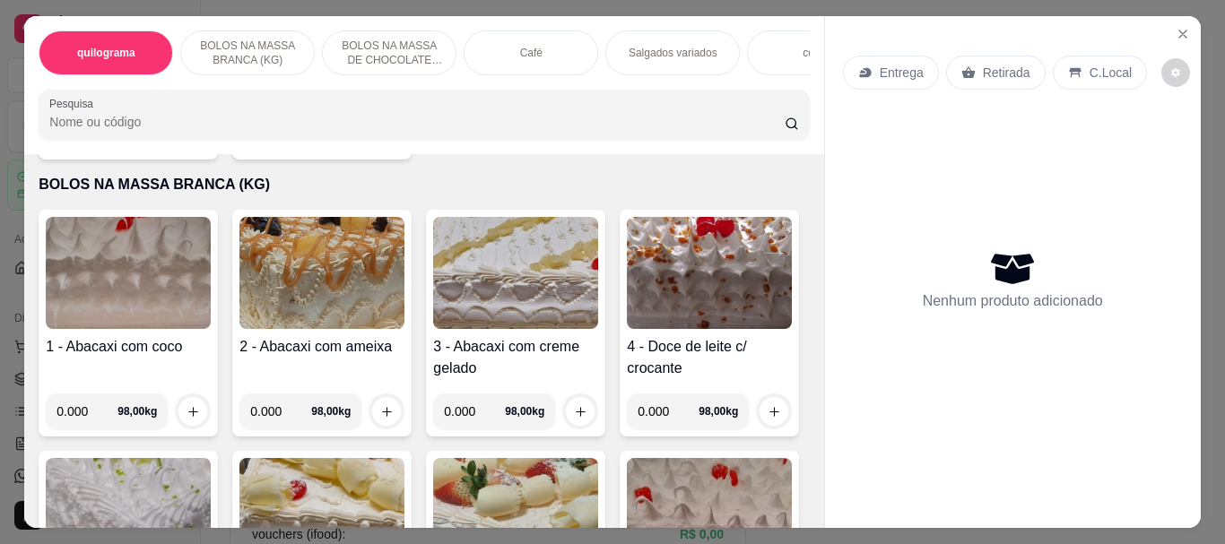
scroll to position [359, 0]
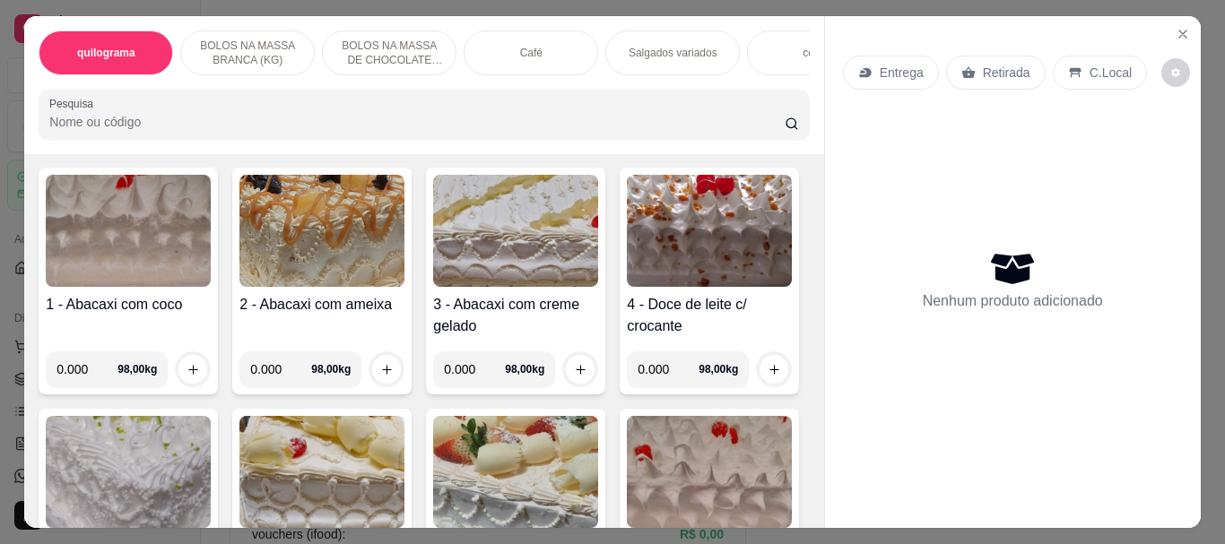
click at [576, 274] on img at bounding box center [515, 231] width 165 height 112
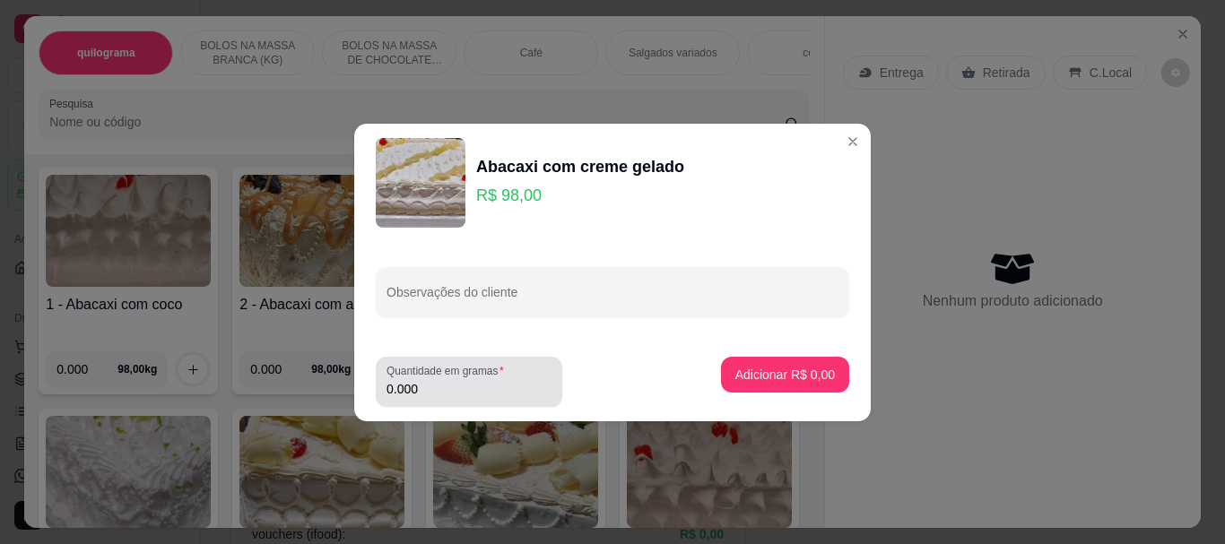
click at [489, 387] on input "0.000" at bounding box center [468, 389] width 165 height 18
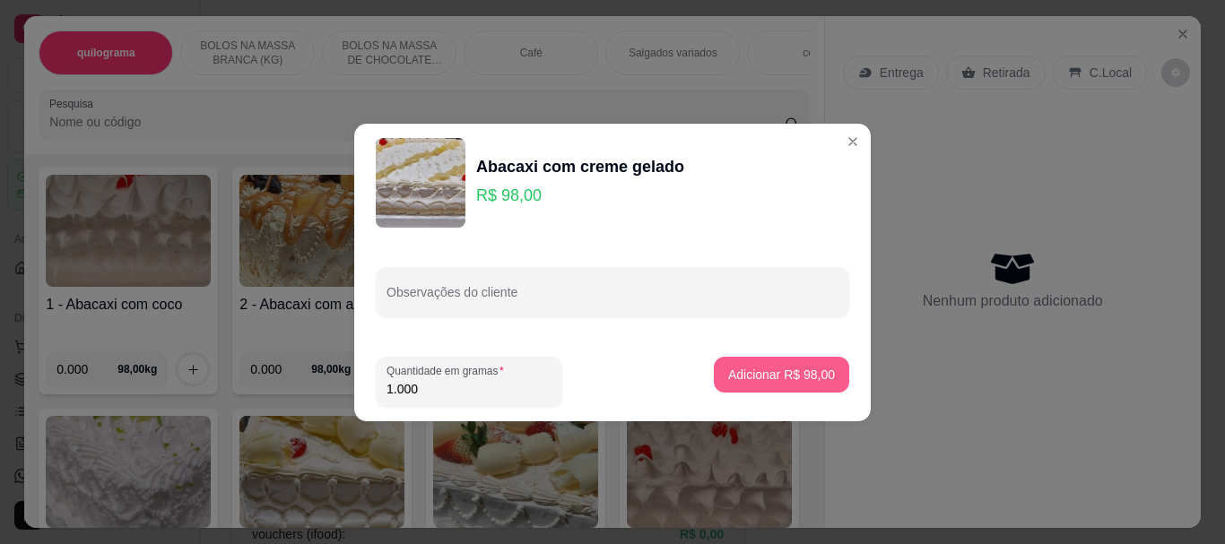
type input "1.000"
click at [763, 369] on p "Adicionar R$ 98,00" at bounding box center [782, 374] width 104 height 17
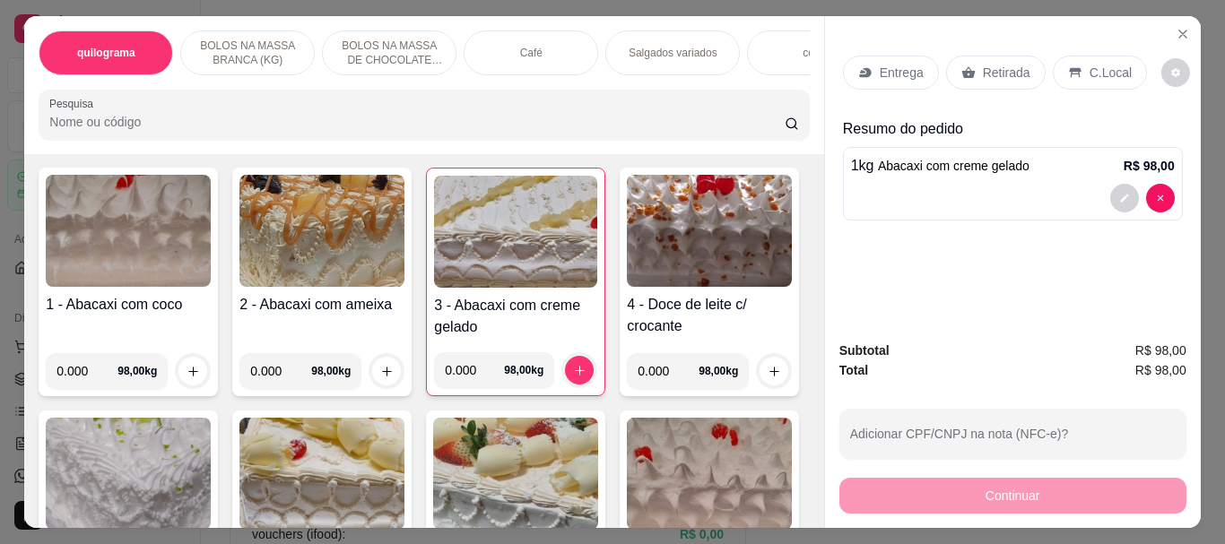
click at [988, 64] on p "Retirada" at bounding box center [1006, 73] width 48 height 18
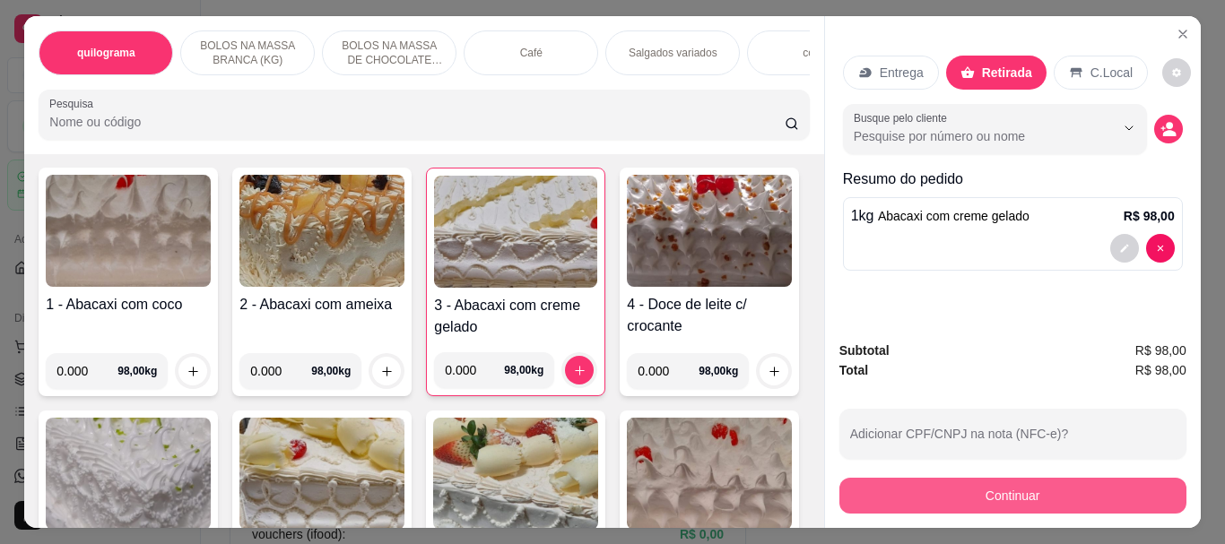
click at [1023, 488] on button "Continuar" at bounding box center [1012, 496] width 347 height 36
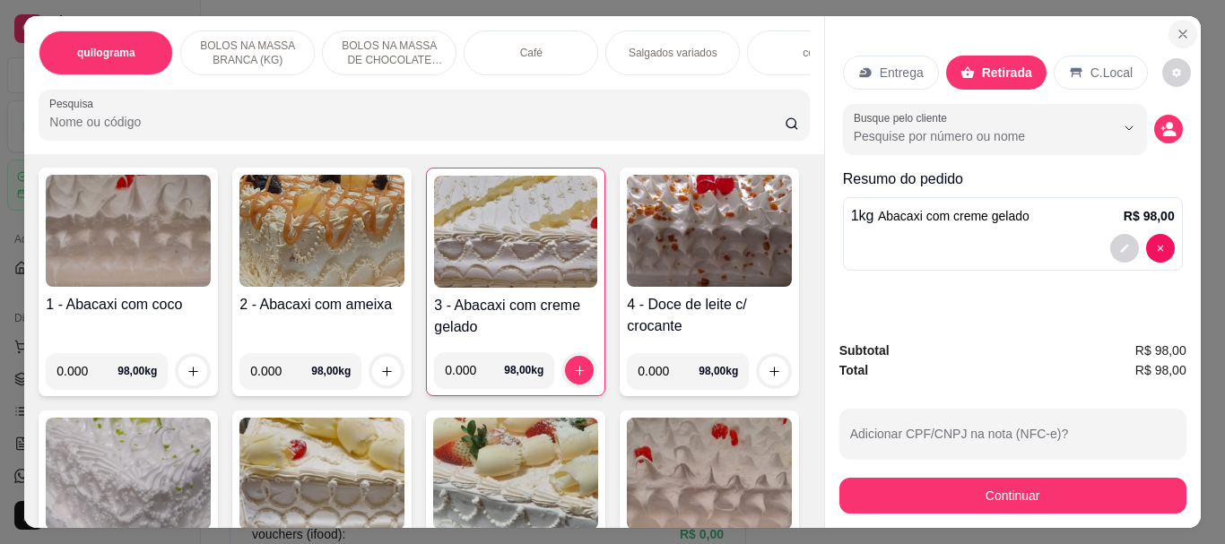
click at [1175, 34] on icon "Close" at bounding box center [1182, 34] width 14 height 14
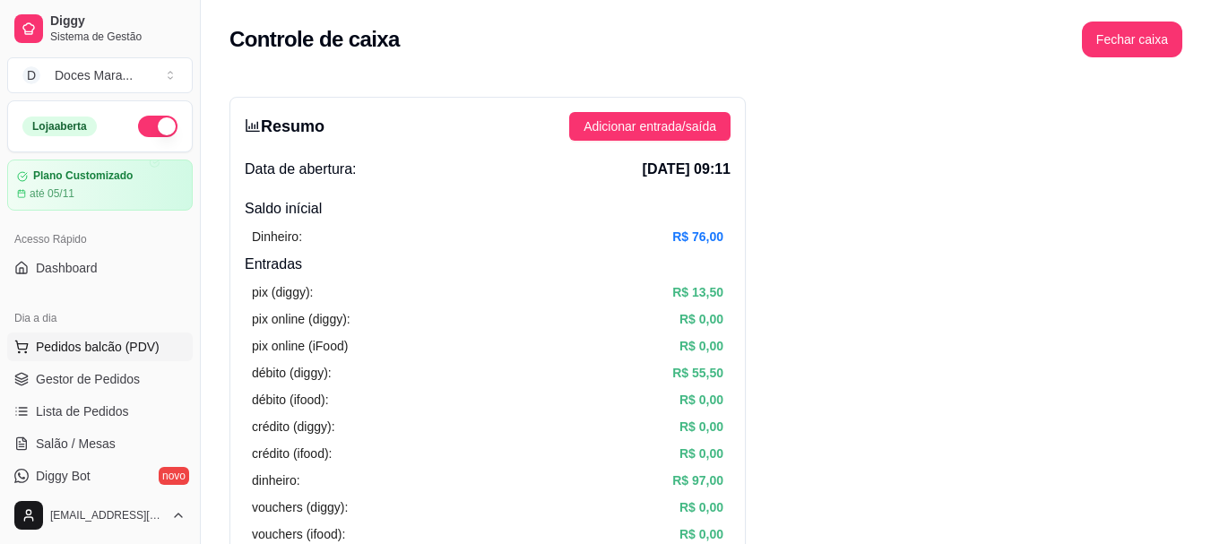
click at [123, 340] on span "Pedidos balcão (PDV)" at bounding box center [98, 347] width 124 height 18
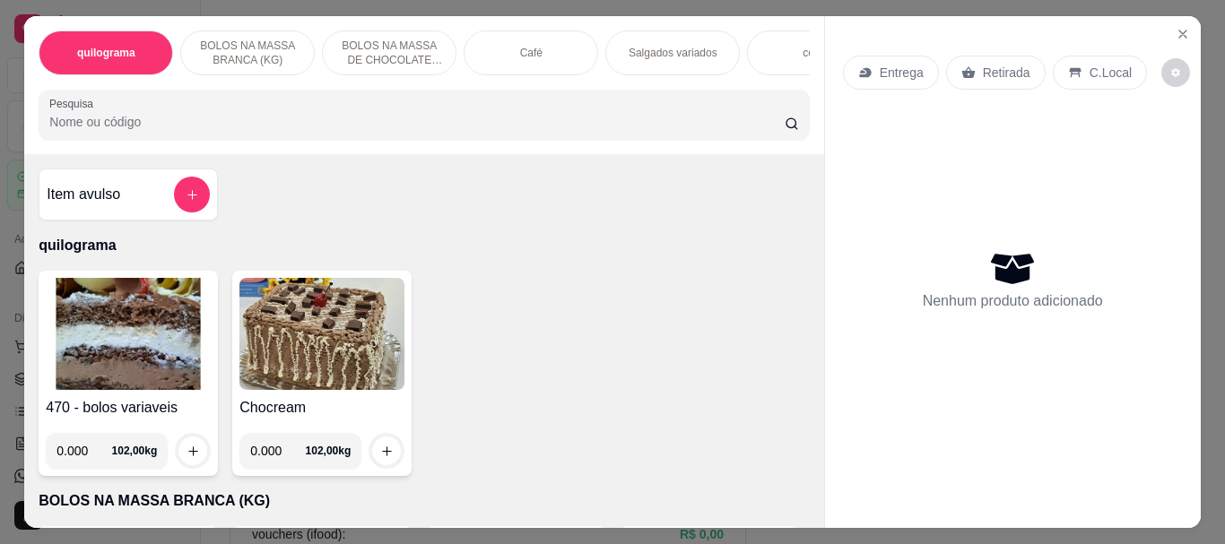
click at [499, 48] on div "Café" at bounding box center [530, 52] width 134 height 45
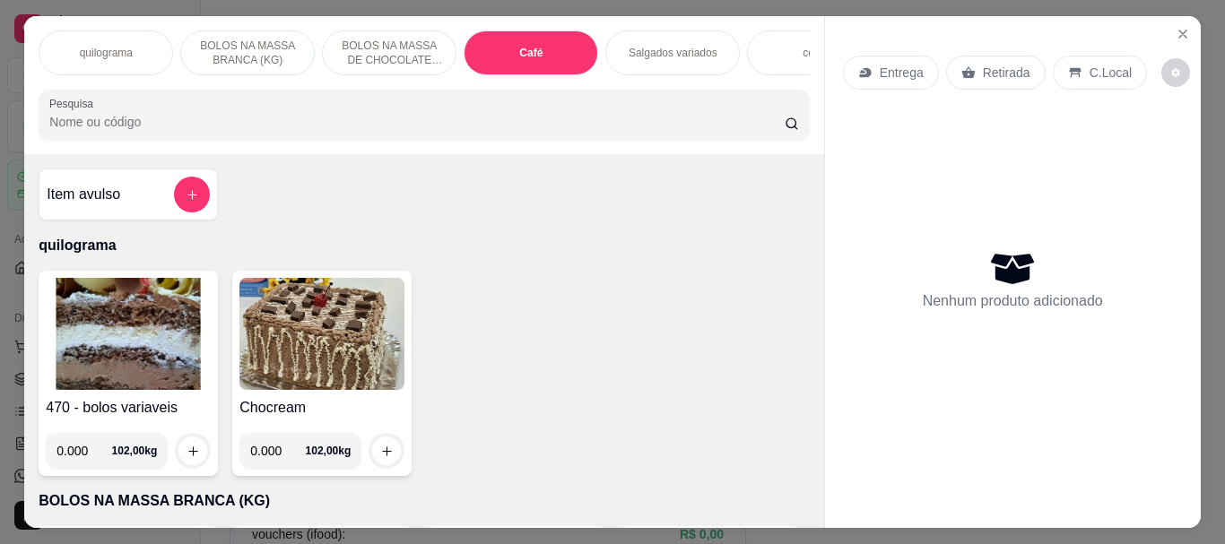
scroll to position [48, 0]
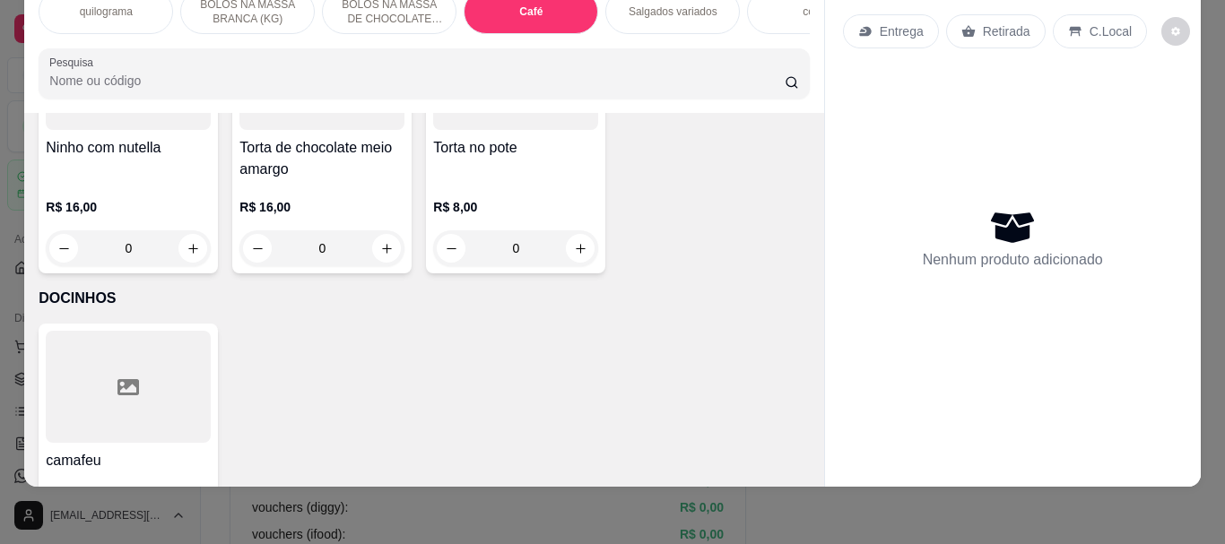
drag, startPoint x: 186, startPoint y: 82, endPoint x: 932, endPoint y: 371, distance: 799.7
click at [186, 83] on input "Pesquisa" at bounding box center [416, 81] width 735 height 18
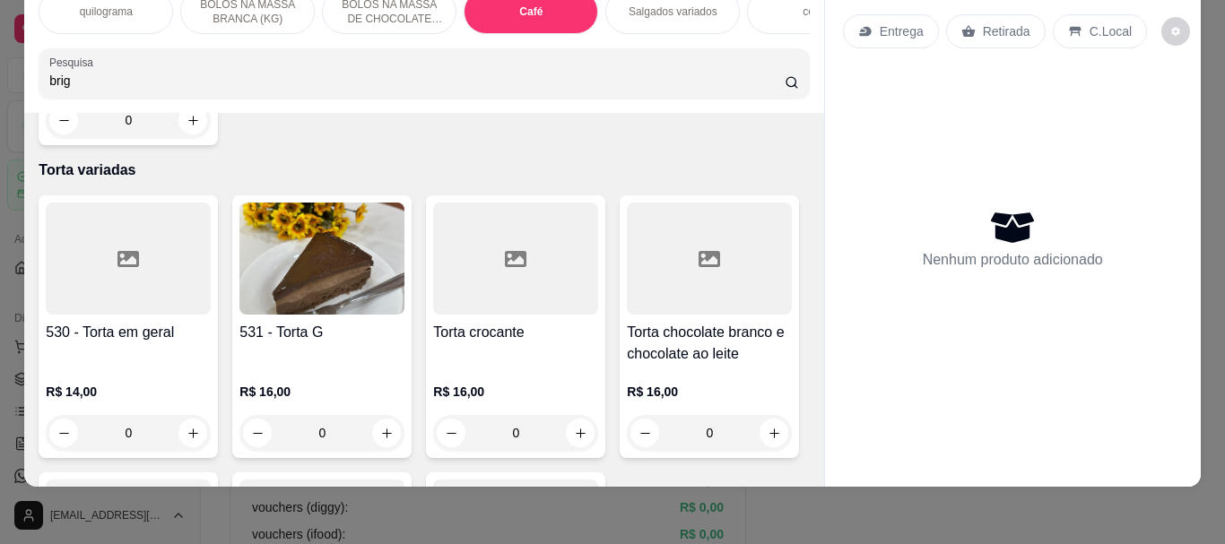
scroll to position [0, 0]
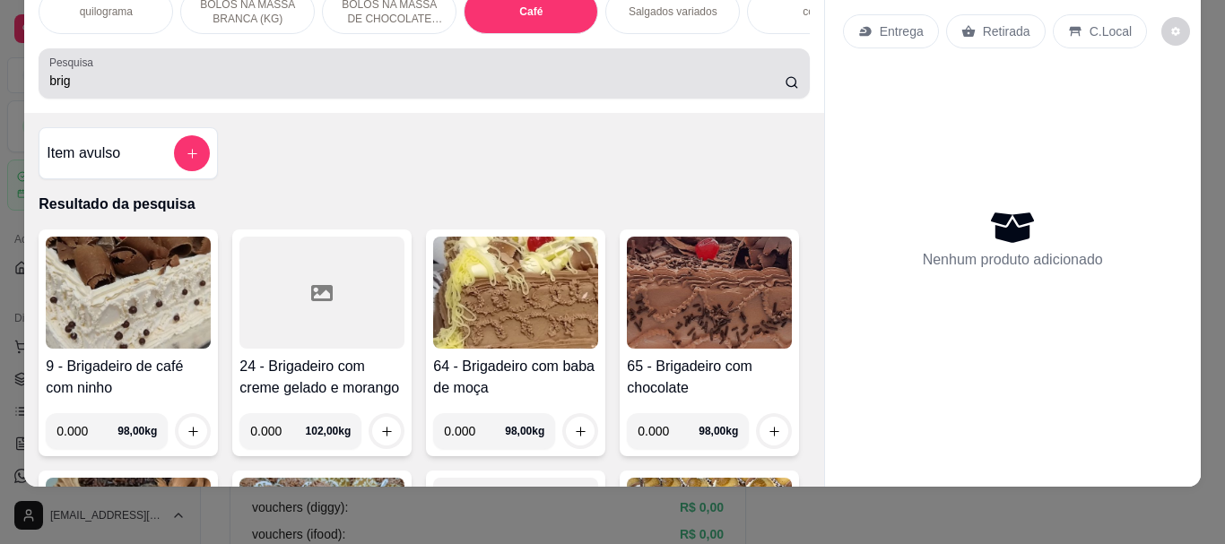
click at [180, 78] on input "brig" at bounding box center [416, 81] width 735 height 18
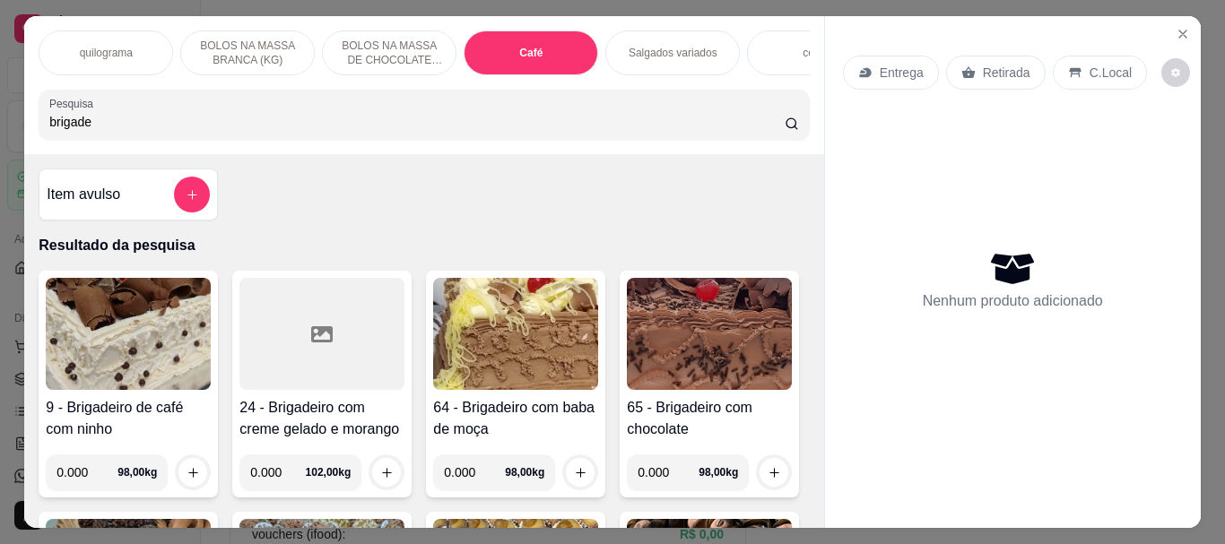
click at [120, 128] on input "brigade" at bounding box center [416, 122] width 735 height 18
type input "b"
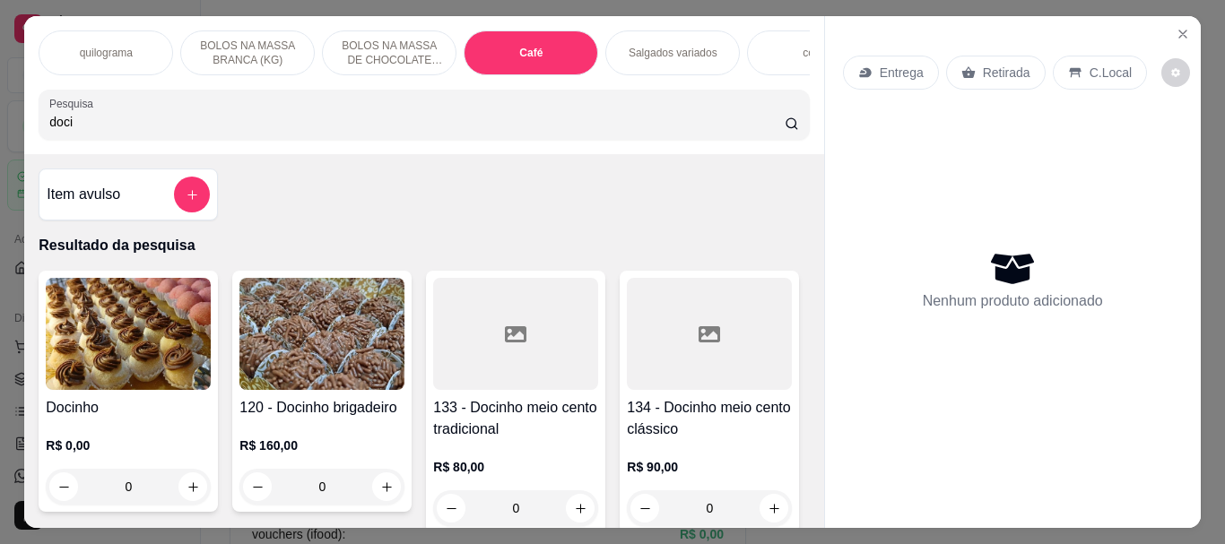
type input "doci"
click at [356, 379] on img at bounding box center [321, 334] width 165 height 112
click at [302, 332] on img at bounding box center [321, 334] width 165 height 112
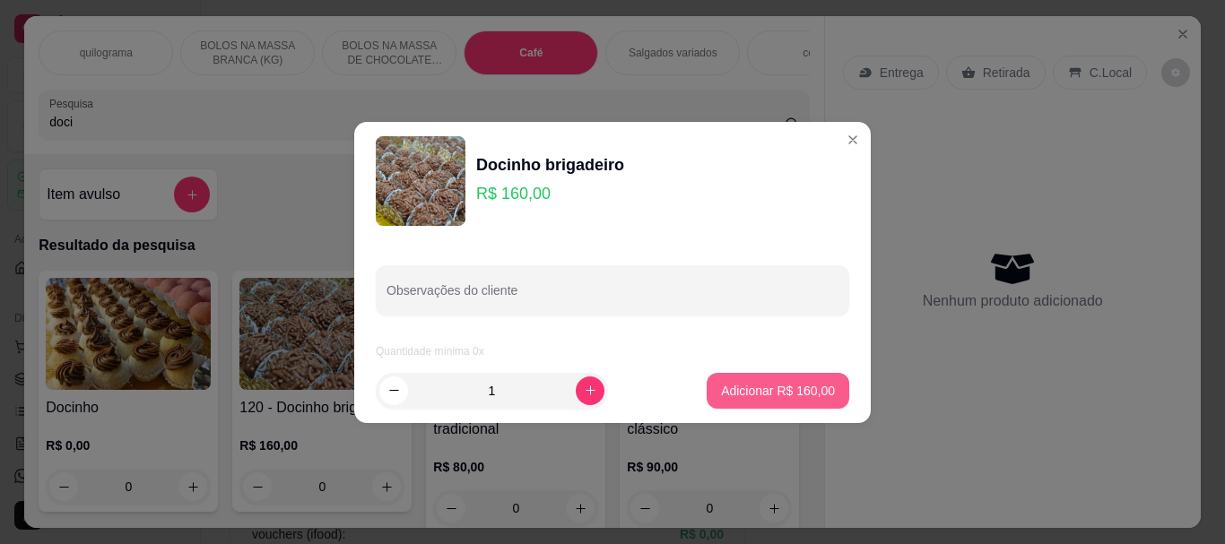
click at [776, 383] on p "Adicionar R$ 160,00" at bounding box center [778, 391] width 114 height 18
type input "1"
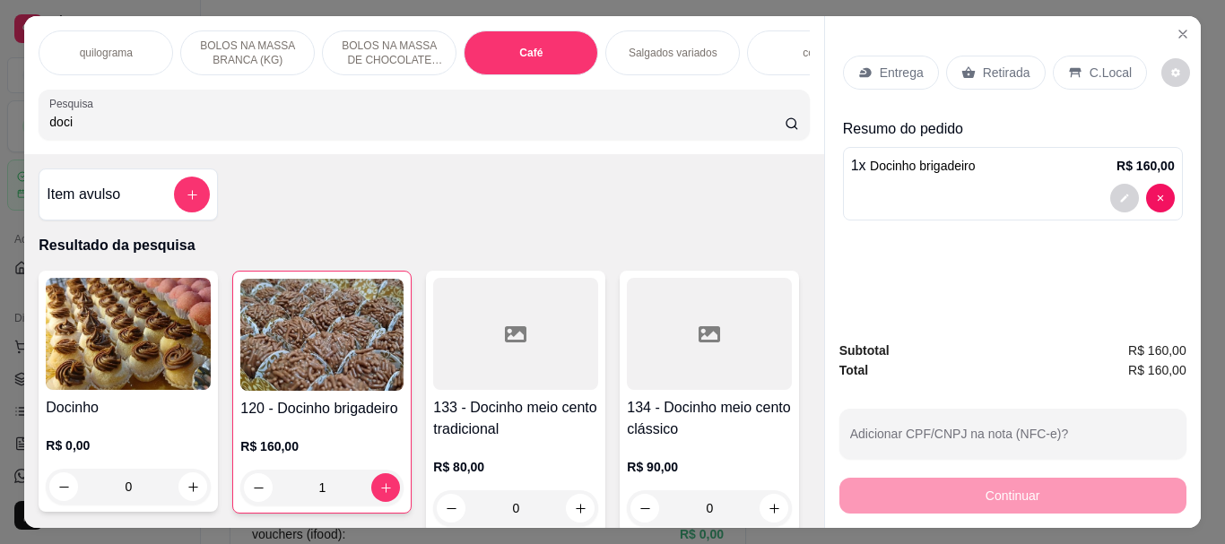
click at [998, 77] on div "Retirada" at bounding box center [996, 73] width 100 height 34
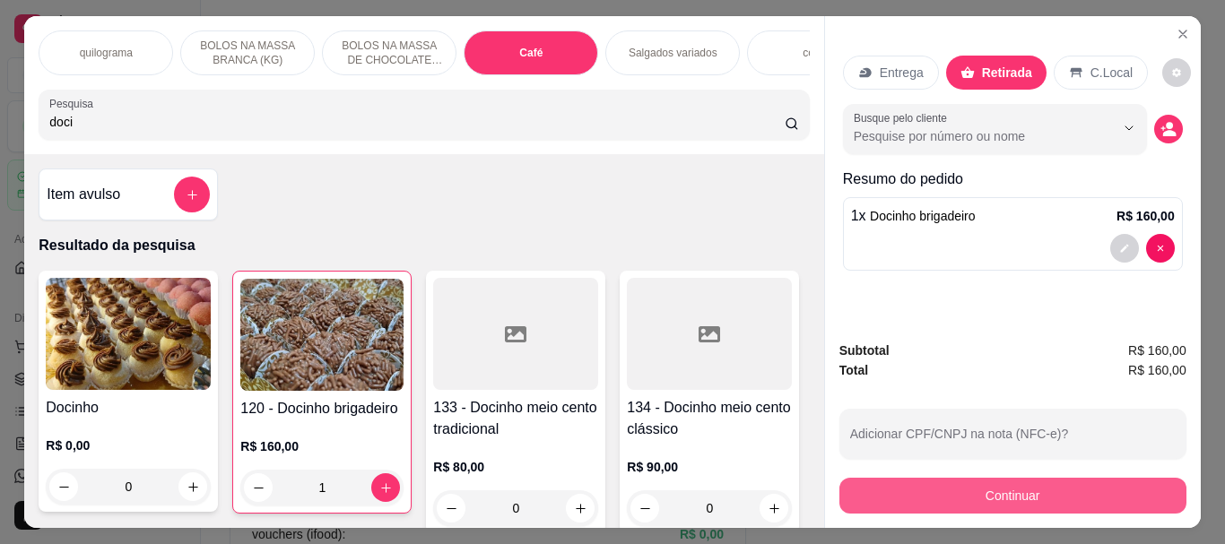
click at [975, 480] on button "Continuar" at bounding box center [1012, 496] width 347 height 36
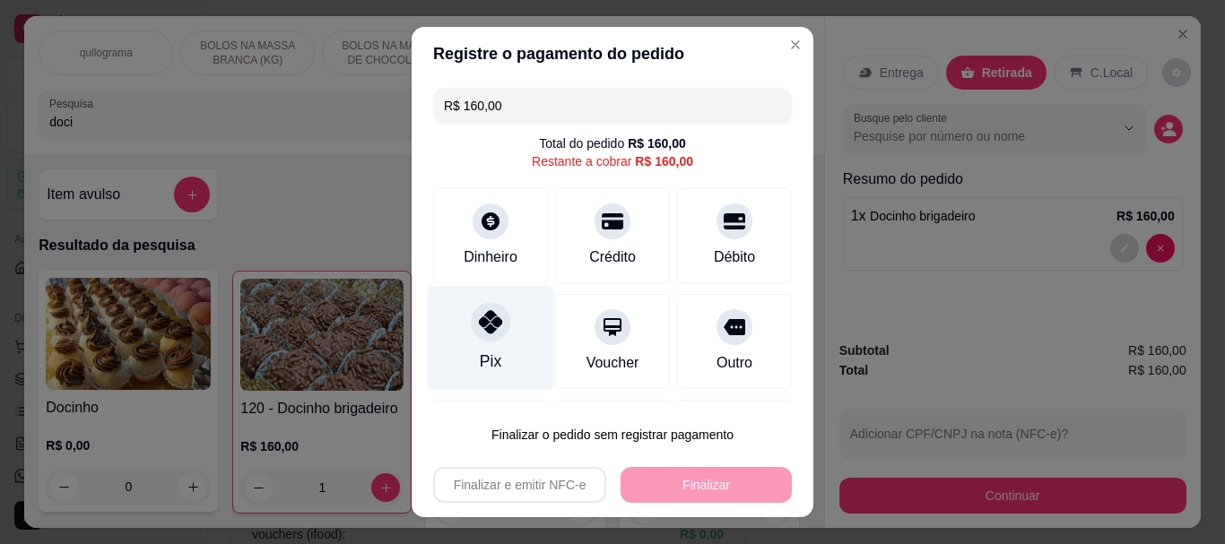
click at [485, 352] on div "Pix" at bounding box center [491, 362] width 22 height 23
type input "R$ 0,00"
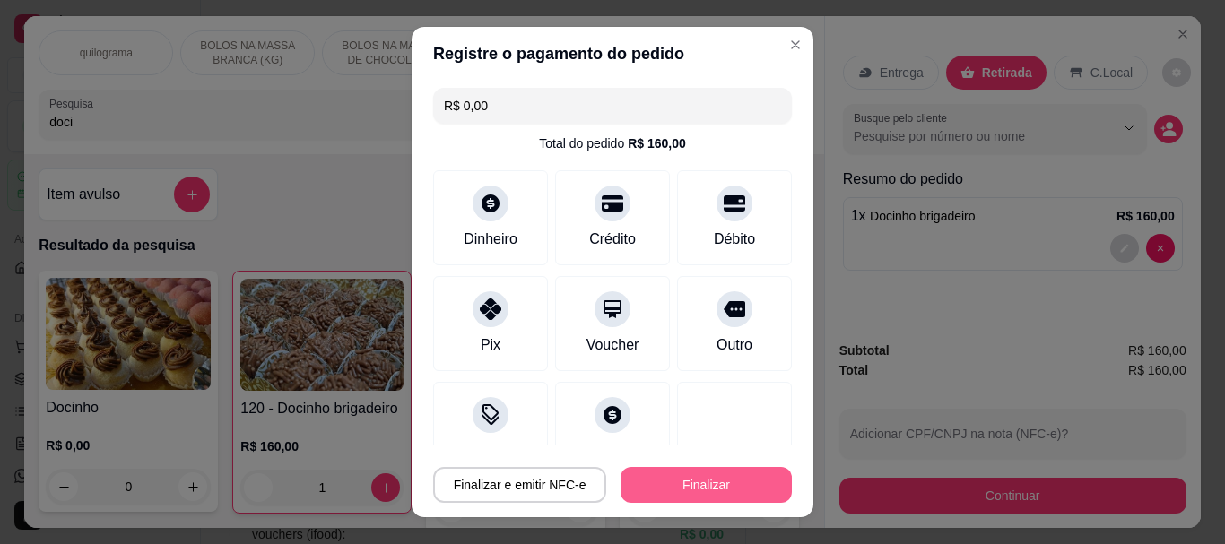
click at [659, 483] on button "Finalizar" at bounding box center [705, 485] width 171 height 36
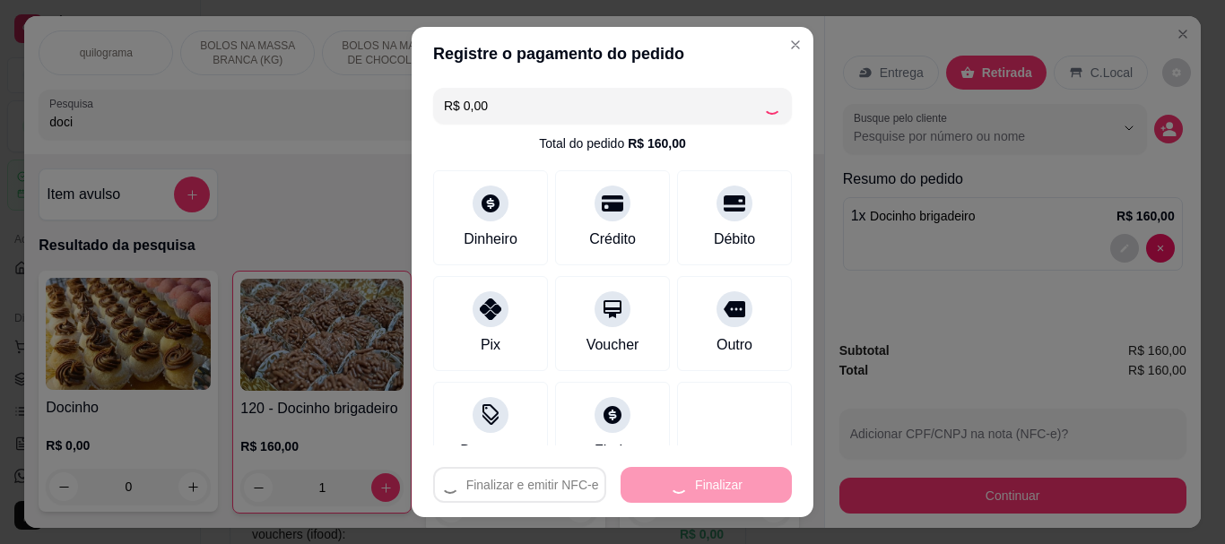
type input "0"
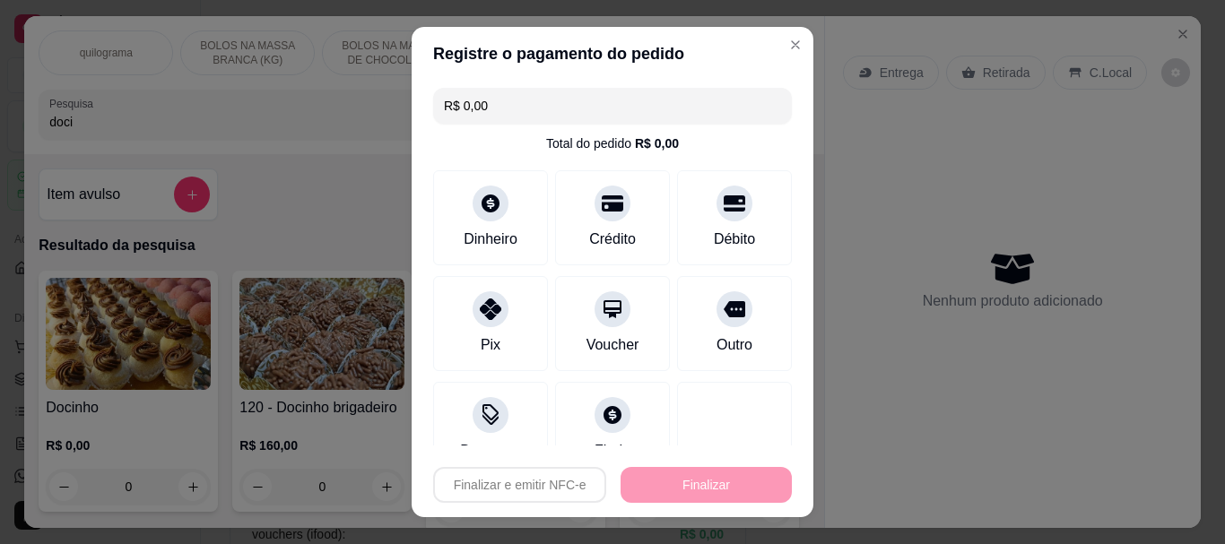
type input "-R$ 160,00"
